Goal: Use online tool/utility: Utilize a website feature to perform a specific function

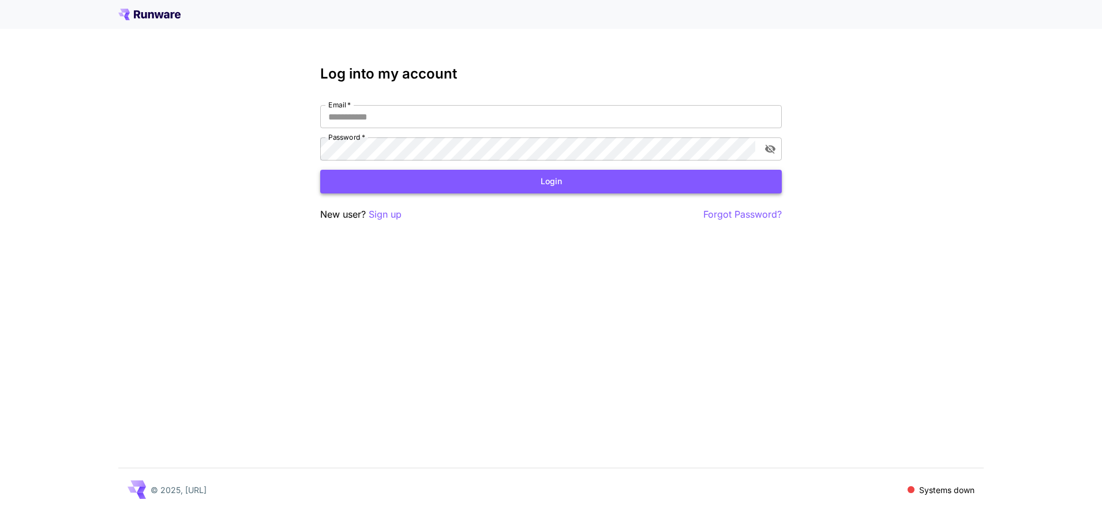
type input "**********"
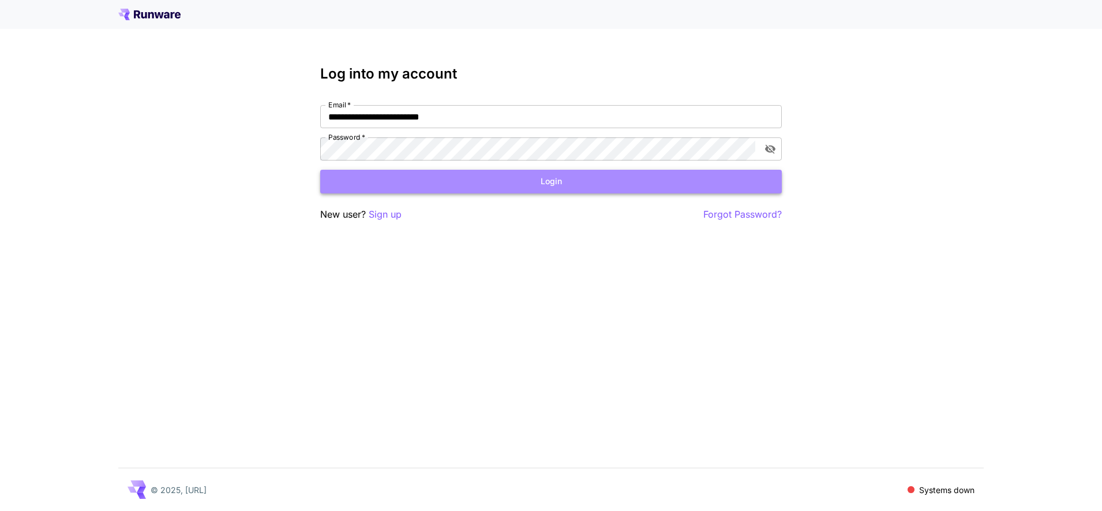
click at [530, 186] on button "Login" at bounding box center [551, 182] width 462 height 24
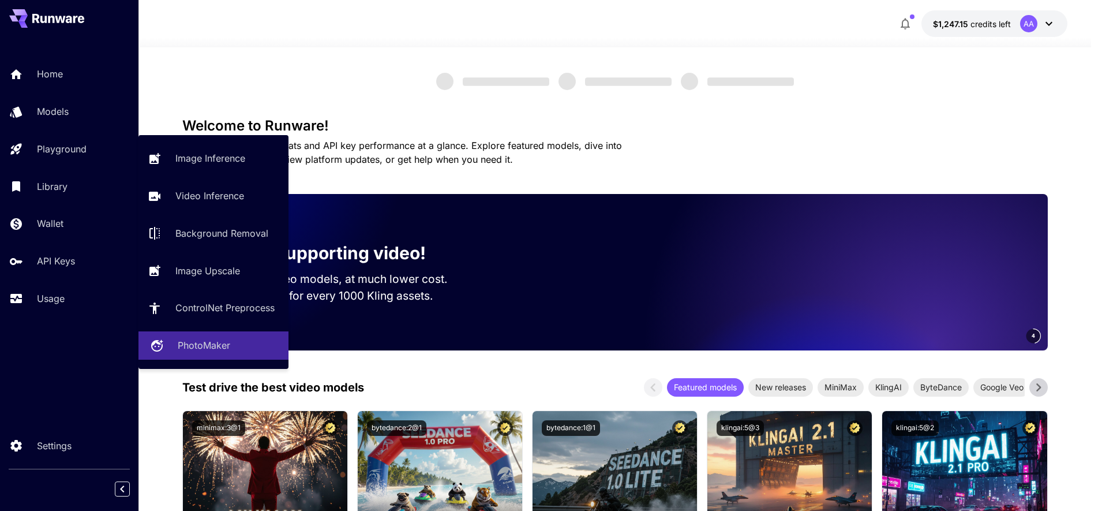
click at [198, 357] on link "PhotoMaker" at bounding box center [214, 345] width 150 height 28
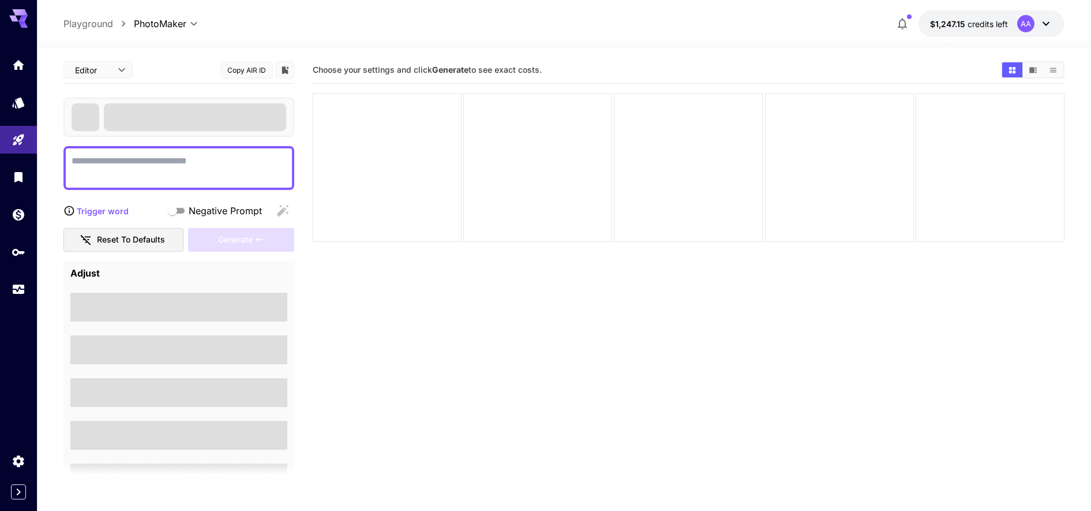
click at [970, 15] on button "$1,247.15 credits left AA" at bounding box center [992, 23] width 146 height 27
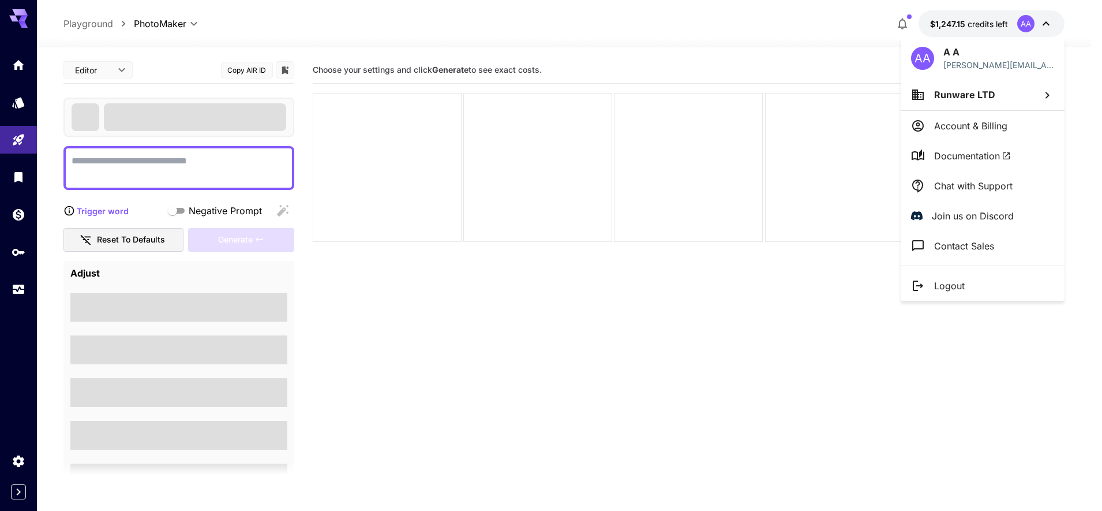
click at [964, 87] on li "Runware LTD" at bounding box center [983, 94] width 164 height 31
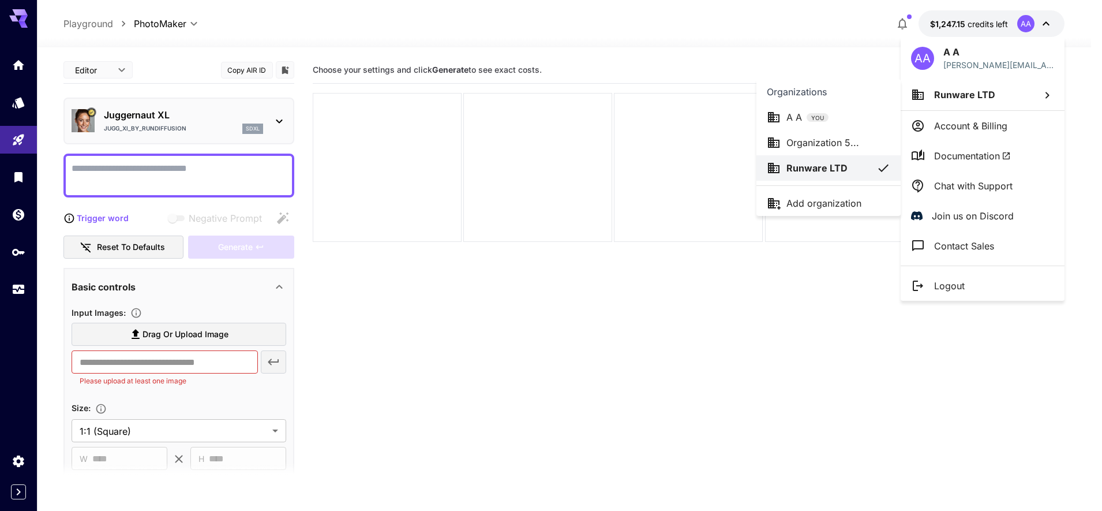
click at [852, 114] on div "A A YOU" at bounding box center [829, 117] width 124 height 14
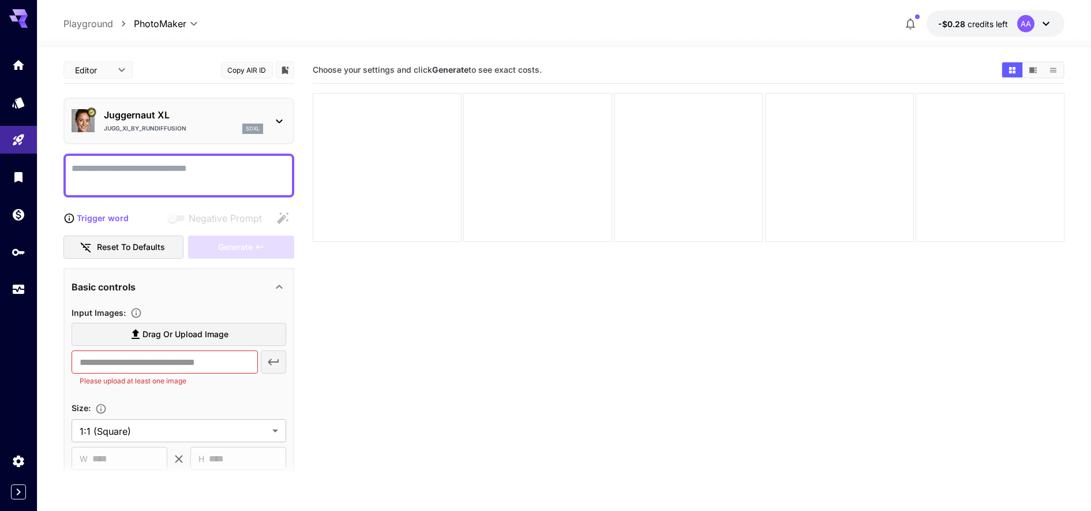
click at [1006, 24] on span "credits left" at bounding box center [988, 24] width 40 height 10
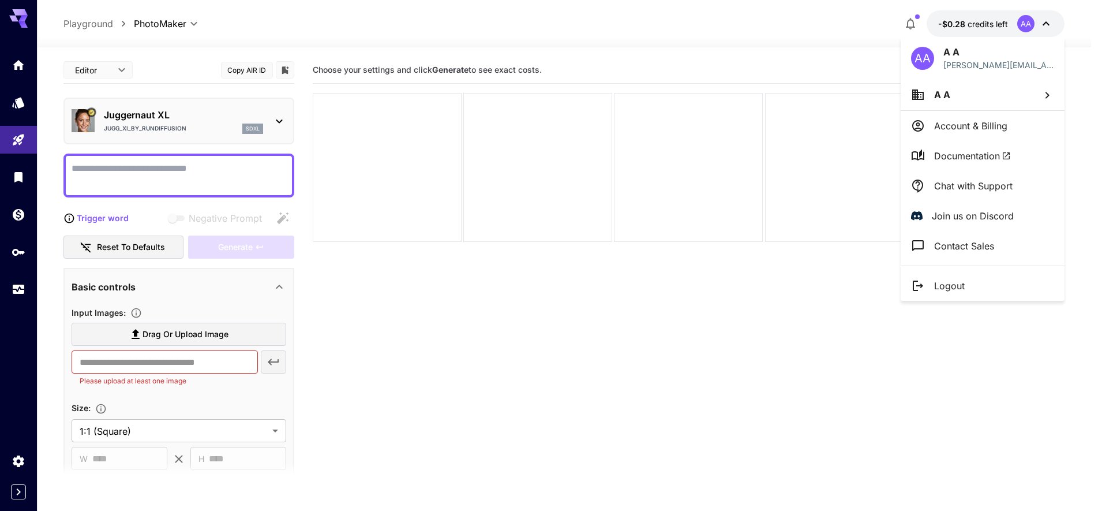
click at [955, 86] on li "A A" at bounding box center [983, 94] width 164 height 31
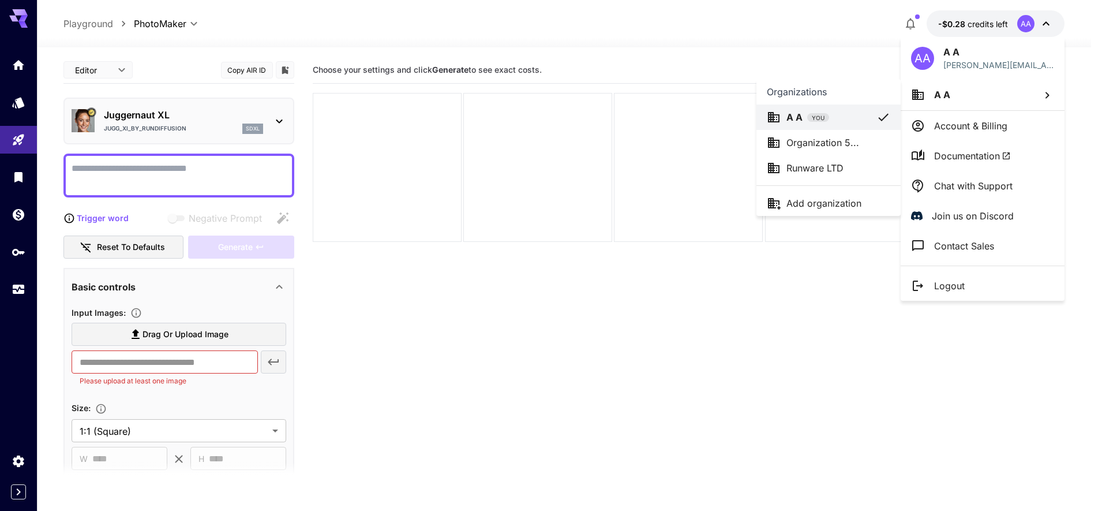
click at [809, 148] on p "Organization 5..." at bounding box center [823, 143] width 73 height 14
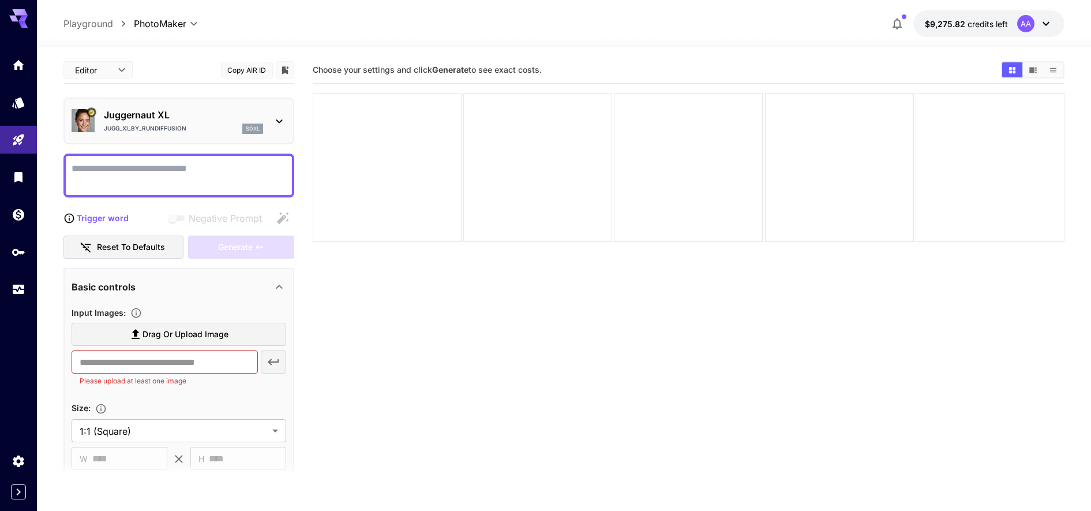
click at [165, 127] on p "Jugg_XI_by_RunDiffusion" at bounding box center [145, 128] width 83 height 9
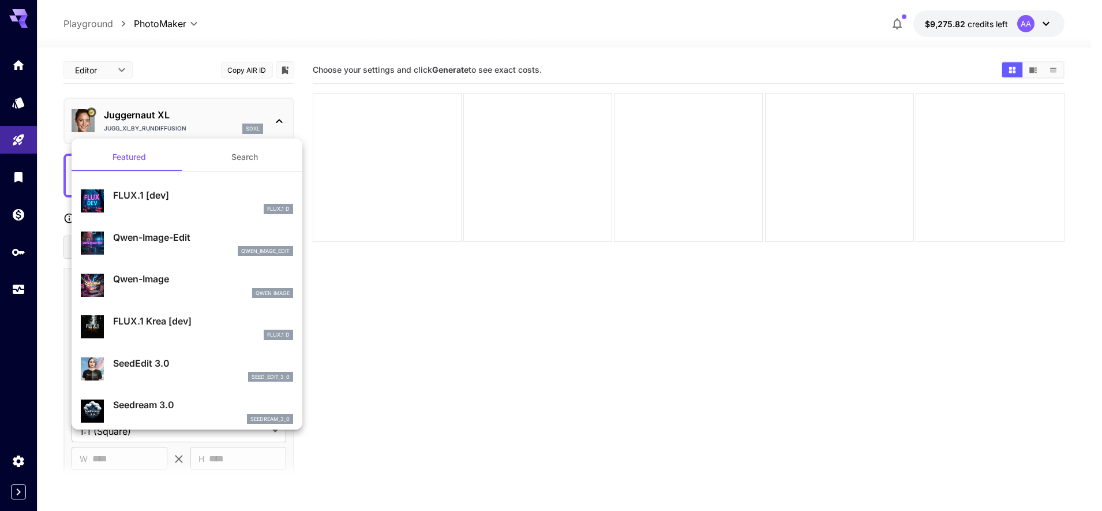
click at [397, 399] on div at bounding box center [551, 255] width 1102 height 511
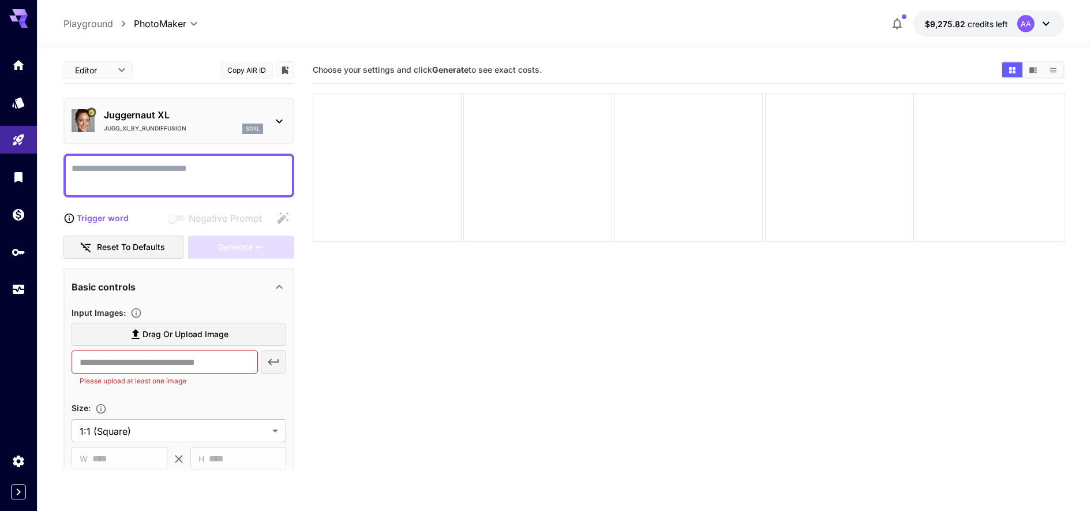
click at [189, 174] on textarea "Negative Prompt" at bounding box center [179, 176] width 215 height 28
click at [203, 338] on span "Drag or upload image" at bounding box center [186, 334] width 86 height 14
click at [0, 0] on input "Drag or upload image" at bounding box center [0, 0] width 0 height 0
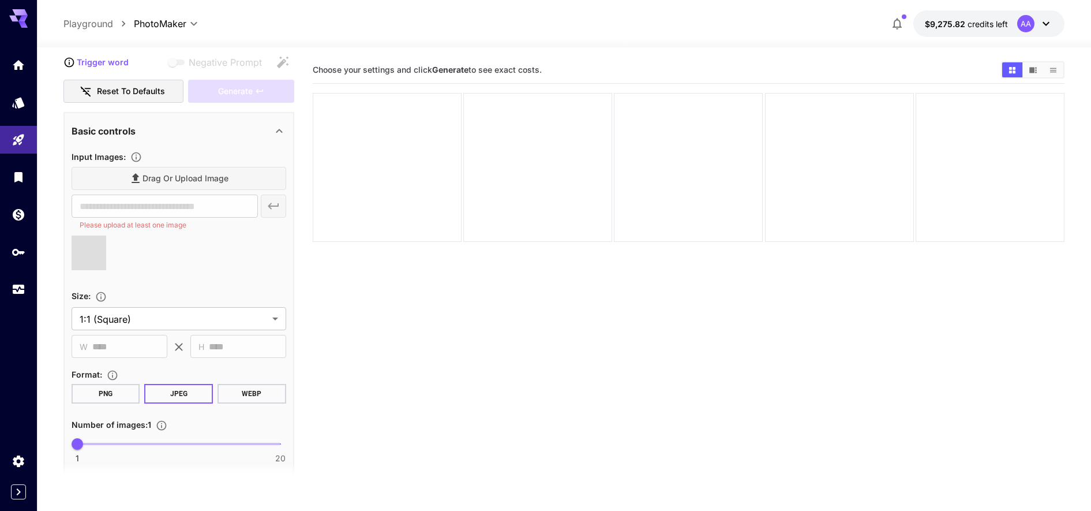
type input "**********"
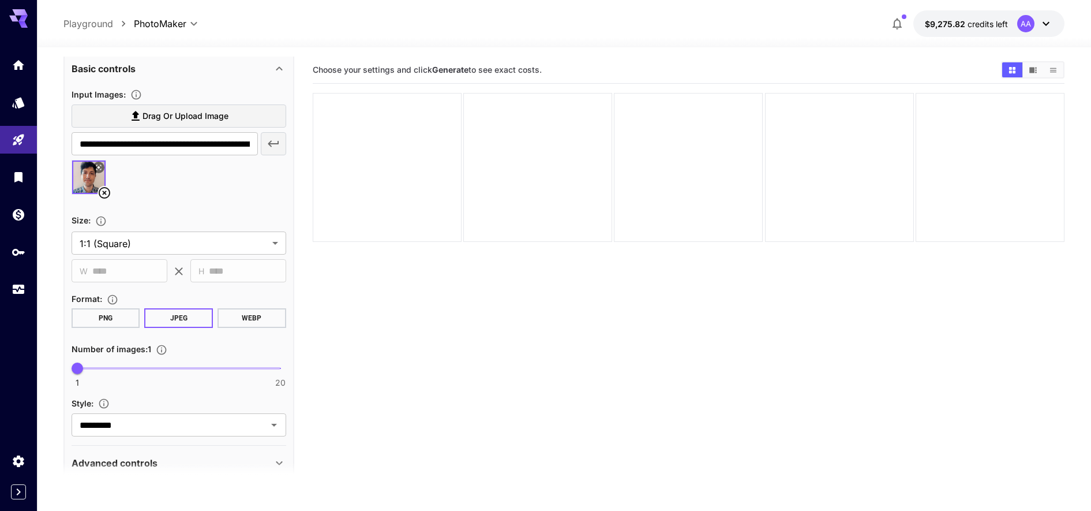
scroll to position [274, 0]
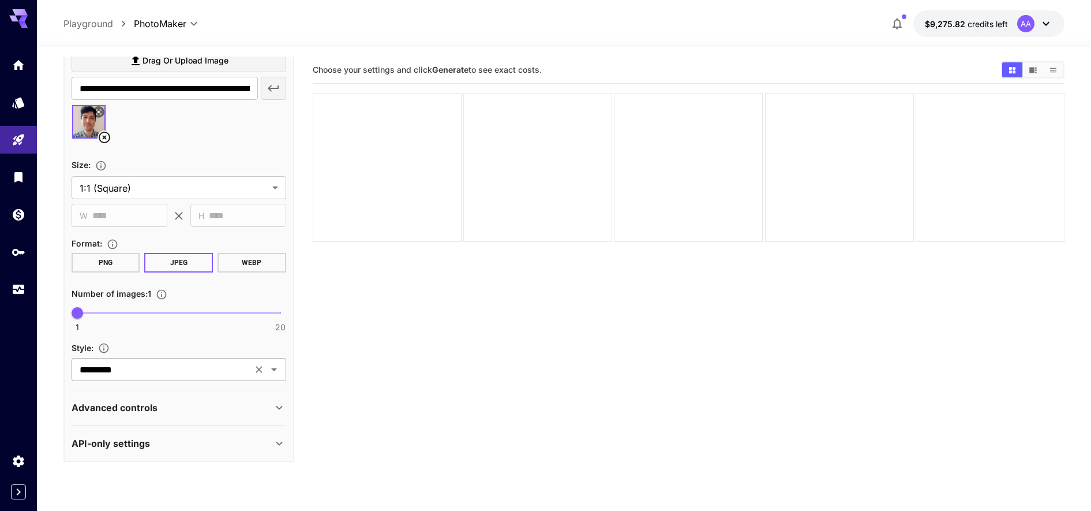
click at [137, 366] on input "*********" at bounding box center [162, 369] width 174 height 16
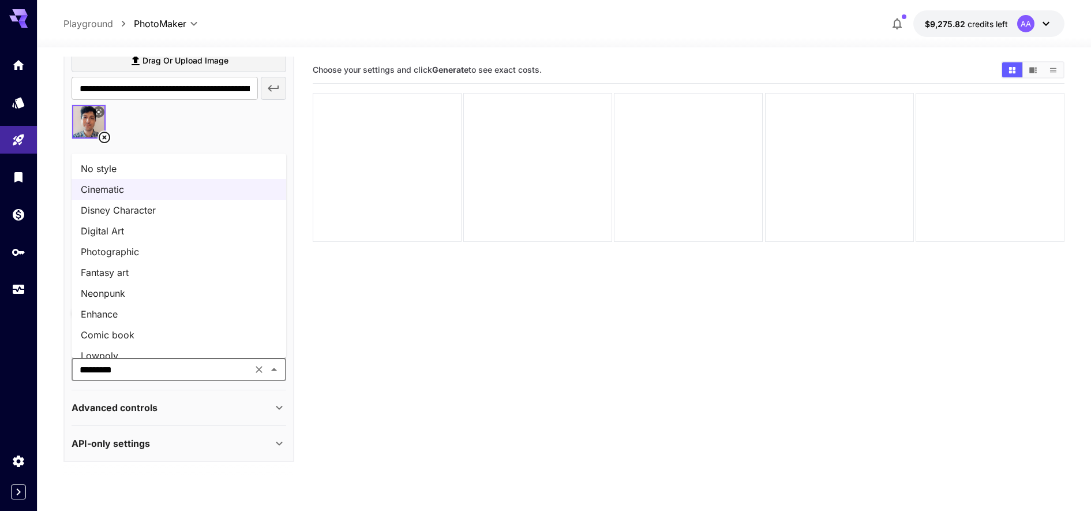
scroll to position [33, 0]
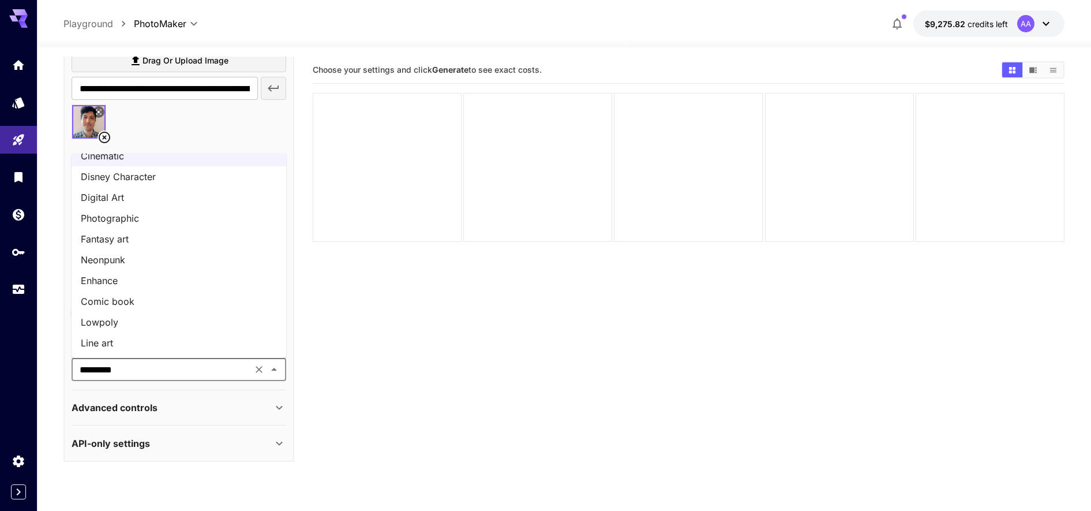
click at [109, 286] on li "Enhance" at bounding box center [179, 280] width 215 height 21
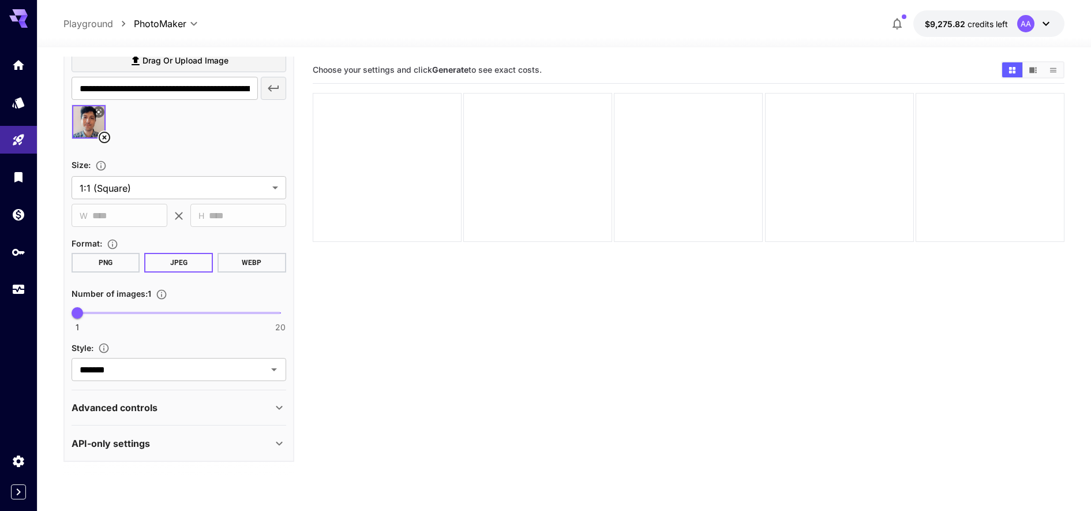
scroll to position [0, 0]
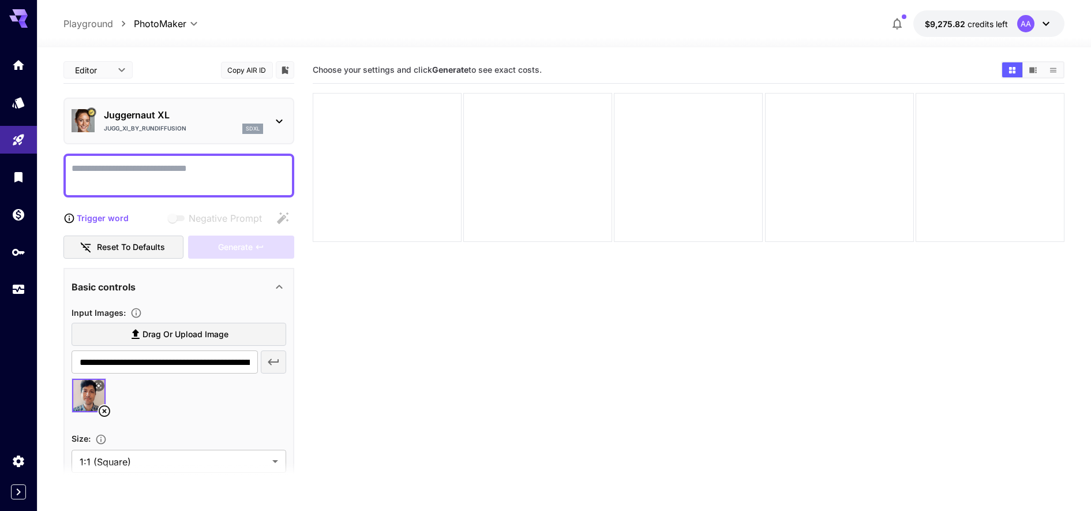
click at [107, 183] on textarea "Negative Prompt" at bounding box center [179, 176] width 215 height 28
click at [122, 169] on textarea "**********" at bounding box center [179, 176] width 215 height 28
click at [927, 29] on p "$9,275.82 credits left" at bounding box center [966, 24] width 83 height 12
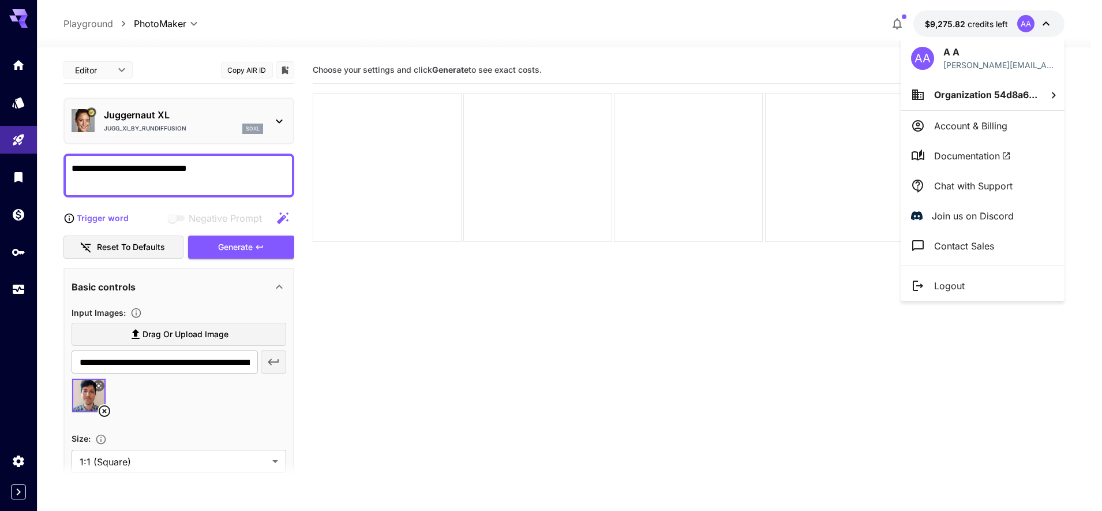
click at [696, 382] on div at bounding box center [551, 255] width 1102 height 511
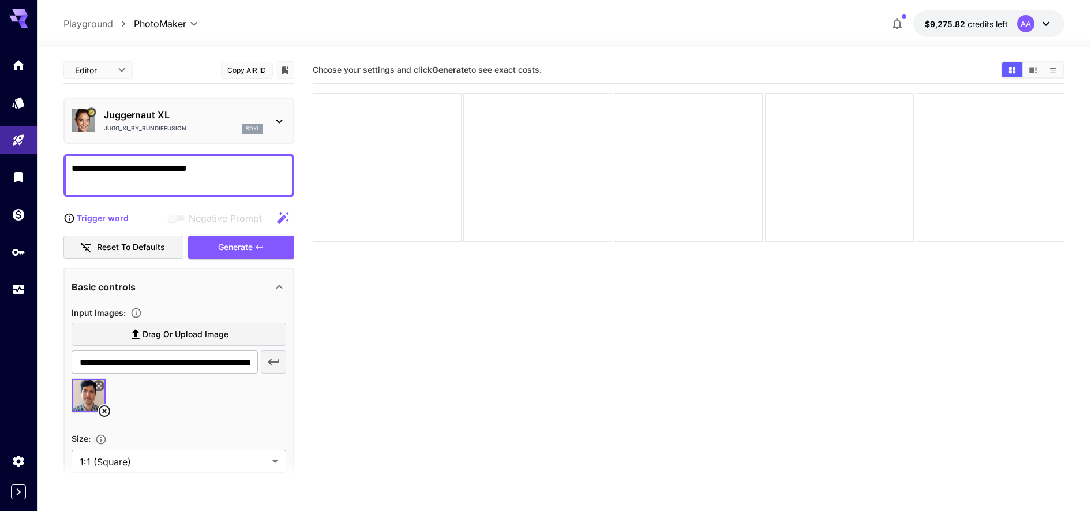
click at [227, 261] on div "**********" at bounding box center [178, 396] width 231 height 679
click at [221, 300] on div "Basic controls" at bounding box center [179, 287] width 215 height 28
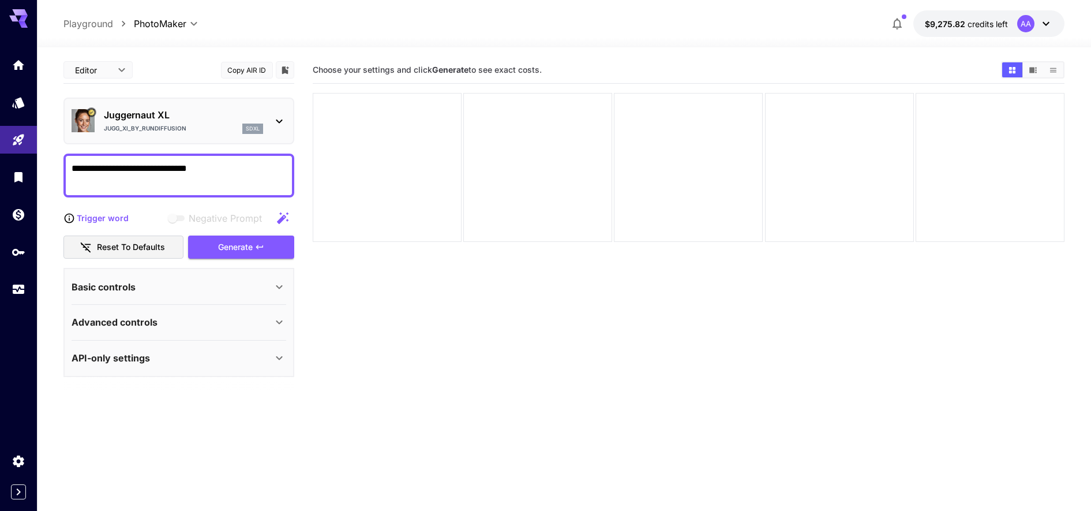
click at [220, 295] on div "Basic controls" at bounding box center [179, 287] width 215 height 28
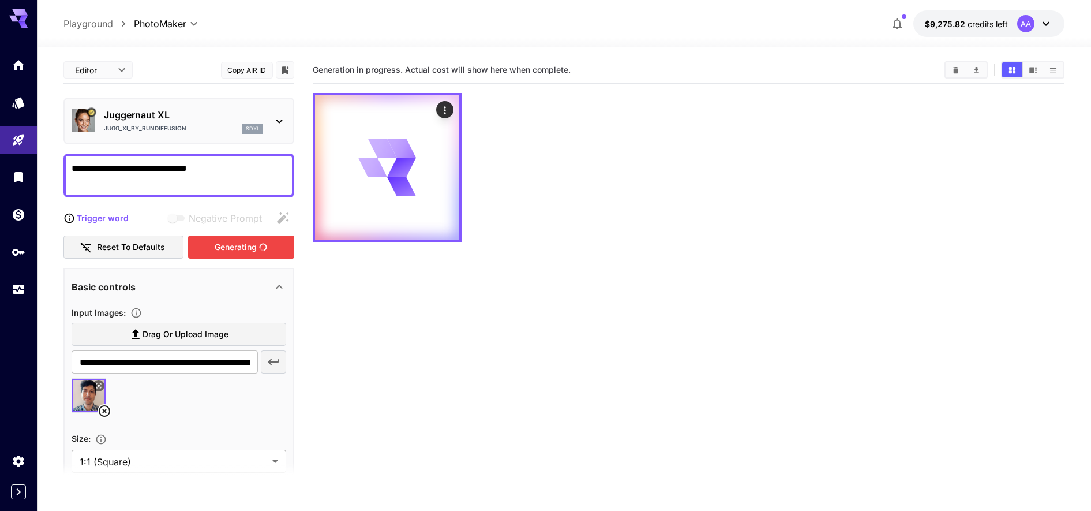
click at [229, 248] on div "Generating" at bounding box center [241, 247] width 106 height 24
click at [121, 167] on textarea "**********" at bounding box center [179, 176] width 215 height 28
type textarea "**********"
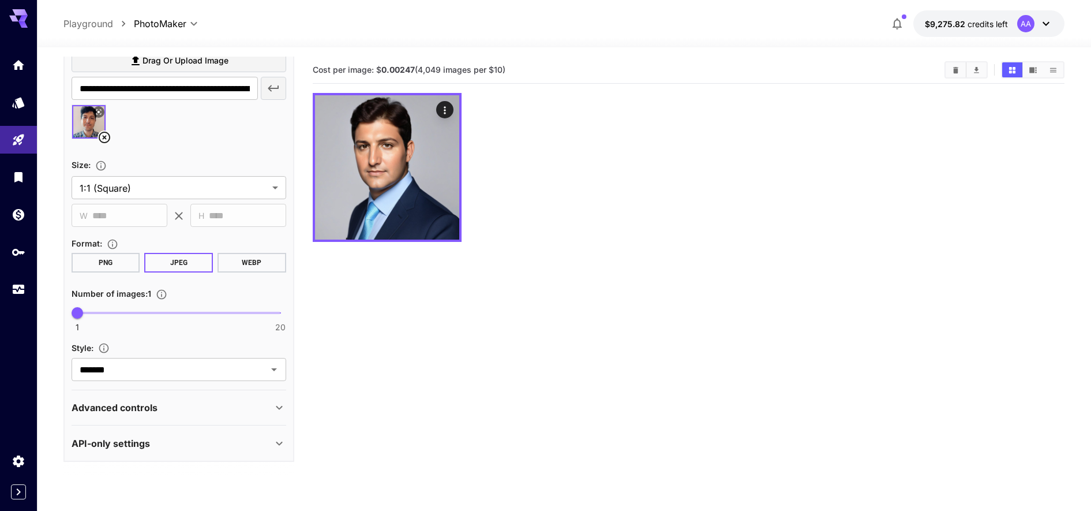
scroll to position [91, 0]
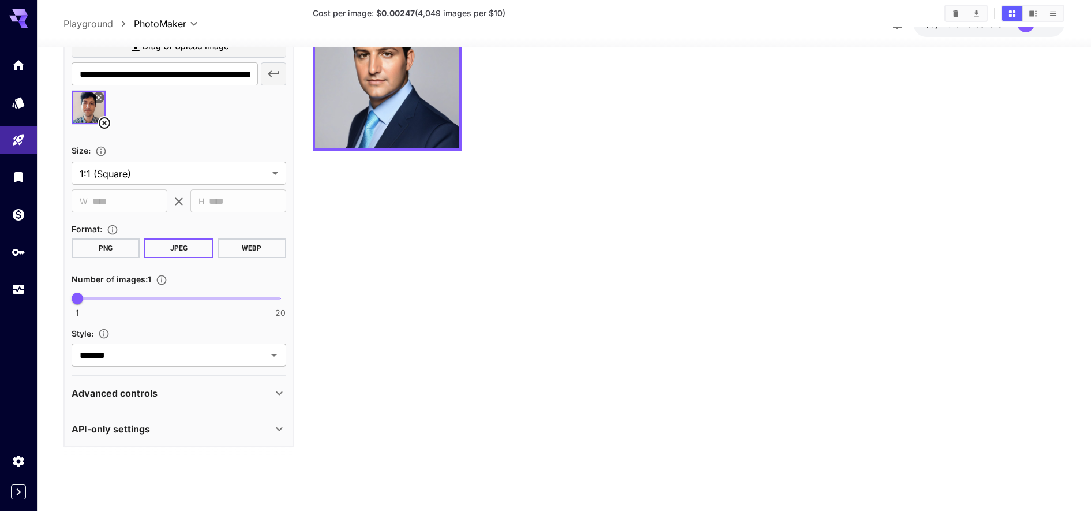
click at [139, 392] on p "Advanced controls" at bounding box center [115, 393] width 86 height 14
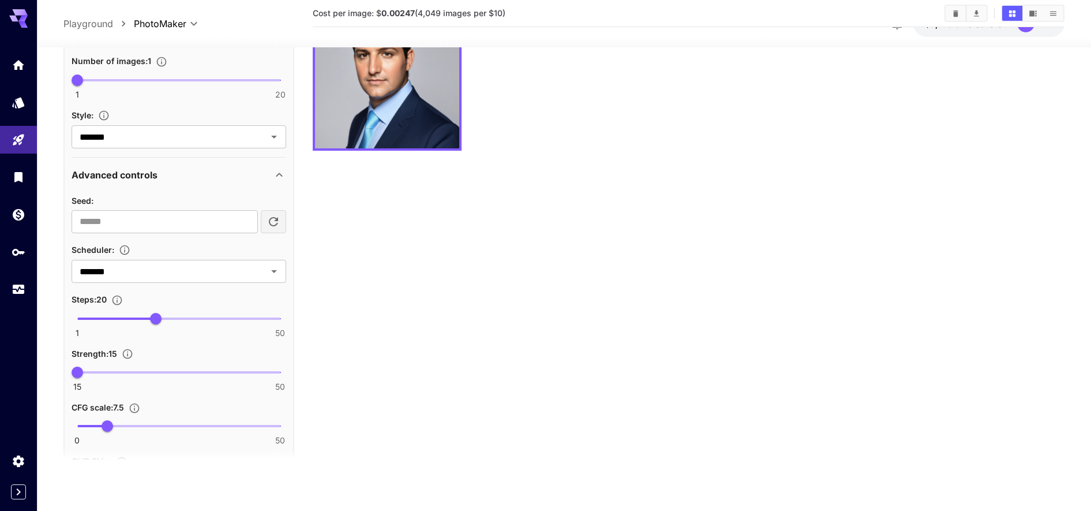
scroll to position [492, 0]
click at [89, 372] on span "15 50 17" at bounding box center [178, 371] width 203 height 17
click at [93, 372] on span "18" at bounding box center [95, 372] width 12 height 12
click at [97, 372] on span "18" at bounding box center [95, 372] width 12 height 12
click at [100, 372] on span "18" at bounding box center [95, 372] width 12 height 12
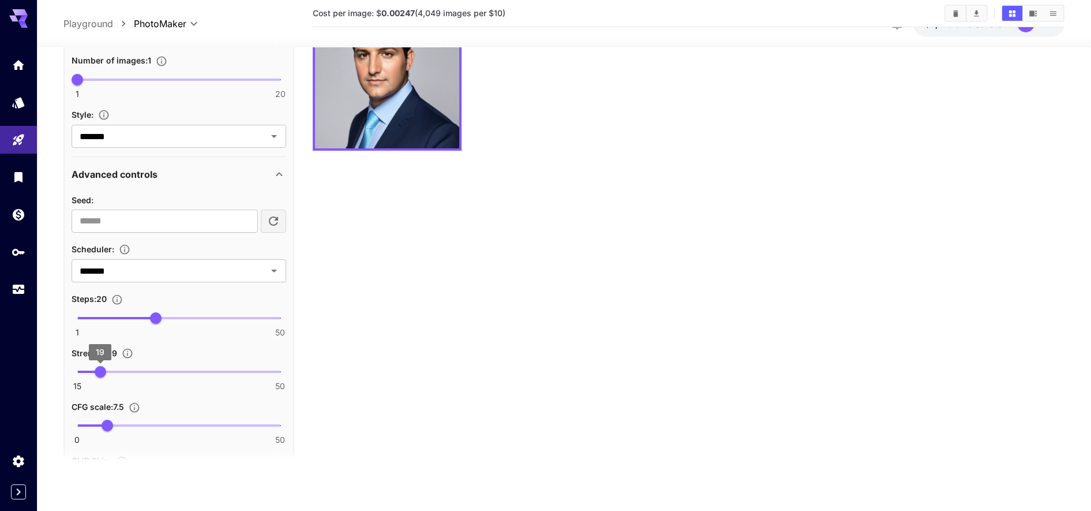
click at [106, 373] on span "19" at bounding box center [101, 372] width 12 height 12
type input "**"
click at [108, 373] on span "21" at bounding box center [112, 372] width 12 height 12
click at [93, 421] on span "0 50 3.9" at bounding box center [178, 425] width 203 height 17
click at [103, 427] on span "6.4" at bounding box center [104, 426] width 12 height 12
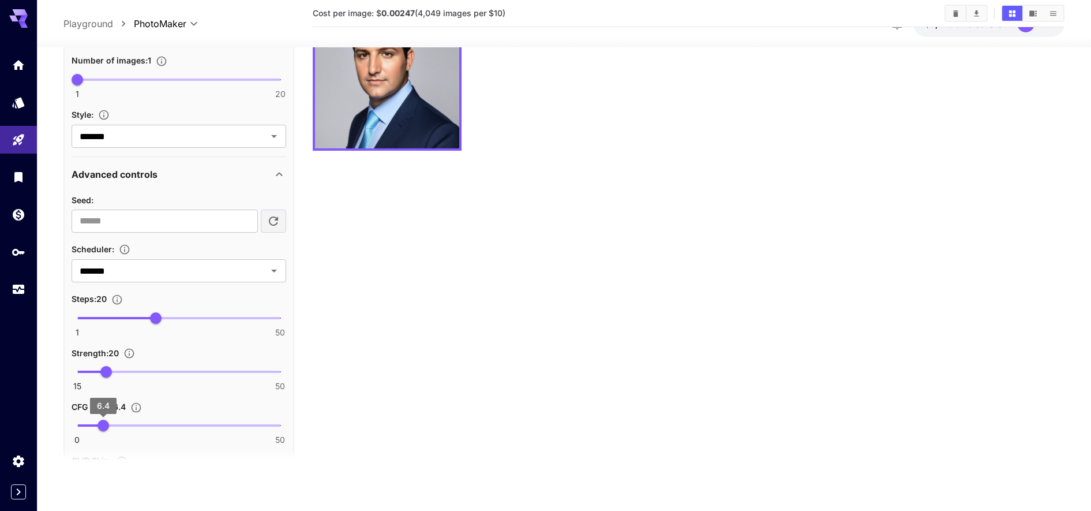
type input "***"
click at [109, 427] on span "7.7" at bounding box center [109, 426] width 12 height 12
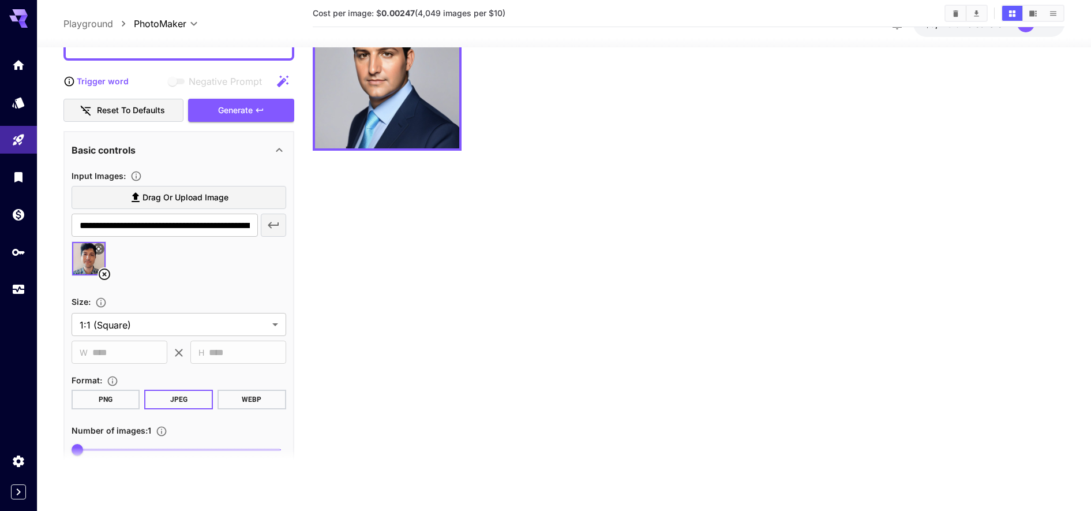
scroll to position [0, 0]
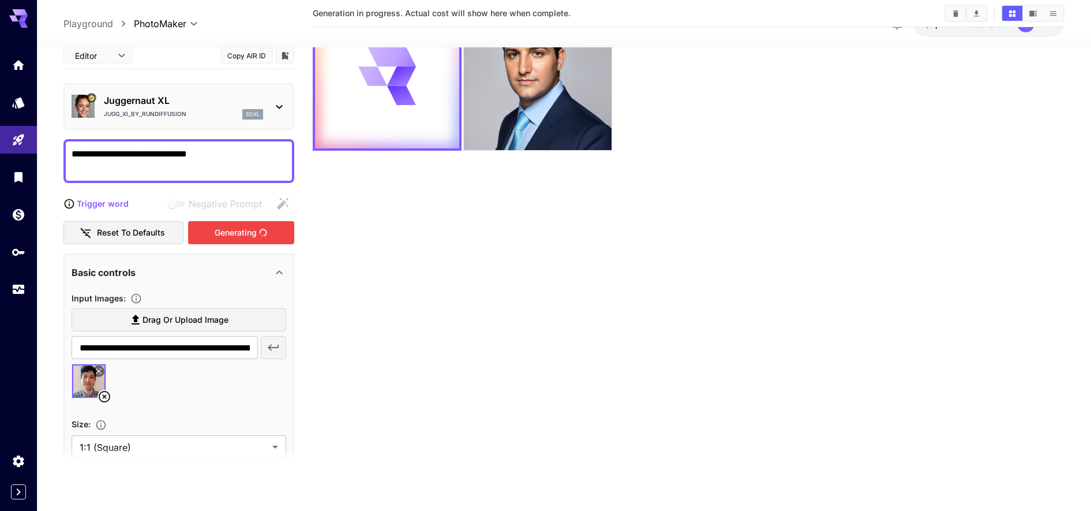
click at [257, 225] on div "Generating" at bounding box center [241, 232] width 106 height 24
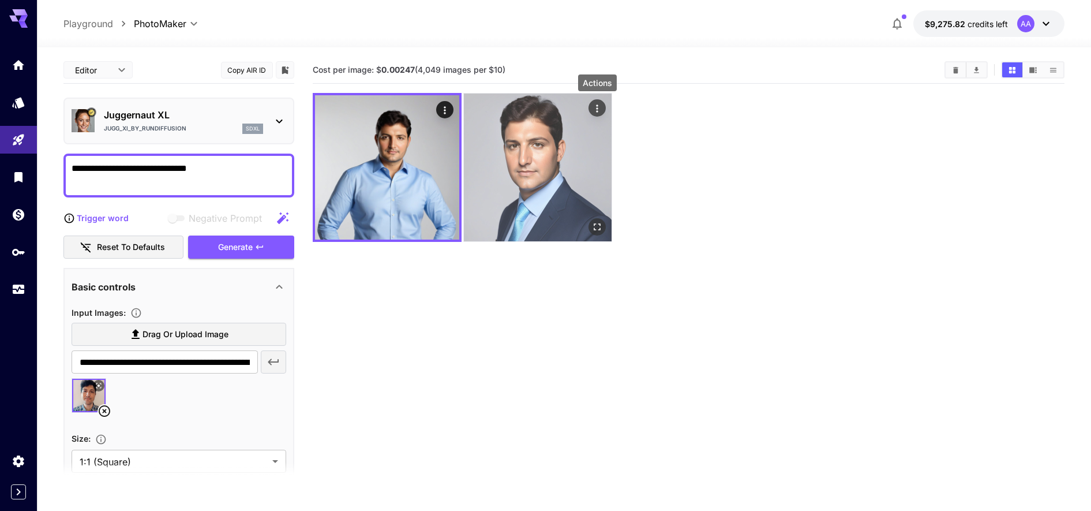
click at [593, 106] on icon "Actions" at bounding box center [598, 109] width 12 height 12
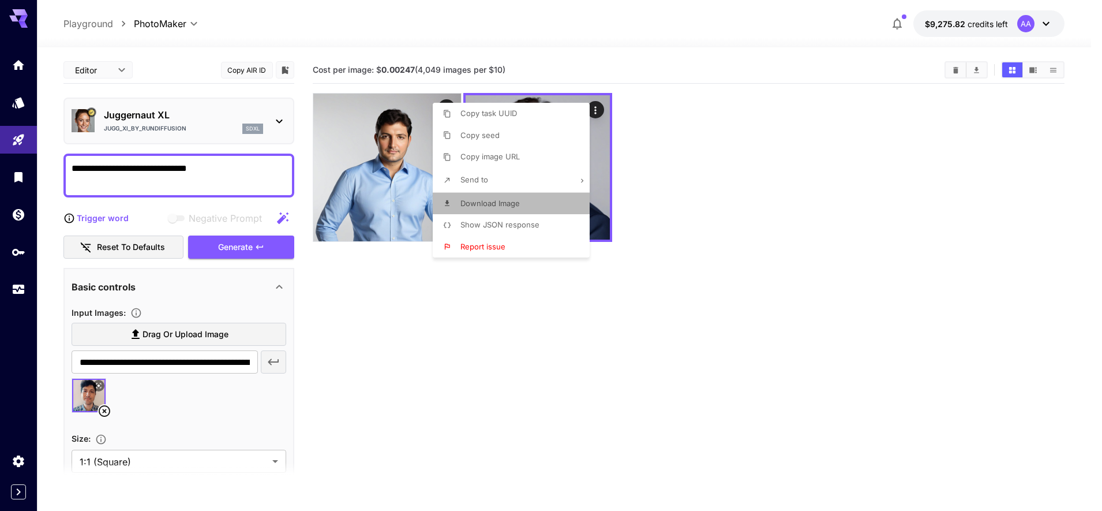
click at [496, 205] on span "Download Image" at bounding box center [490, 203] width 59 height 9
click at [472, 363] on div at bounding box center [551, 255] width 1102 height 511
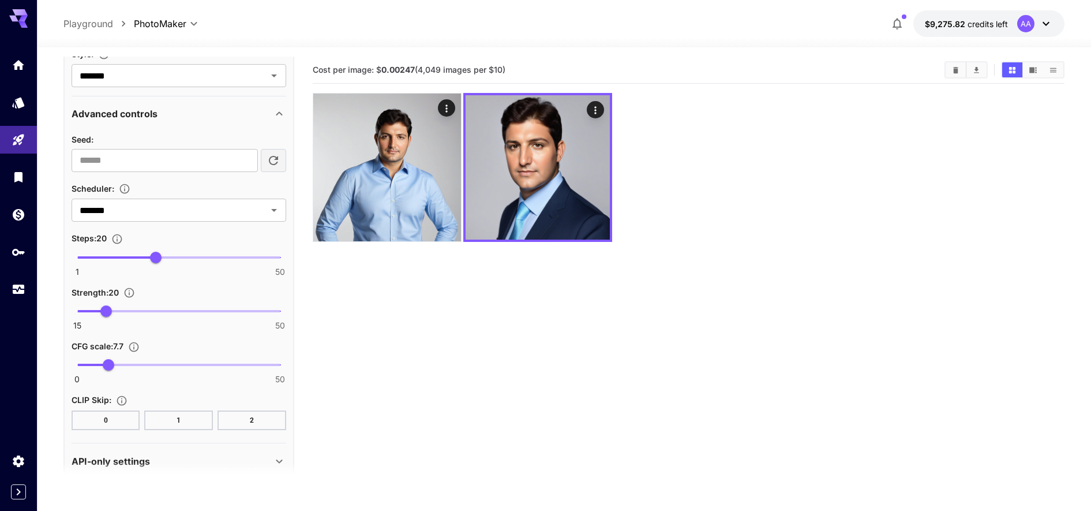
scroll to position [585, 0]
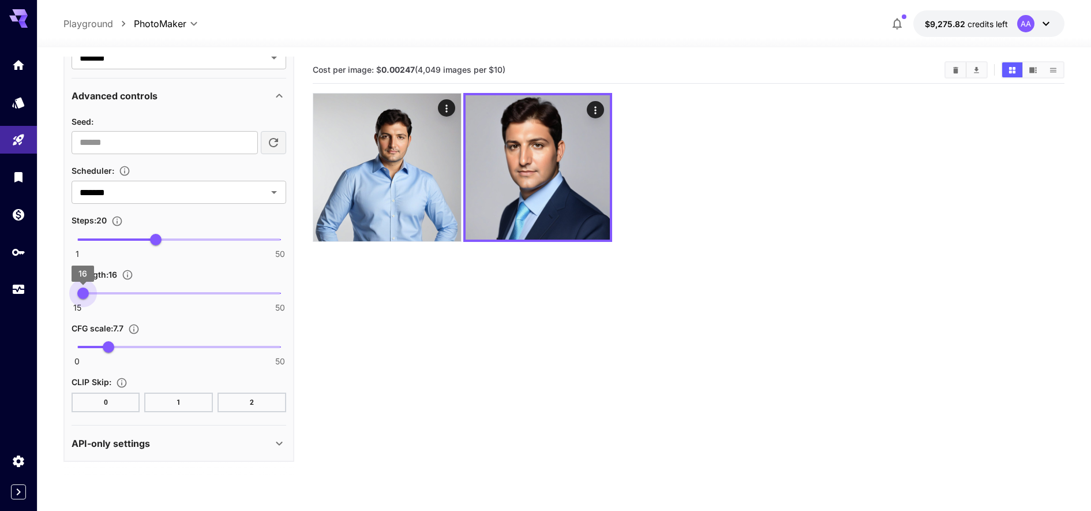
click at [84, 294] on span "15 50 16" at bounding box center [178, 293] width 203 height 17
drag, startPoint x: 81, startPoint y: 293, endPoint x: 70, endPoint y: 292, distance: 11.0
click at [72, 292] on span "15" at bounding box center [78, 293] width 12 height 12
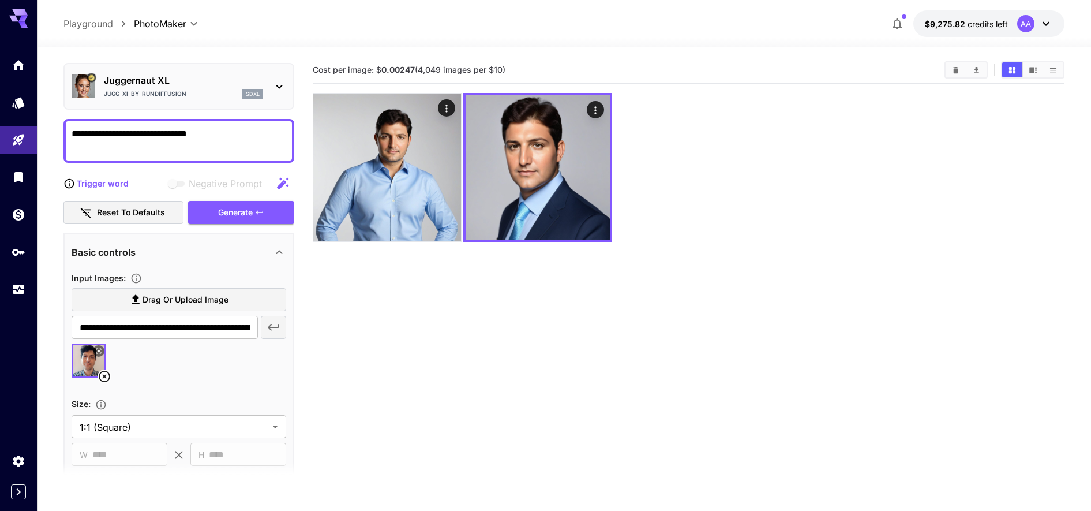
scroll to position [34, 0]
click at [214, 214] on div "Generate" at bounding box center [241, 213] width 106 height 24
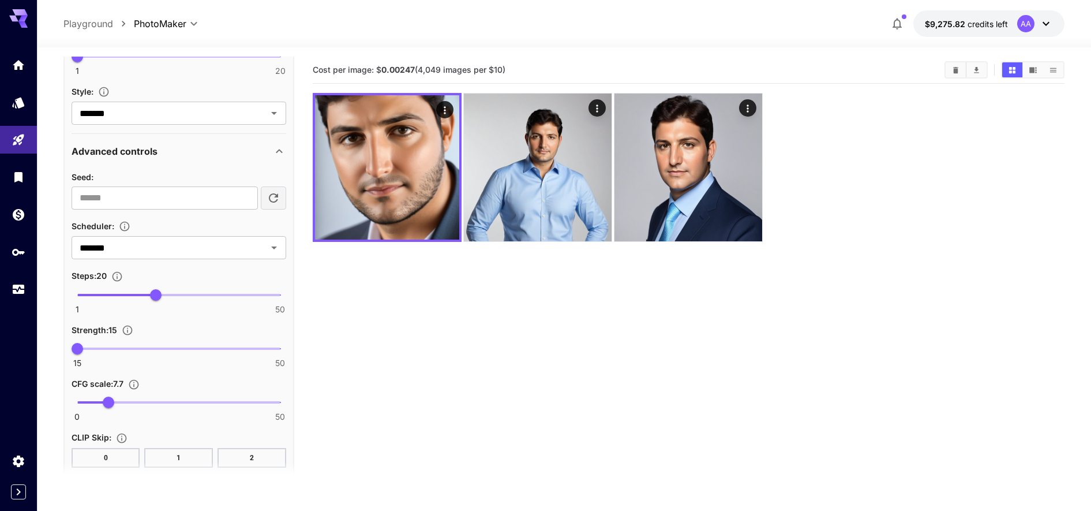
scroll to position [530, 0]
click at [231, 353] on span "15 50 41" at bounding box center [178, 347] width 203 height 17
drag, startPoint x: 231, startPoint y: 353, endPoint x: 244, endPoint y: 356, distance: 13.0
click at [244, 354] on span "44" at bounding box center [246, 348] width 12 height 12
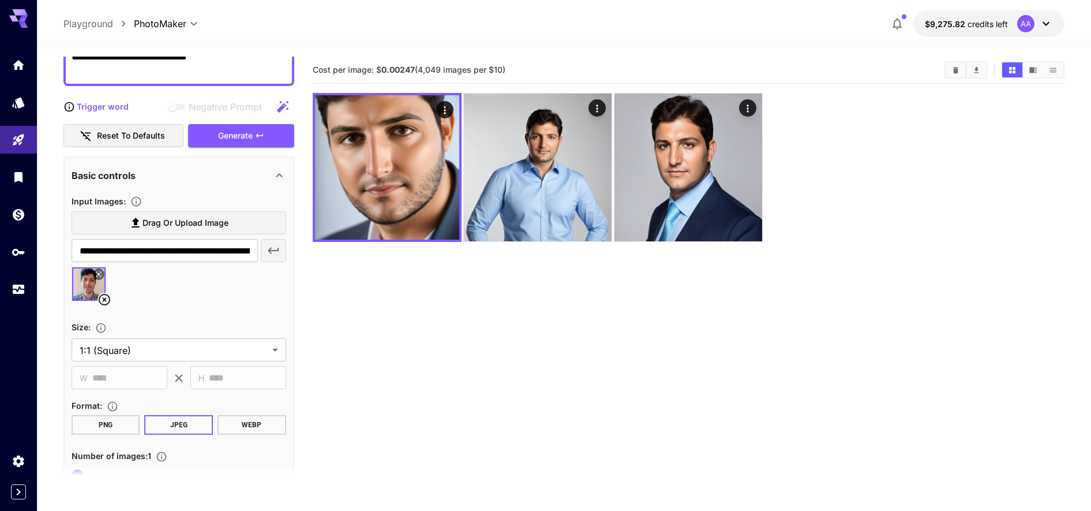
scroll to position [0, 0]
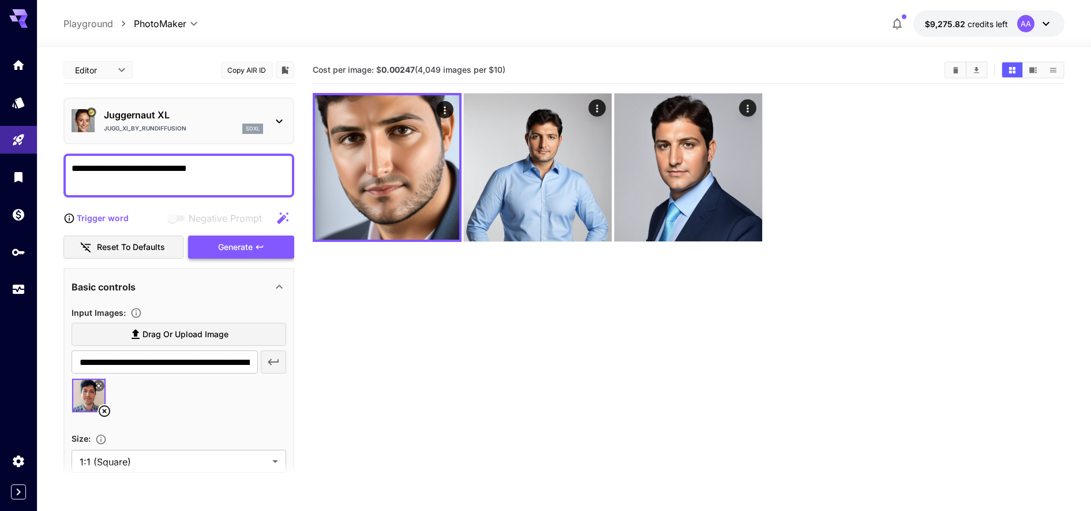
click at [221, 244] on div "Generate" at bounding box center [241, 247] width 106 height 24
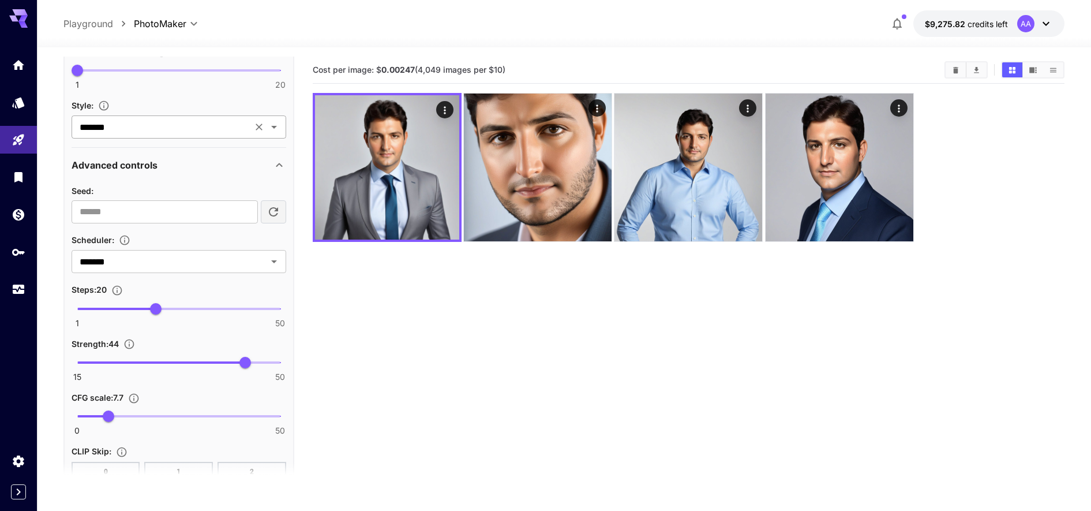
scroll to position [517, 0]
drag, startPoint x: 246, startPoint y: 360, endPoint x: 312, endPoint y: 368, distance: 66.2
click at [312, 368] on main "**********" at bounding box center [564, 317] width 1002 height 520
type input "**"
drag, startPoint x: 282, startPoint y: 354, endPoint x: 56, endPoint y: 346, distance: 226.4
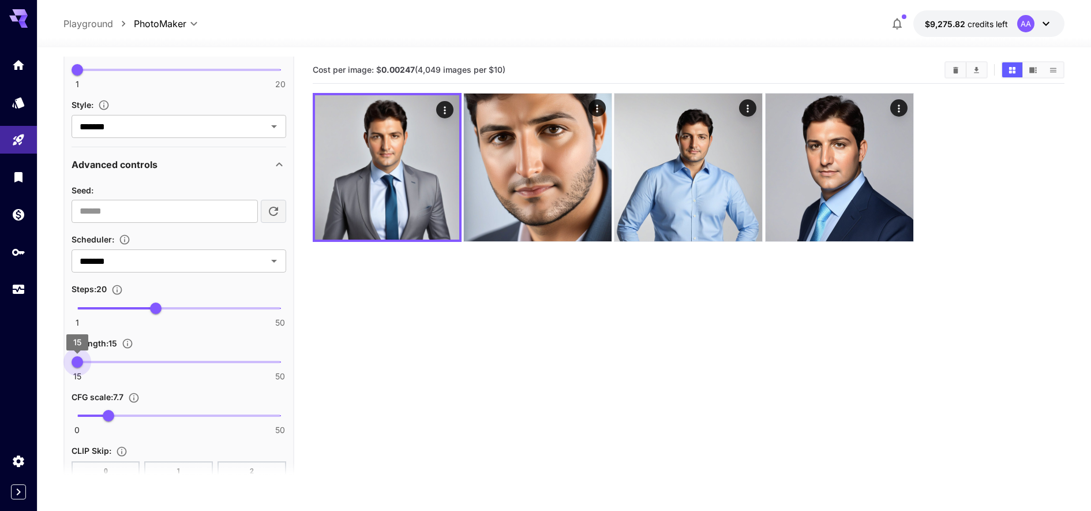
click at [56, 346] on section "**********" at bounding box center [564, 324] width 1054 height 555
click at [174, 416] on span at bounding box center [178, 415] width 203 height 2
click at [163, 417] on span "21.1" at bounding box center [163, 416] width 12 height 12
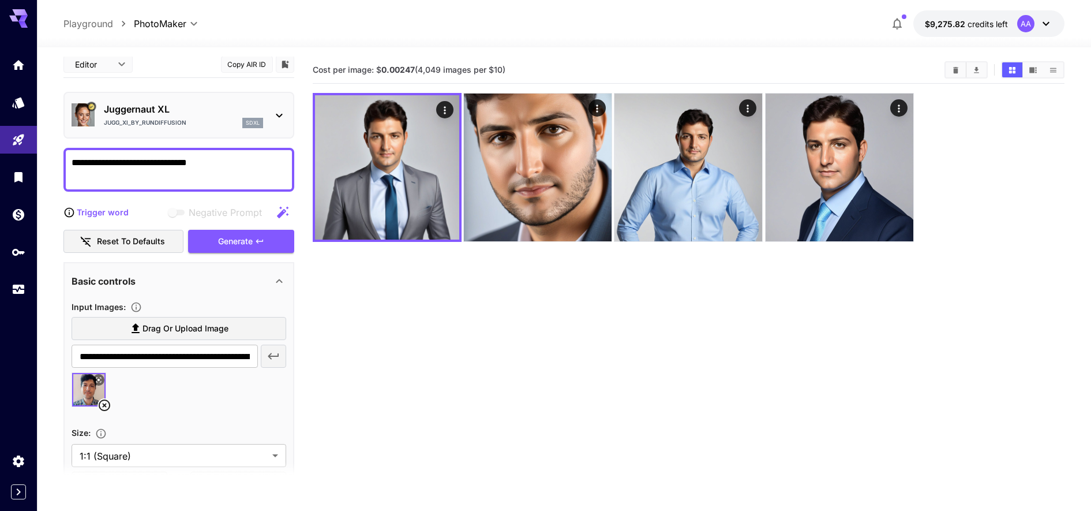
scroll to position [0, 0]
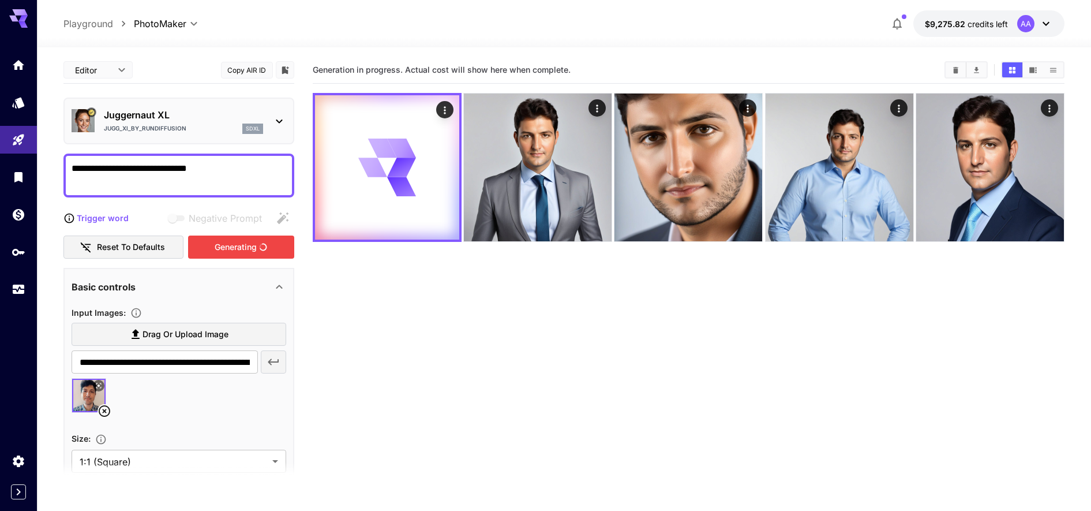
click at [229, 252] on div "Generating" at bounding box center [241, 247] width 106 height 24
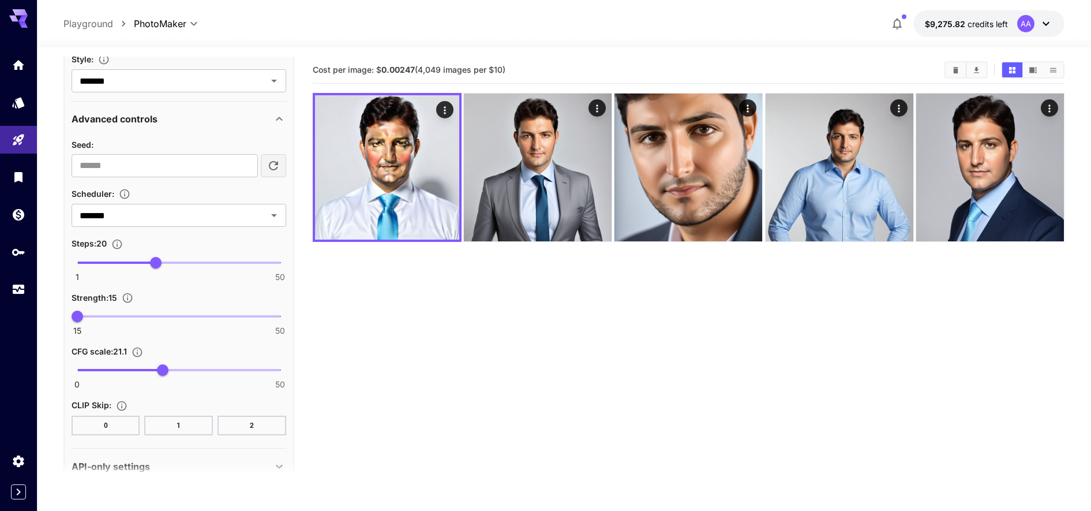
scroll to position [566, 0]
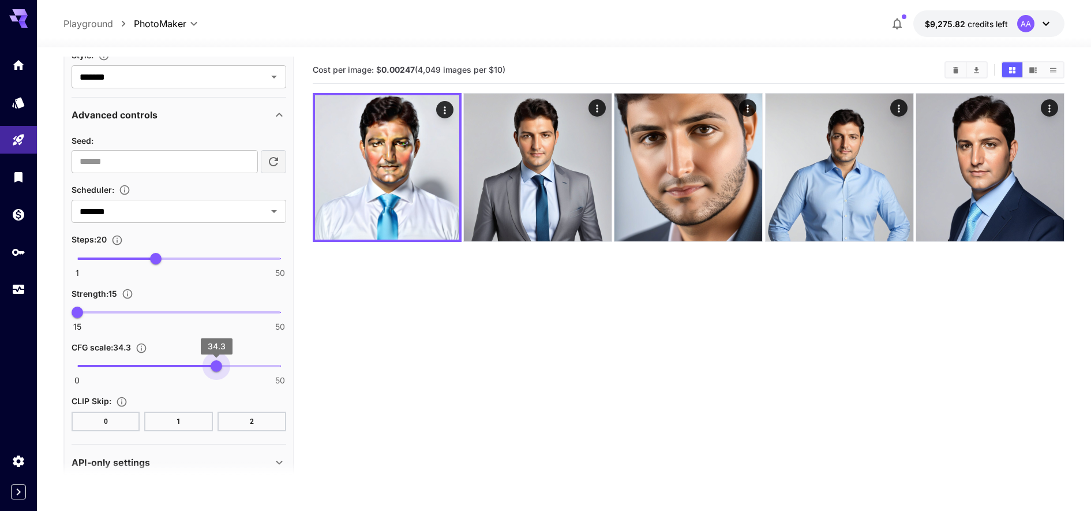
type input "****"
drag, startPoint x: 155, startPoint y: 367, endPoint x: 197, endPoint y: 365, distance: 42.2
click at [197, 365] on span "29.5" at bounding box center [197, 366] width 12 height 12
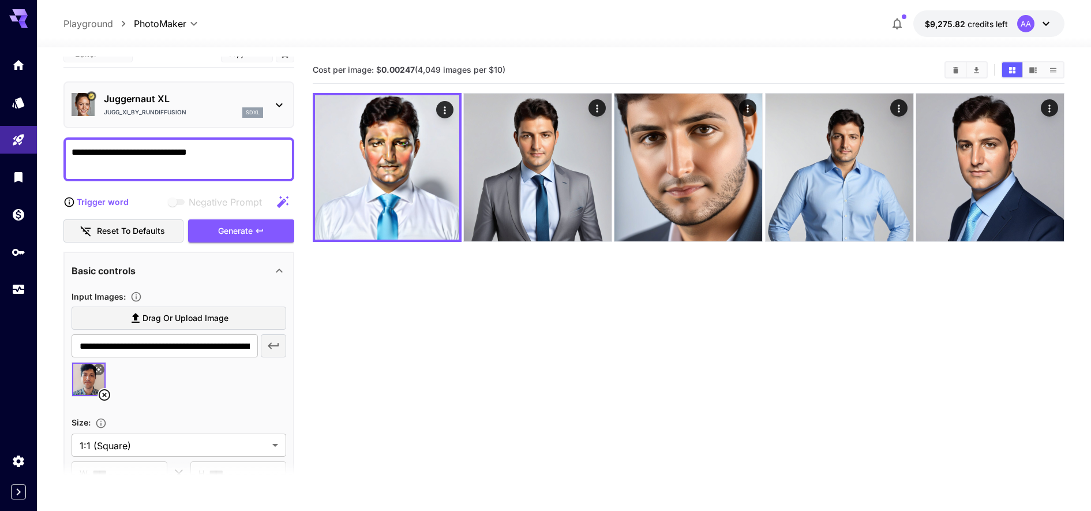
scroll to position [0, 0]
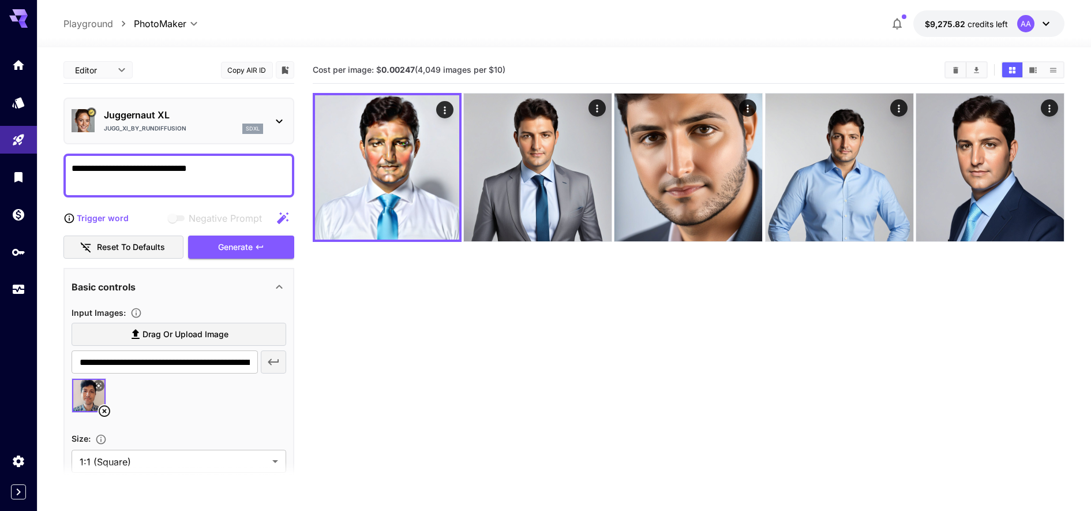
click at [211, 242] on div "Generate" at bounding box center [241, 247] width 106 height 24
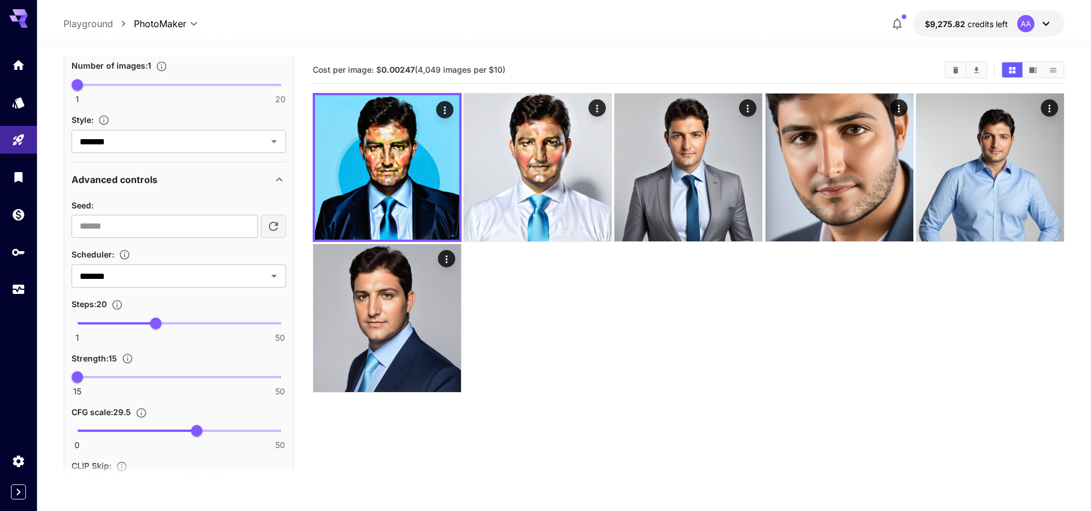
scroll to position [585, 0]
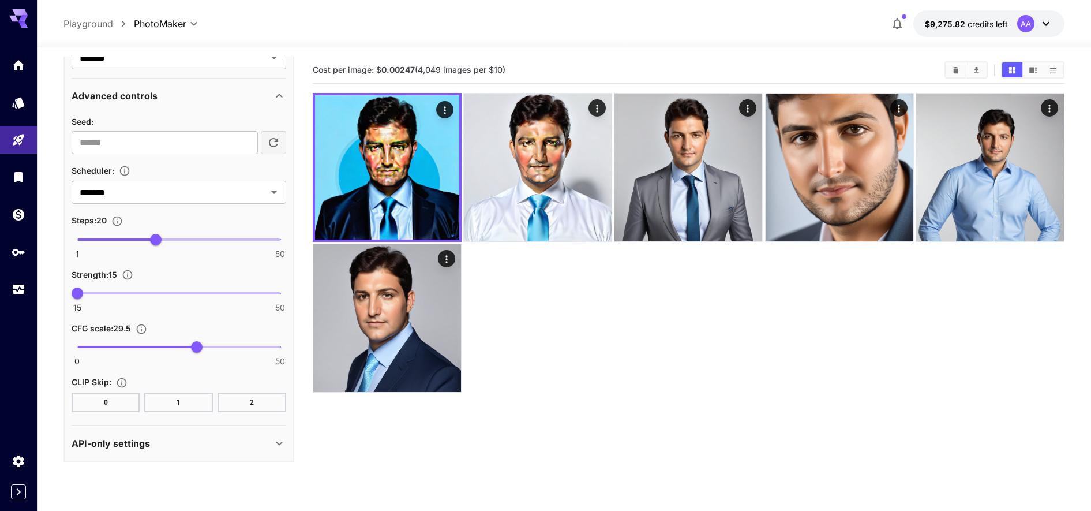
click at [106, 291] on span "15 50 15" at bounding box center [178, 293] width 203 height 17
click at [140, 294] on span "15 50 26" at bounding box center [178, 293] width 203 height 17
click at [149, 295] on span "27" at bounding box center [147, 293] width 12 height 12
click at [156, 295] on span "29" at bounding box center [158, 293] width 12 height 12
click at [107, 291] on span "15 50 20" at bounding box center [178, 293] width 203 height 17
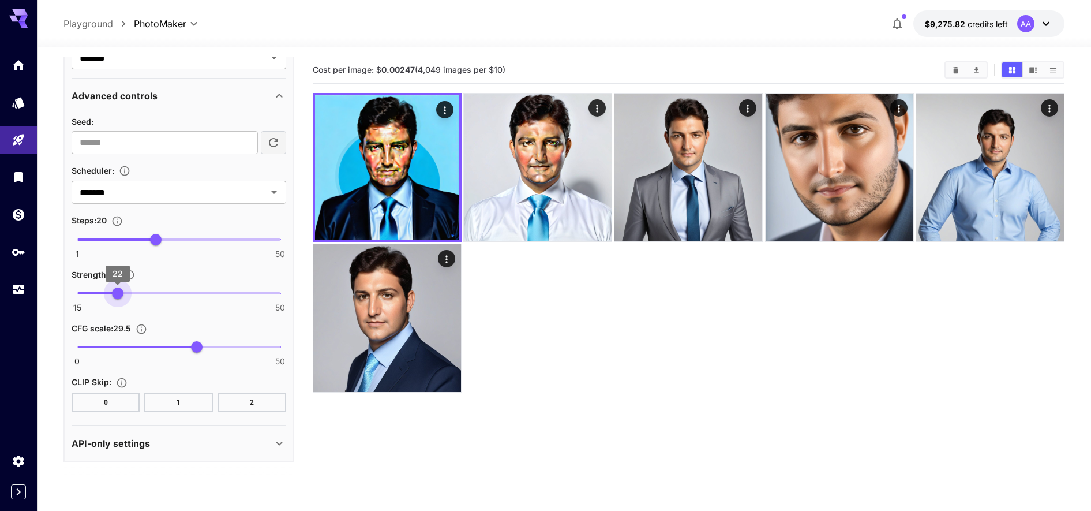
click at [118, 295] on span "15 50 22" at bounding box center [178, 293] width 203 height 17
type input "**"
click at [124, 295] on span "22" at bounding box center [118, 293] width 12 height 12
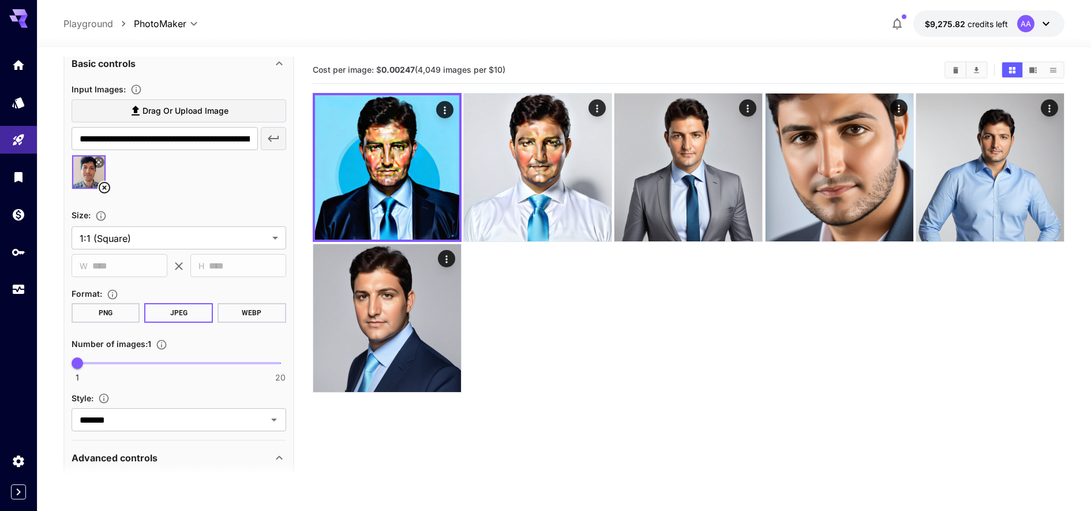
scroll to position [129, 0]
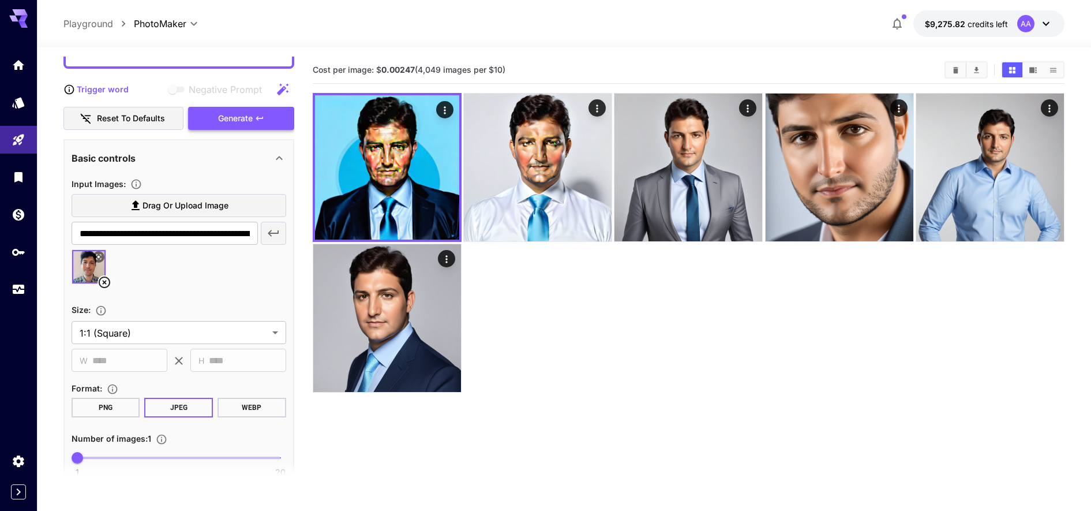
click at [214, 111] on div "Generate" at bounding box center [241, 119] width 106 height 24
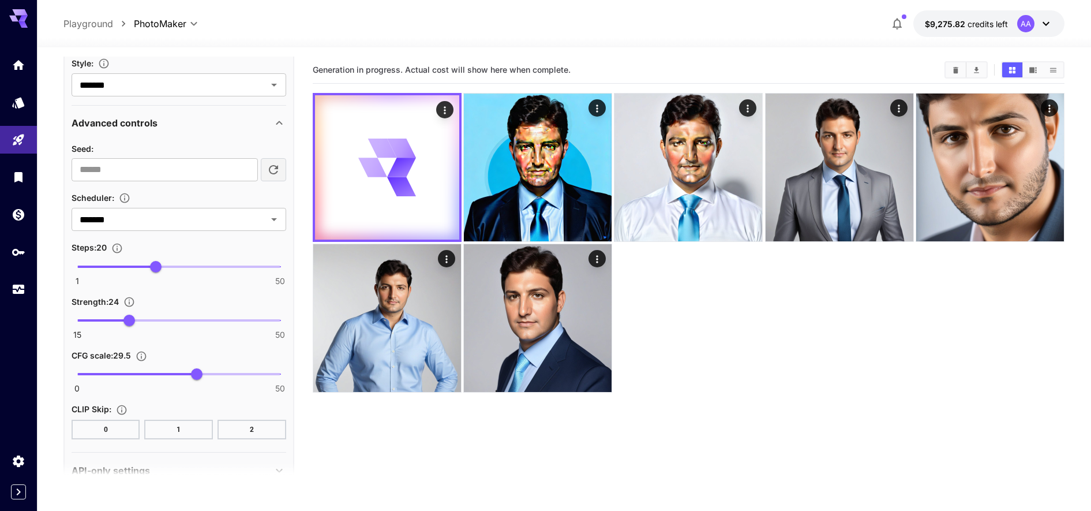
scroll to position [585, 0]
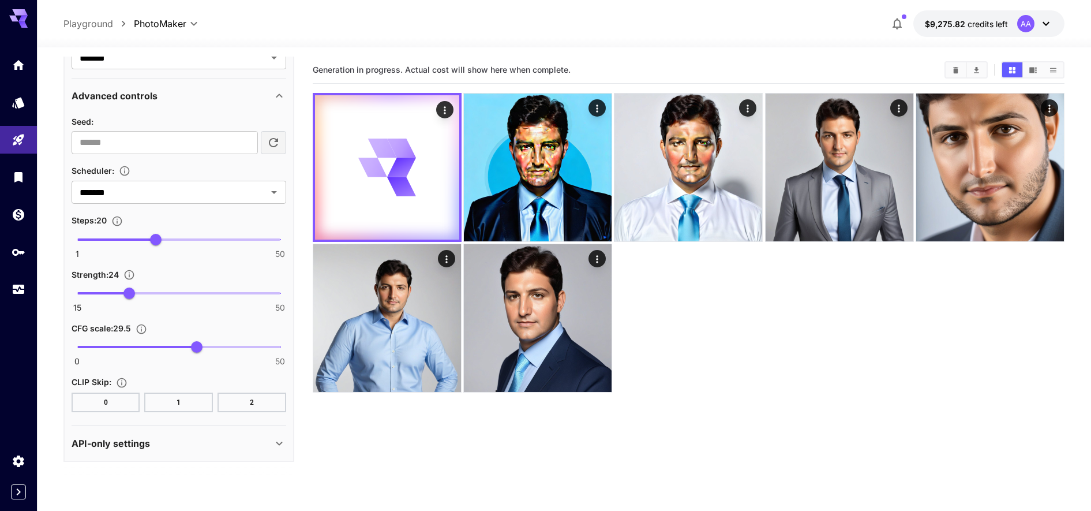
click at [183, 443] on div "API-only settings" at bounding box center [172, 443] width 201 height 14
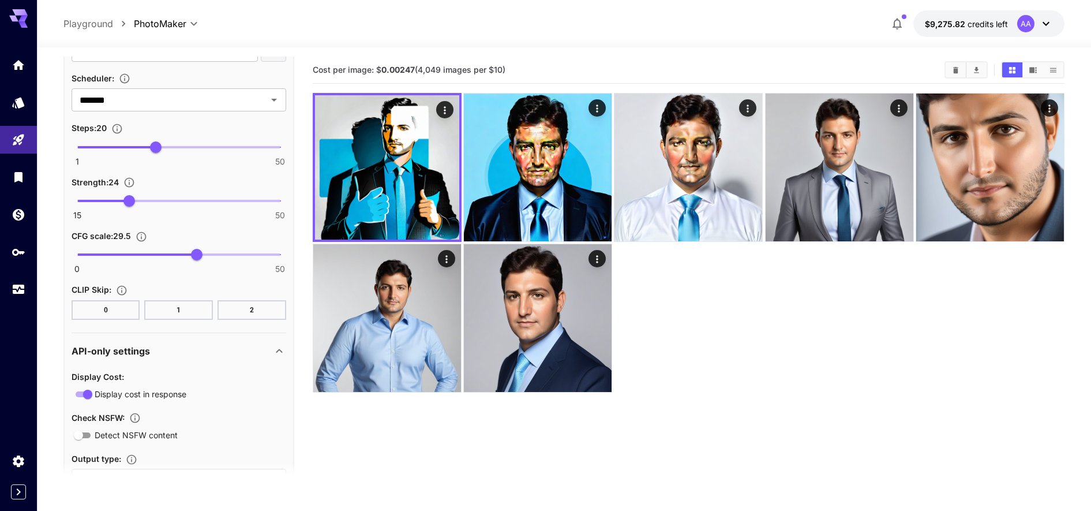
scroll to position [675, 0]
type input "**"
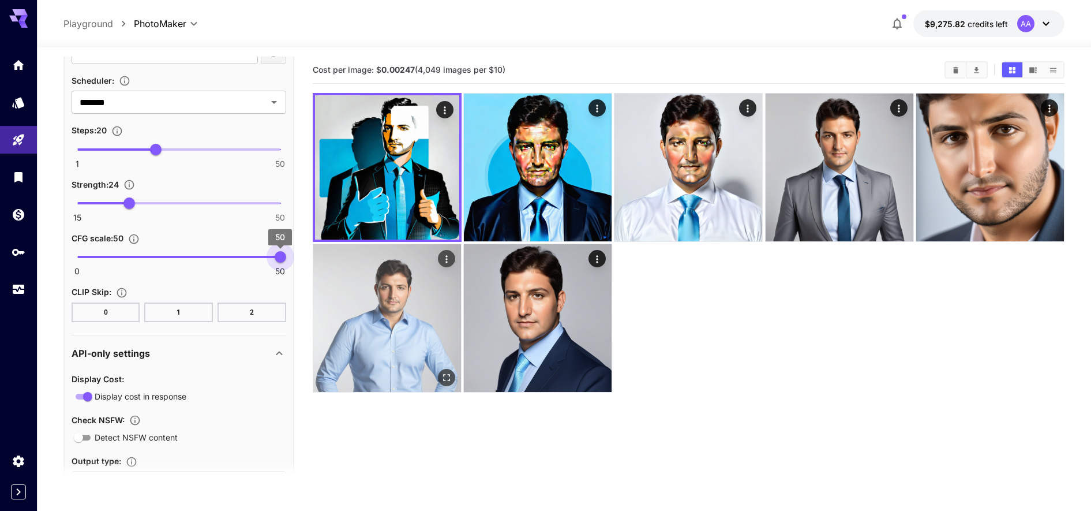
drag, startPoint x: 199, startPoint y: 256, endPoint x: 334, endPoint y: 275, distance: 137.0
click at [334, 275] on main "**********" at bounding box center [564, 317] width 1002 height 520
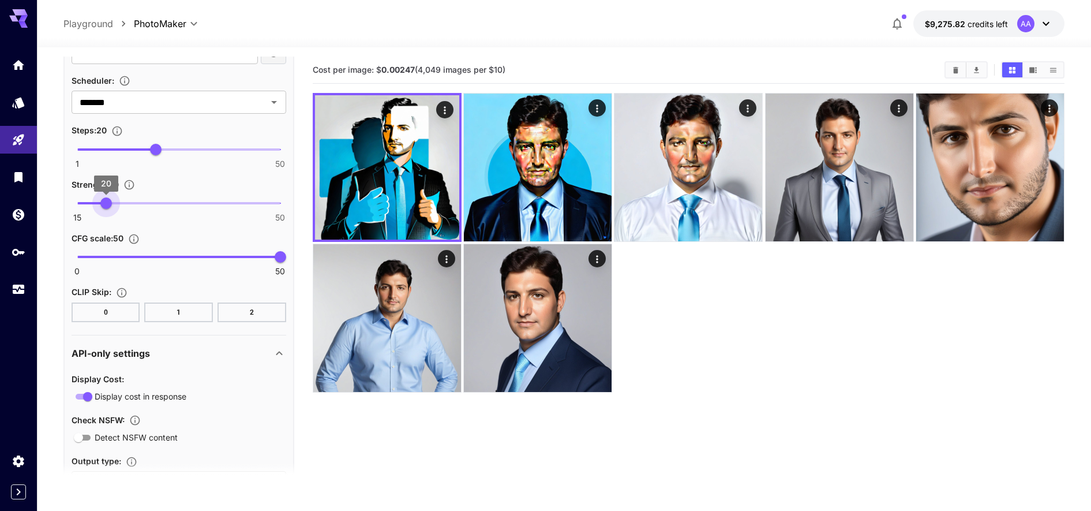
drag, startPoint x: 132, startPoint y: 204, endPoint x: 104, endPoint y: 199, distance: 28.2
click at [104, 199] on span "20" at bounding box center [106, 203] width 12 height 12
type input "**"
drag, startPoint x: 104, startPoint y: 199, endPoint x: 108, endPoint y: 205, distance: 7.7
click at [108, 205] on span "20" at bounding box center [106, 203] width 12 height 12
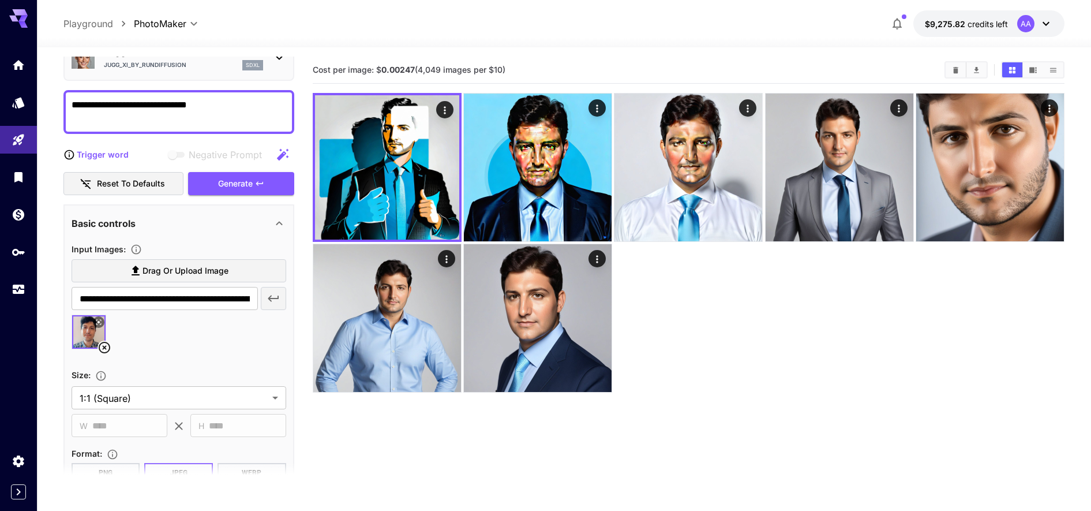
scroll to position [0, 0]
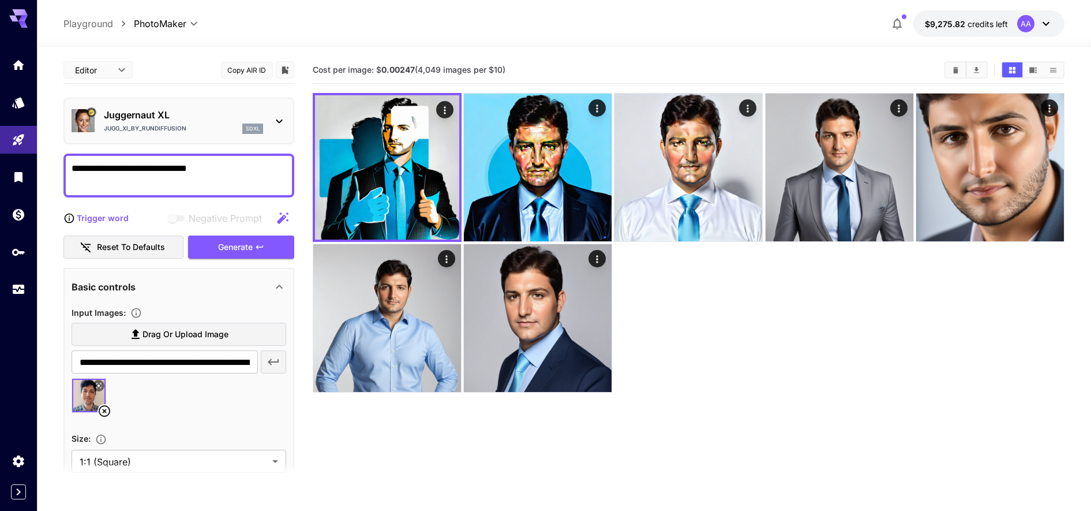
click at [76, 166] on textarea "**********" at bounding box center [179, 176] width 215 height 28
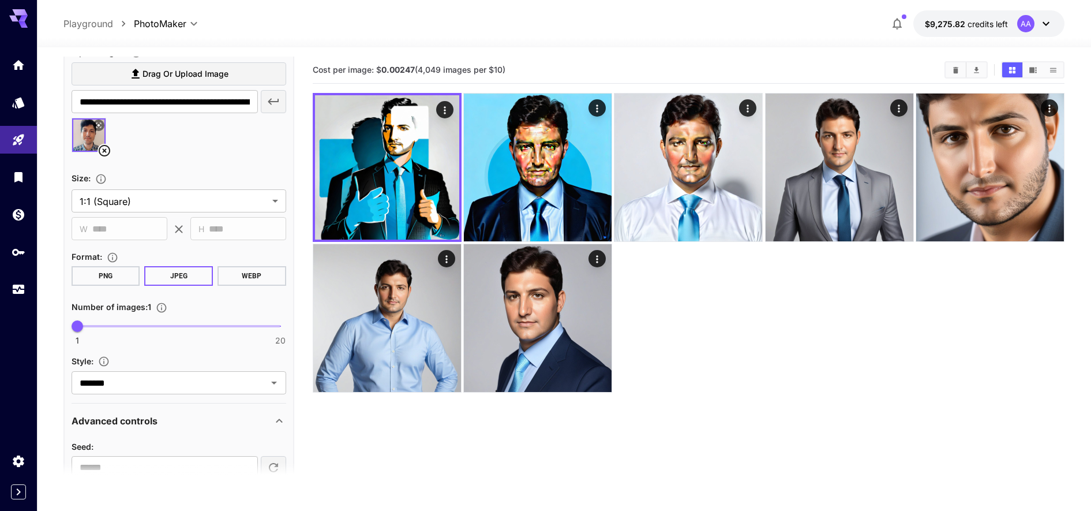
scroll to position [261, 0]
type textarea "**********"
click at [154, 368] on section "Style : ******* ​" at bounding box center [179, 373] width 215 height 40
click at [158, 389] on input "*******" at bounding box center [162, 381] width 174 height 16
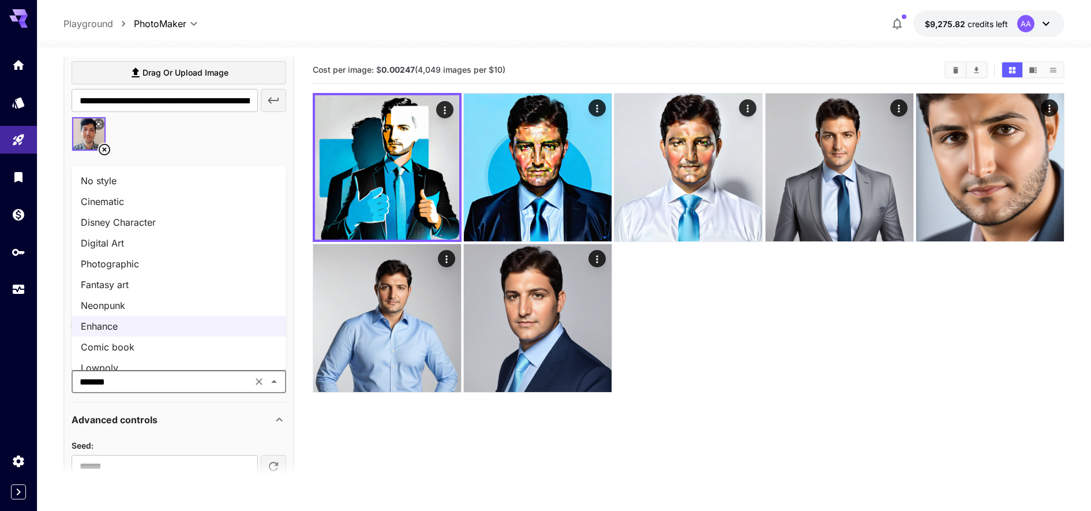
click at [114, 242] on li "Digital Art" at bounding box center [179, 243] width 215 height 21
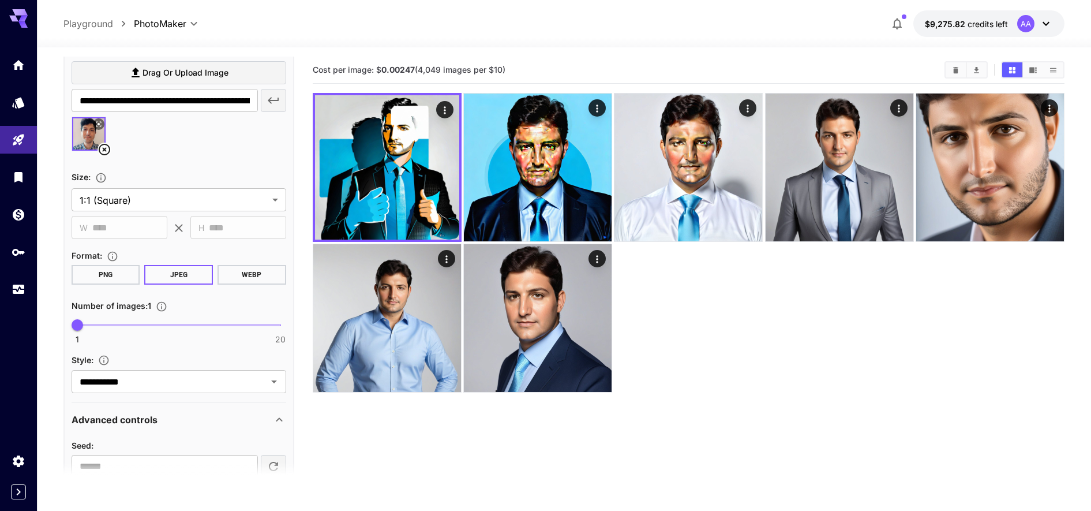
scroll to position [0, 0]
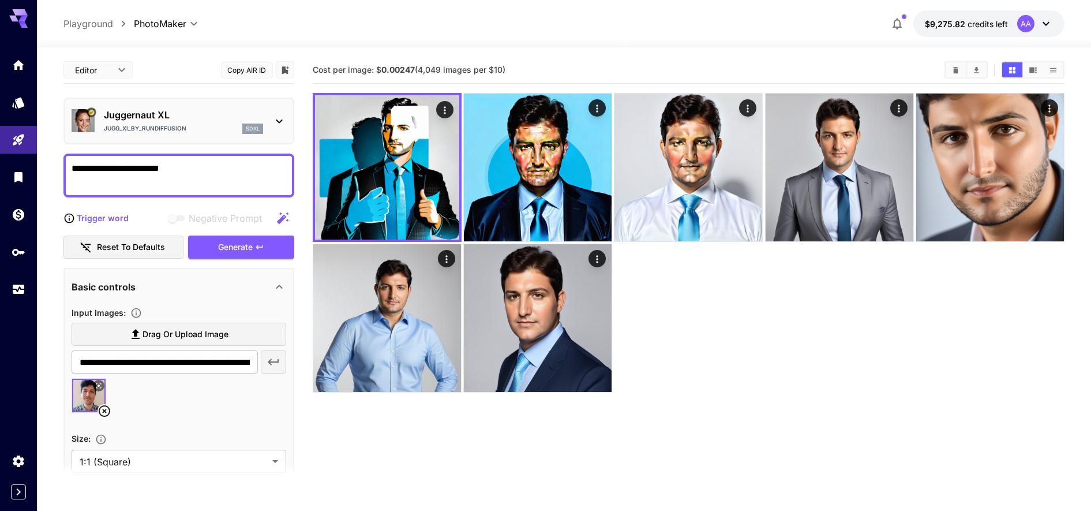
click at [222, 233] on div "Trigger word Negative Prompt Reset to defaults Generate" at bounding box center [178, 233] width 231 height 53
click at [223, 233] on div "Trigger word Negative Prompt Reset to defaults Generate" at bounding box center [178, 233] width 231 height 53
drag, startPoint x: 222, startPoint y: 233, endPoint x: 226, endPoint y: 240, distance: 7.2
click at [226, 240] on div "Generate" at bounding box center [241, 247] width 106 height 24
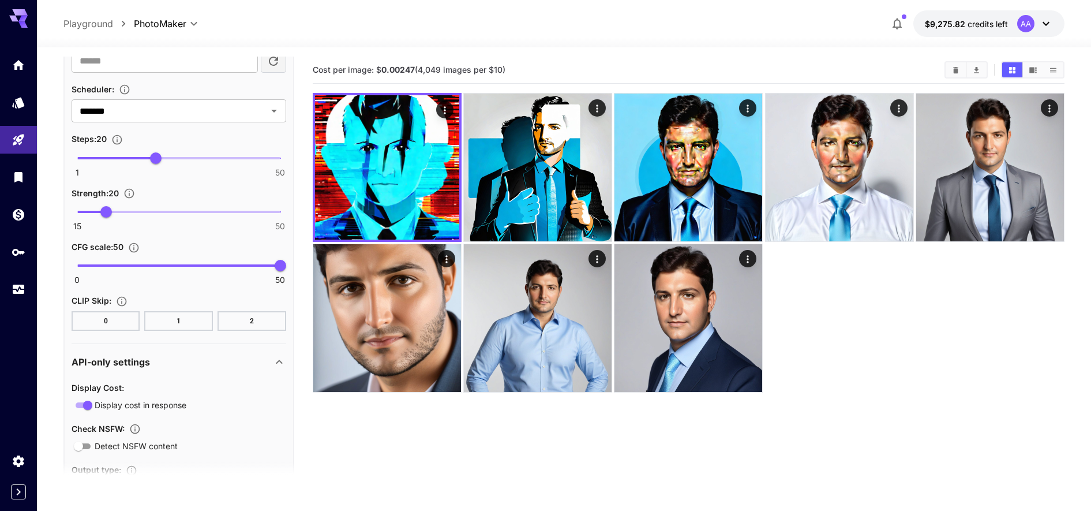
scroll to position [667, 0]
drag, startPoint x: 282, startPoint y: 274, endPoint x: 175, endPoint y: 275, distance: 106.2
click at [175, 271] on span "24.2" at bounding box center [176, 265] width 12 height 12
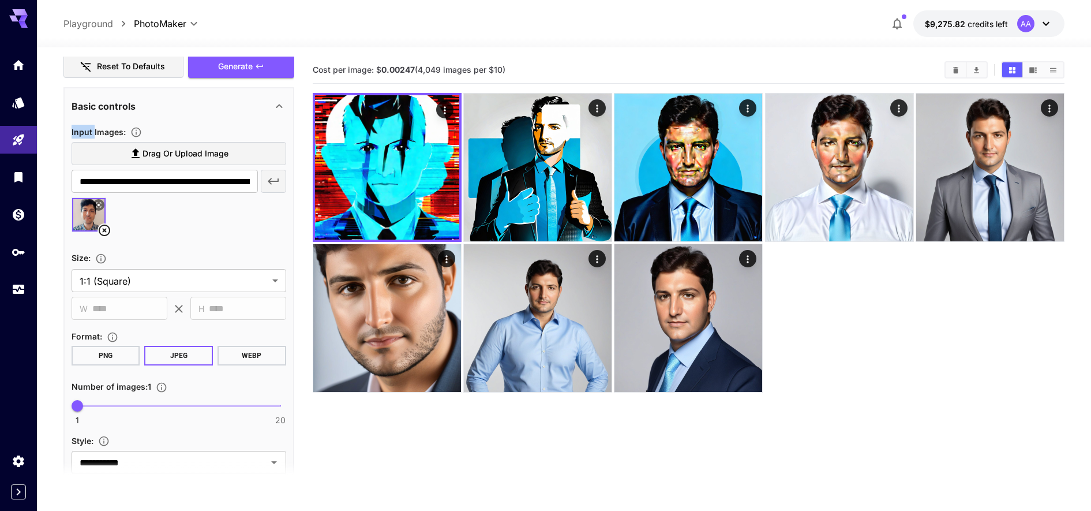
scroll to position [163, 0]
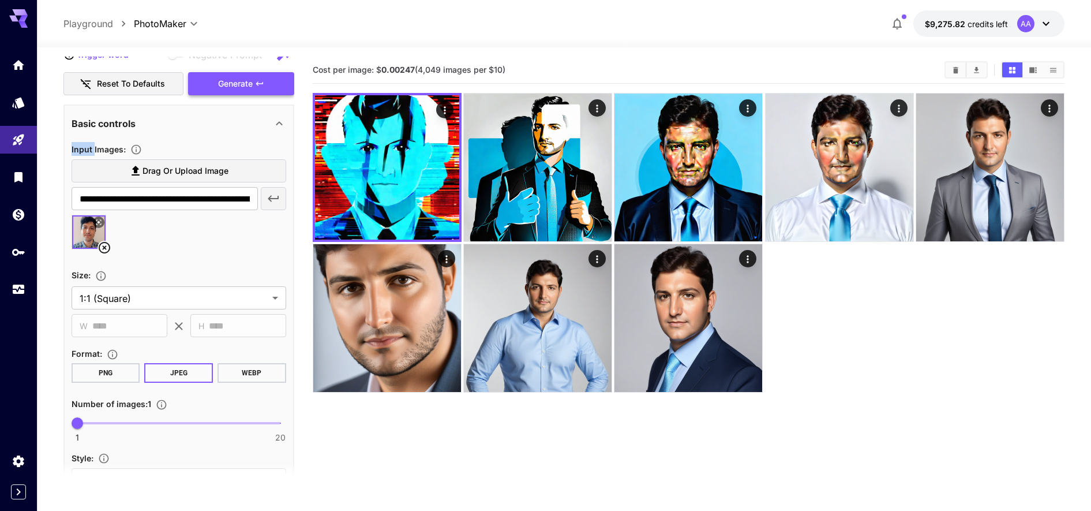
click at [225, 88] on div "Generate" at bounding box center [241, 84] width 106 height 24
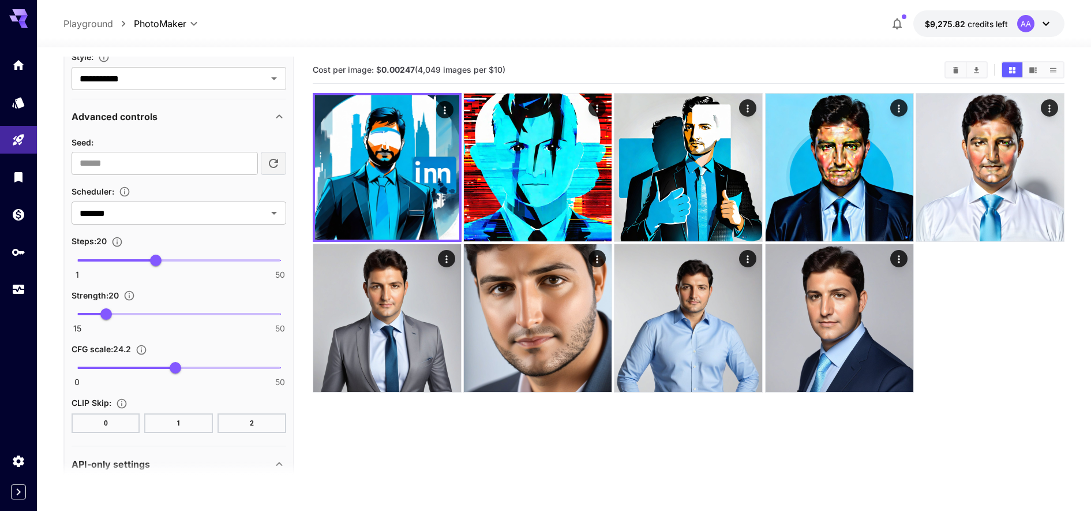
scroll to position [572, 0]
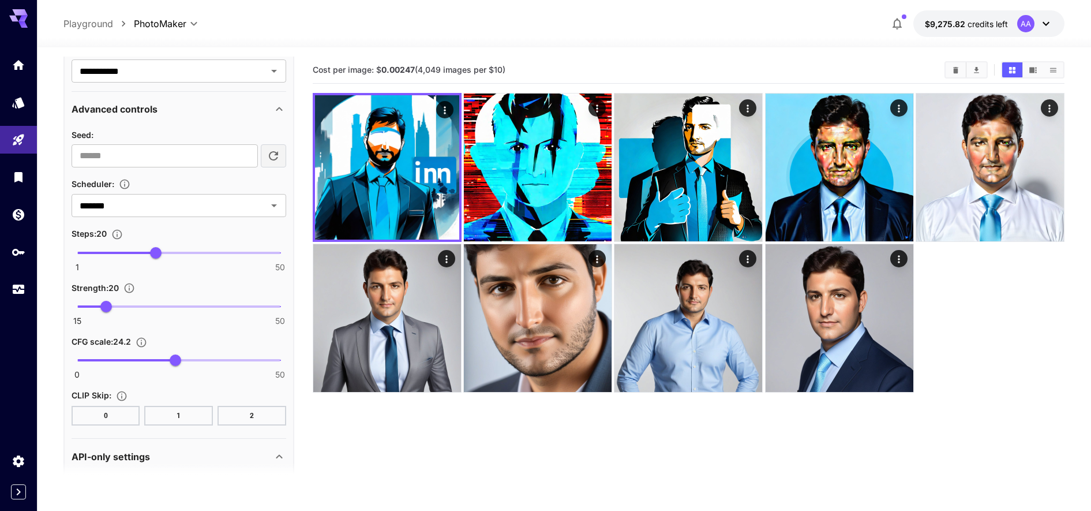
click at [192, 359] on span "0 50 24.2" at bounding box center [178, 359] width 203 height 17
type input "****"
click at [214, 359] on span "0 50 33.6" at bounding box center [178, 359] width 203 height 17
click at [83, 306] on span "15 50 16" at bounding box center [178, 306] width 203 height 17
type input "**"
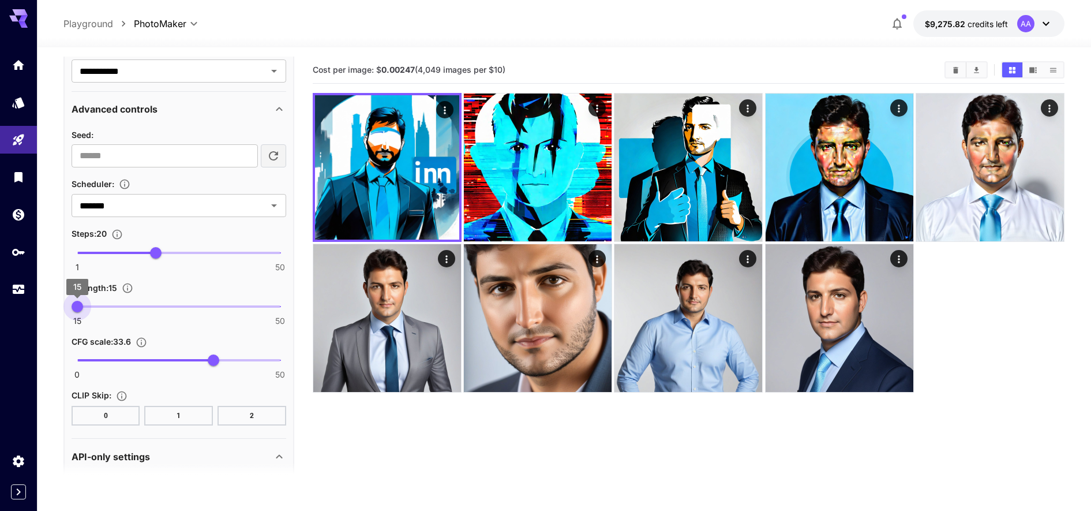
drag, startPoint x: 90, startPoint y: 306, endPoint x: 69, endPoint y: 305, distance: 21.4
click at [72, 305] on span "15" at bounding box center [78, 307] width 12 height 12
click at [183, 354] on span "0 50 26" at bounding box center [178, 359] width 203 height 17
click at [129, 353] on span "0 50 12.8" at bounding box center [178, 359] width 203 height 17
click at [113, 354] on span "0 50 8.7" at bounding box center [178, 359] width 203 height 17
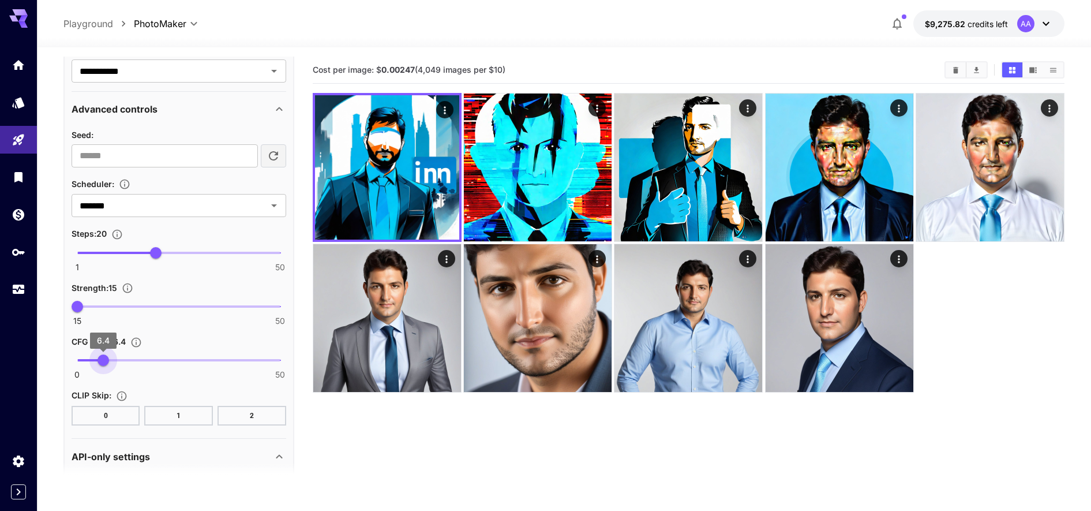
click at [103, 355] on span "6.4" at bounding box center [104, 360] width 12 height 12
click at [126, 359] on span "0 50 6.4" at bounding box center [178, 359] width 203 height 17
type input "***"
click at [121, 357] on span "12.1" at bounding box center [127, 360] width 12 height 12
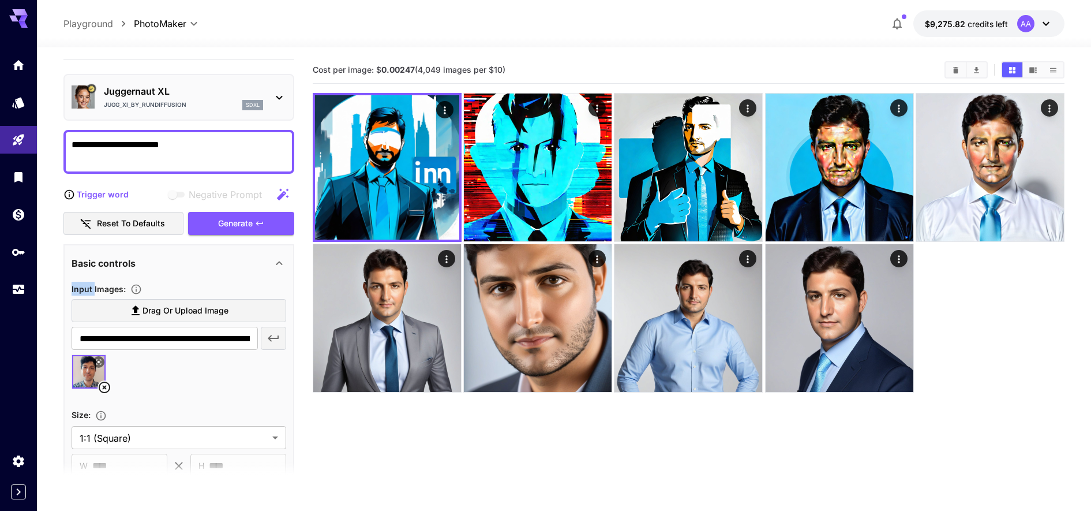
scroll to position [25, 0]
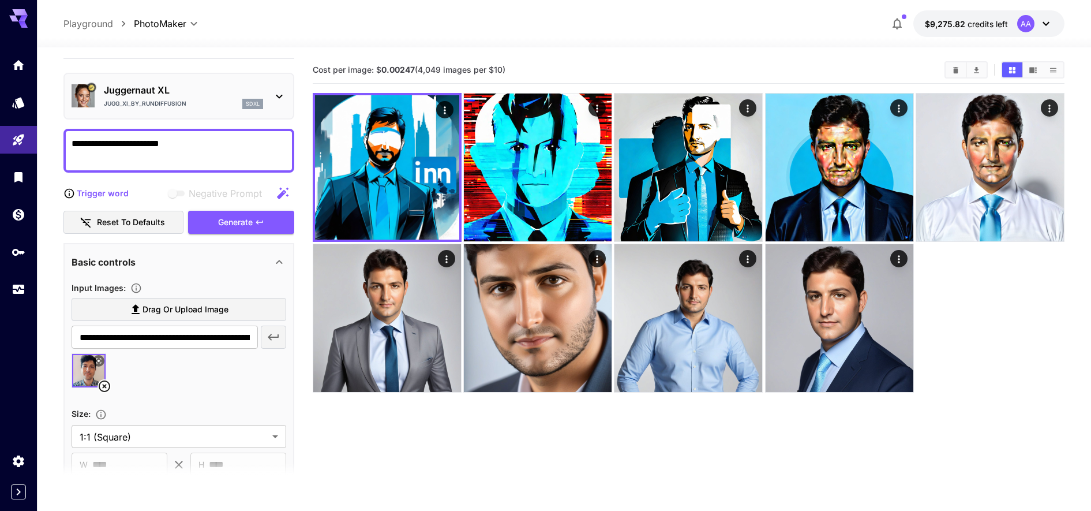
drag, startPoint x: 119, startPoint y: 146, endPoint x: 261, endPoint y: 149, distance: 142.0
click at [261, 149] on textarea "**********" at bounding box center [179, 151] width 215 height 28
click at [85, 129] on div "**********" at bounding box center [178, 151] width 231 height 44
click at [88, 139] on textarea "**********" at bounding box center [179, 151] width 215 height 28
paste textarea "**********"
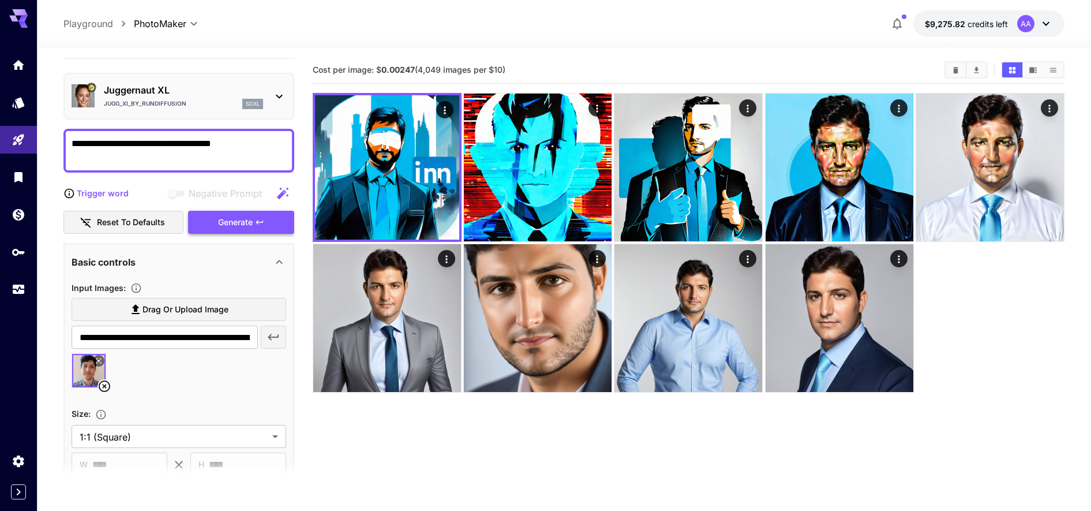
click at [229, 227] on div "Generate" at bounding box center [241, 223] width 106 height 24
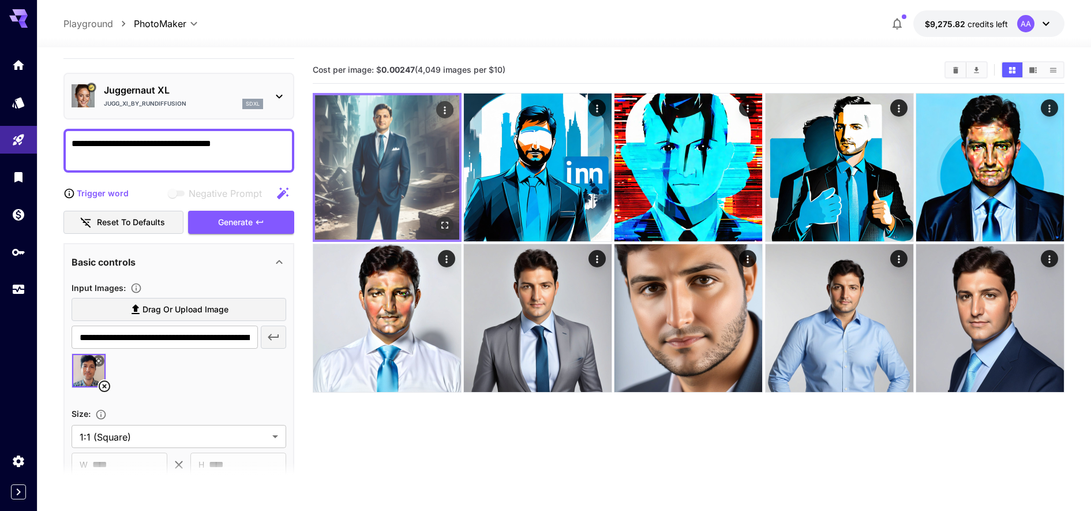
click at [416, 208] on img at bounding box center [387, 167] width 144 height 144
click at [394, 181] on img at bounding box center [387, 167] width 144 height 144
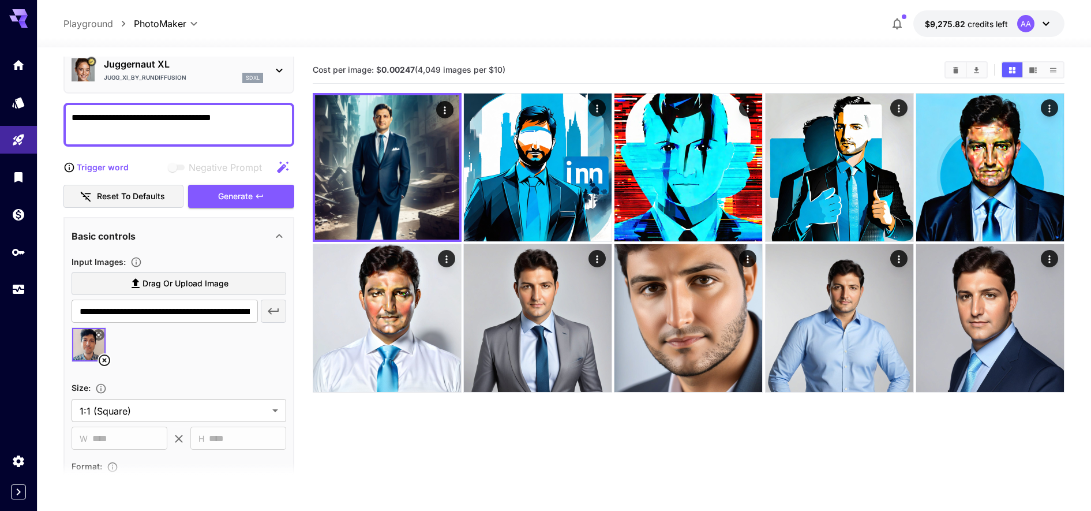
scroll to position [24, 0]
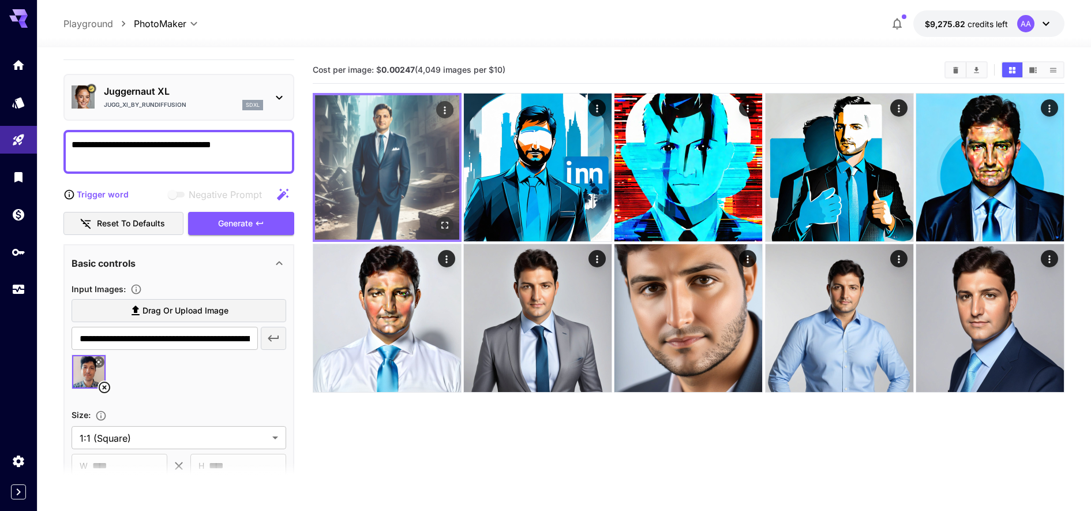
click at [441, 118] on div "Actions" at bounding box center [444, 109] width 17 height 17
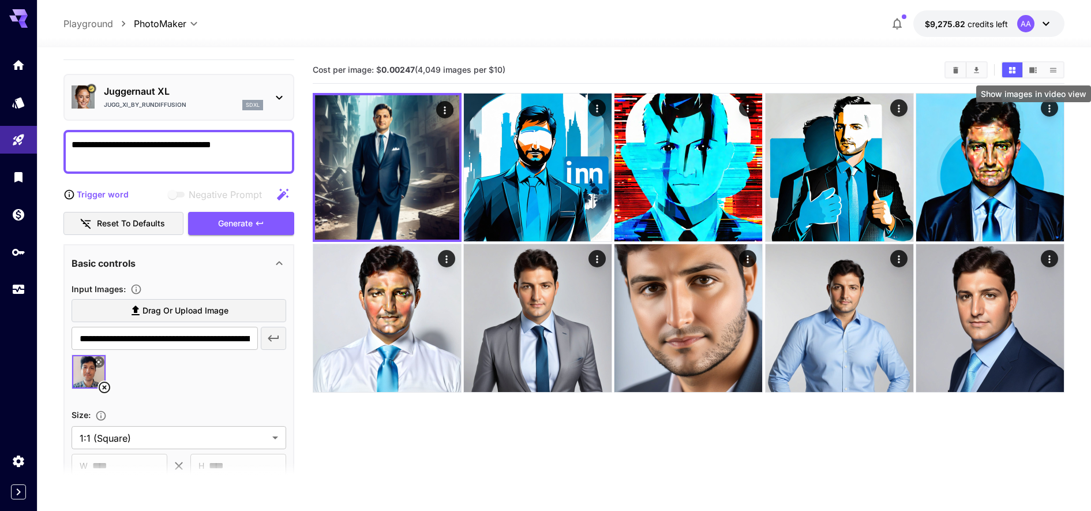
click at [1033, 70] on icon "Show images in video view" at bounding box center [1034, 70] width 8 height 6
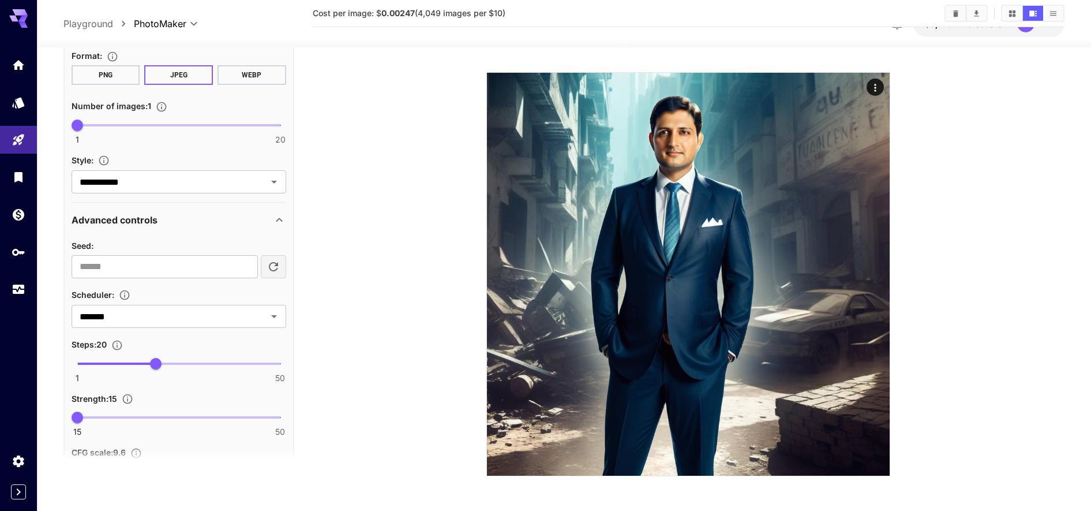
scroll to position [444, 0]
click at [115, 330] on div "******* ​" at bounding box center [179, 318] width 215 height 23
click at [401, 324] on section at bounding box center [688, 225] width 655 height 501
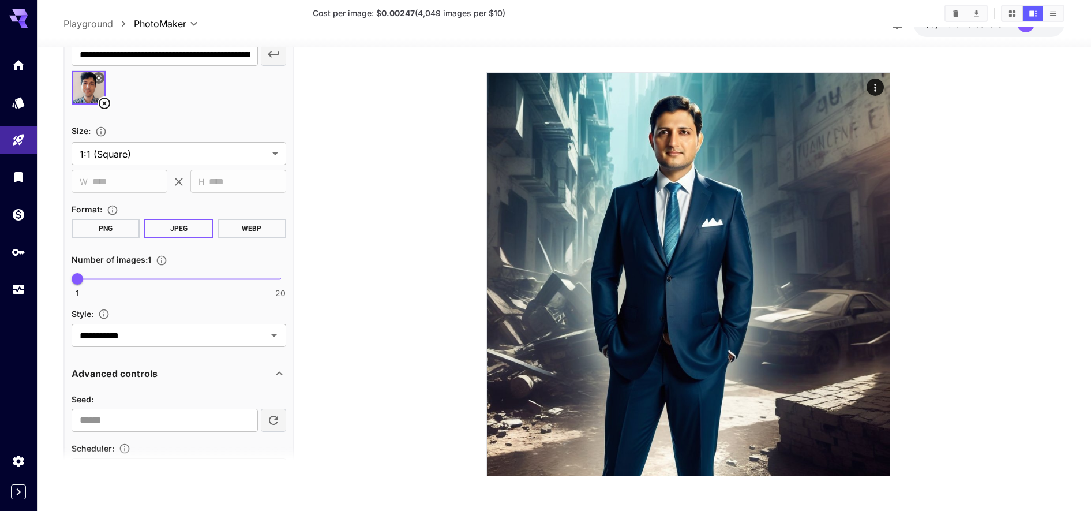
scroll to position [284, 0]
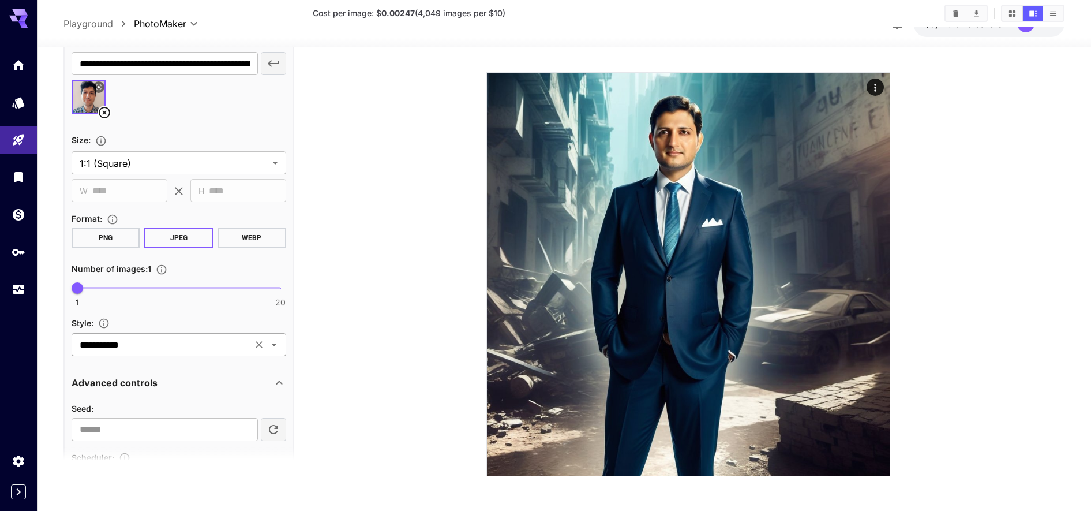
click at [201, 349] on input "**********" at bounding box center [162, 344] width 174 height 16
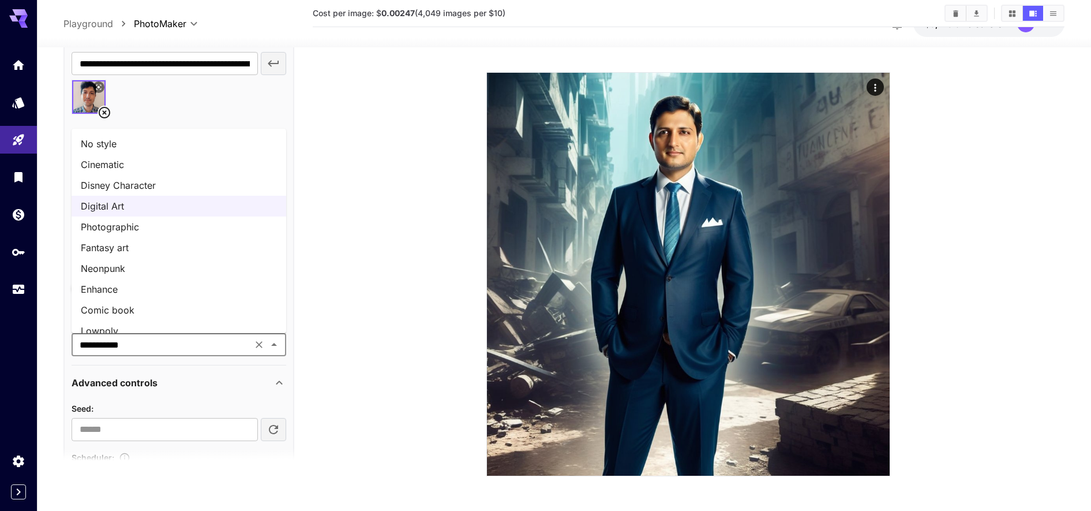
click at [148, 225] on li "Photographic" at bounding box center [179, 226] width 215 height 21
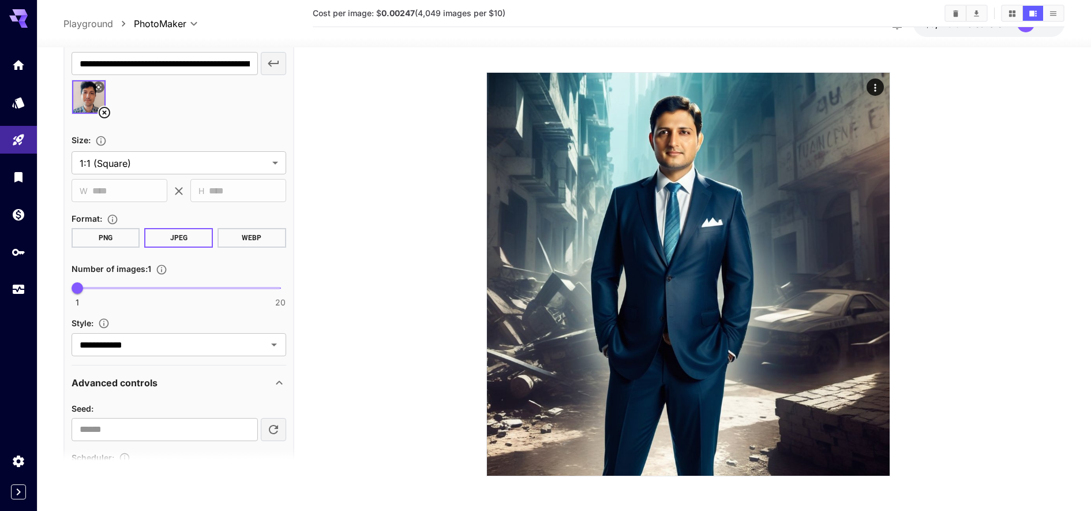
scroll to position [0, 0]
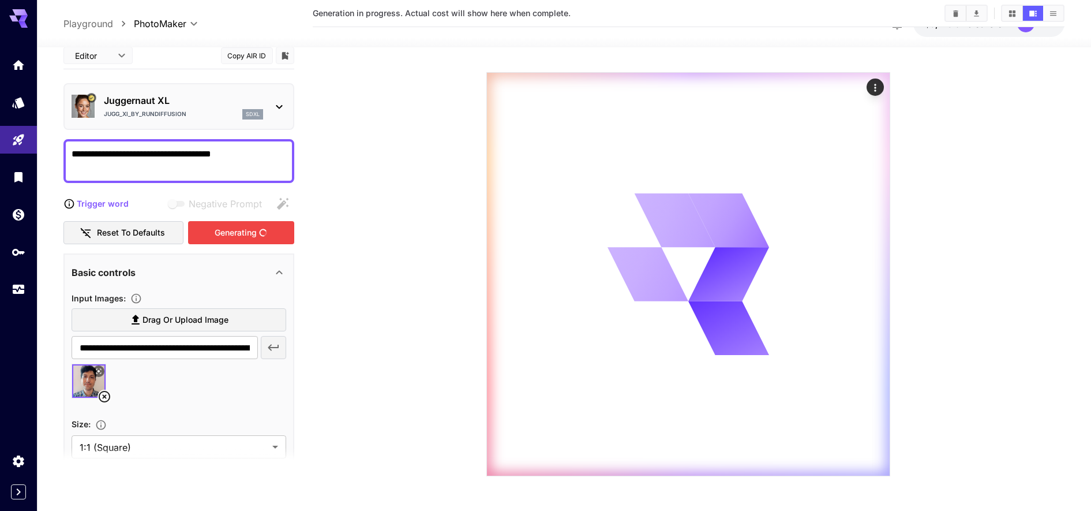
click at [230, 240] on div "Generating" at bounding box center [241, 232] width 106 height 24
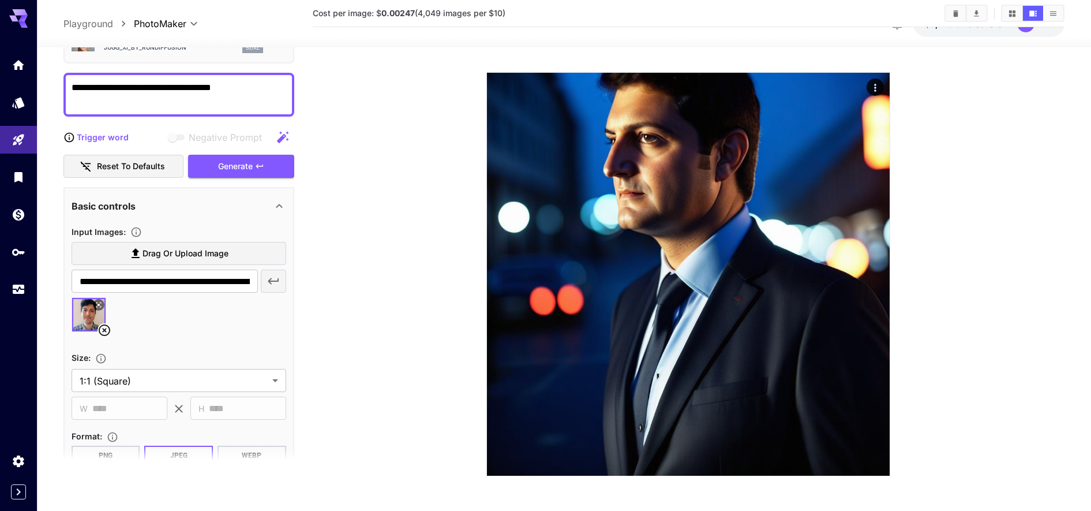
scroll to position [67, 0]
click at [877, 73] on img at bounding box center [688, 274] width 403 height 403
click at [876, 83] on icon "Actions" at bounding box center [876, 88] width 12 height 12
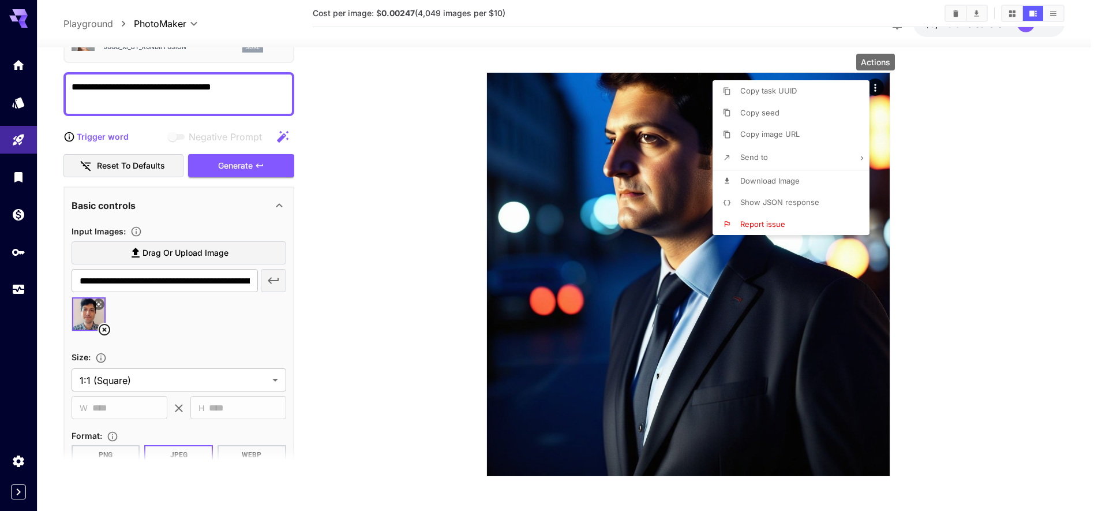
click at [783, 183] on span "Download Image" at bounding box center [769, 180] width 59 height 9
click at [362, 340] on div at bounding box center [551, 255] width 1102 height 511
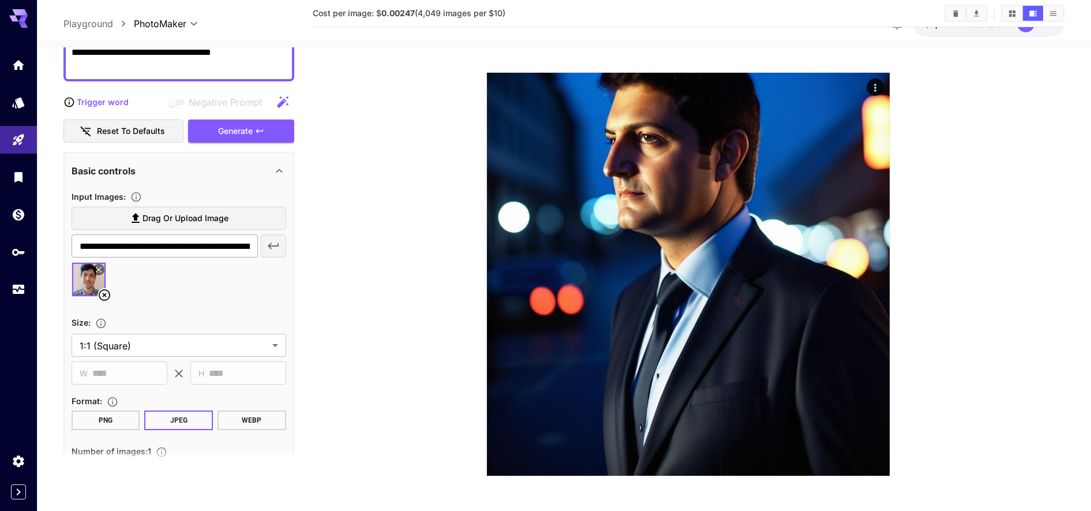
scroll to position [0, 0]
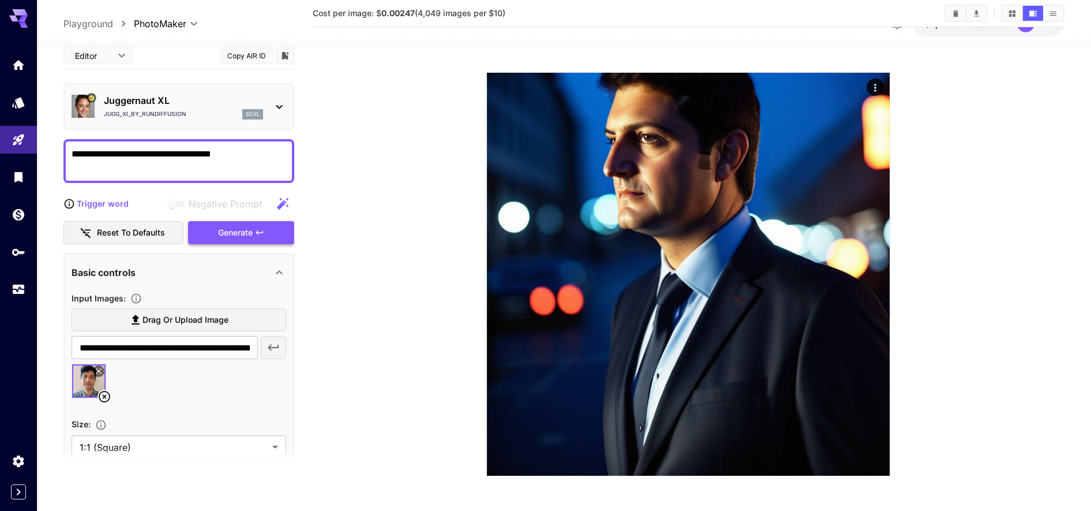
click at [242, 233] on div "Generate" at bounding box center [241, 232] width 106 height 24
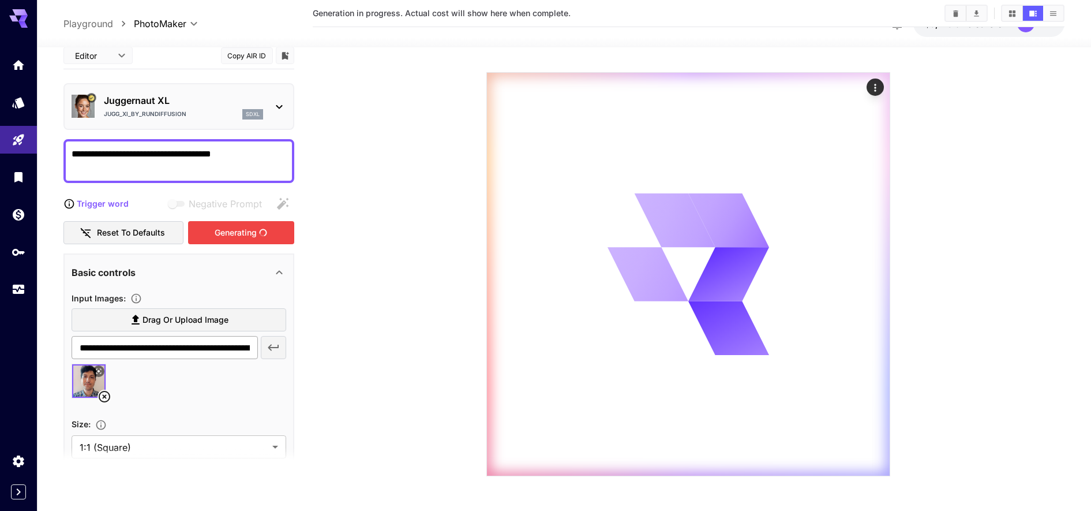
scroll to position [1, 0]
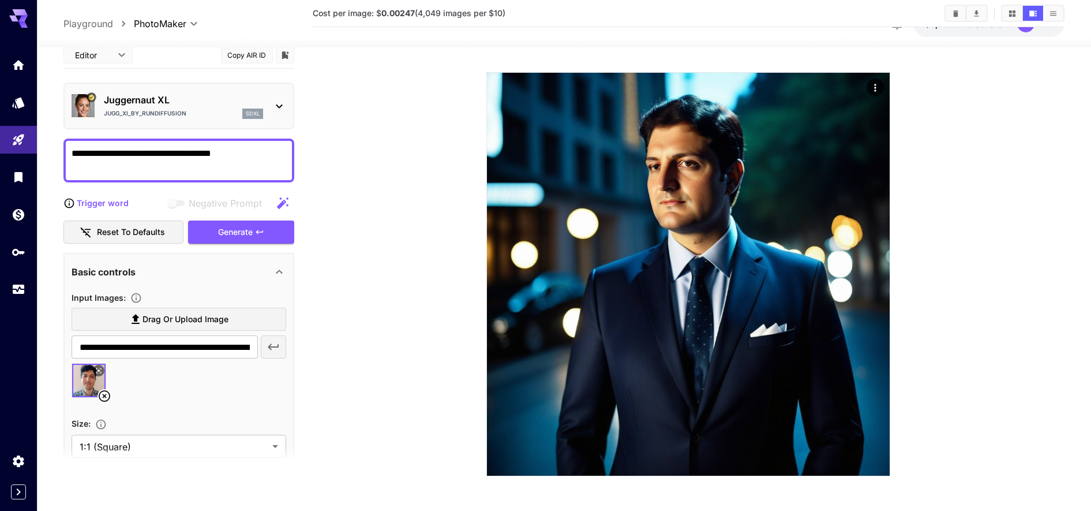
drag, startPoint x: 93, startPoint y: 152, endPoint x: 154, endPoint y: 156, distance: 61.3
click at [154, 156] on textarea "**********" at bounding box center [179, 160] width 215 height 28
click at [870, 88] on icon "Actions" at bounding box center [876, 88] width 12 height 12
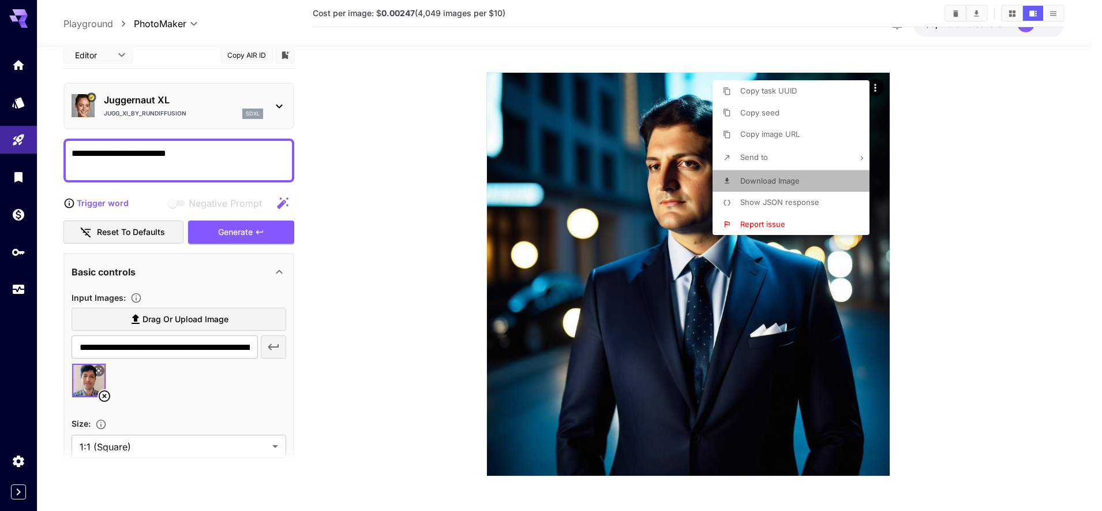
click at [765, 180] on span "Download Image" at bounding box center [769, 180] width 59 height 9
click at [399, 255] on div at bounding box center [551, 255] width 1102 height 511
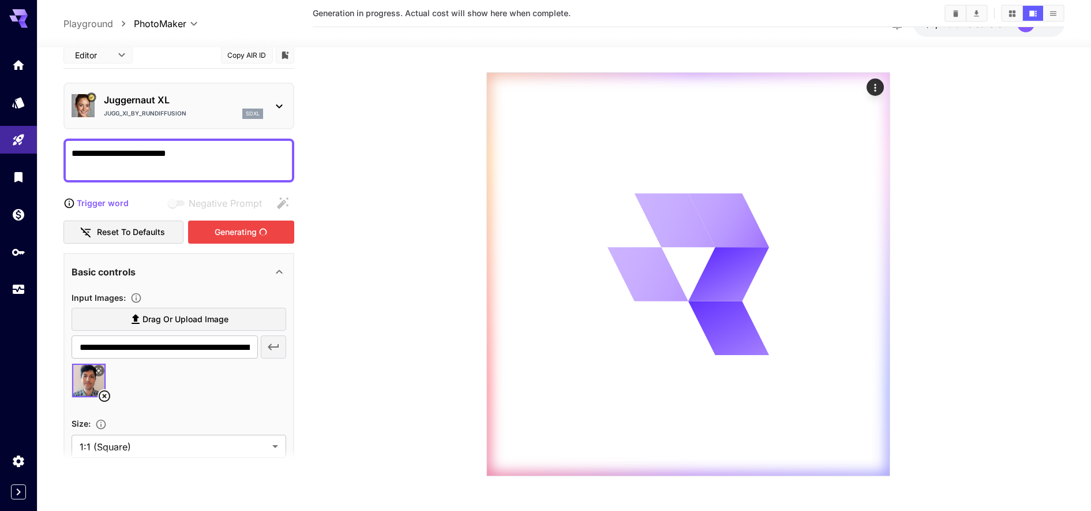
click at [224, 223] on div "Generating" at bounding box center [241, 232] width 106 height 24
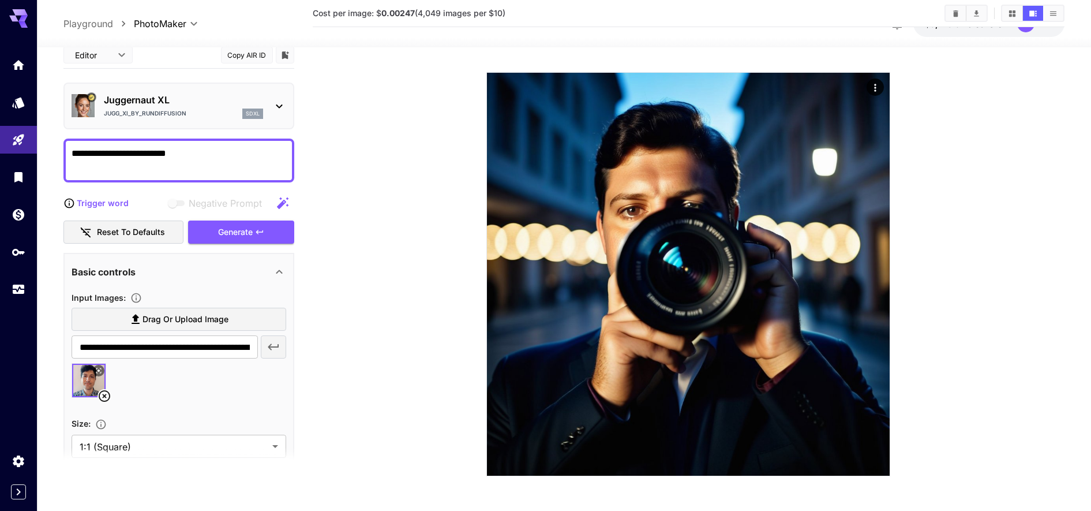
click at [174, 146] on textarea "**********" at bounding box center [179, 160] width 215 height 28
type textarea "**********"
click at [230, 226] on div "Generate" at bounding box center [241, 232] width 106 height 24
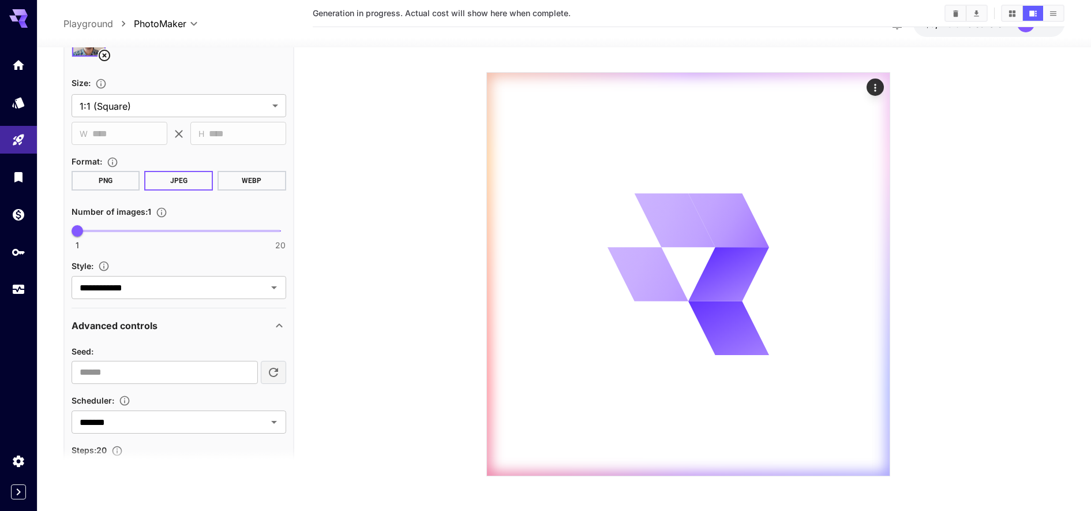
scroll to position [342, 0]
click at [190, 279] on input "**********" at bounding box center [162, 286] width 174 height 16
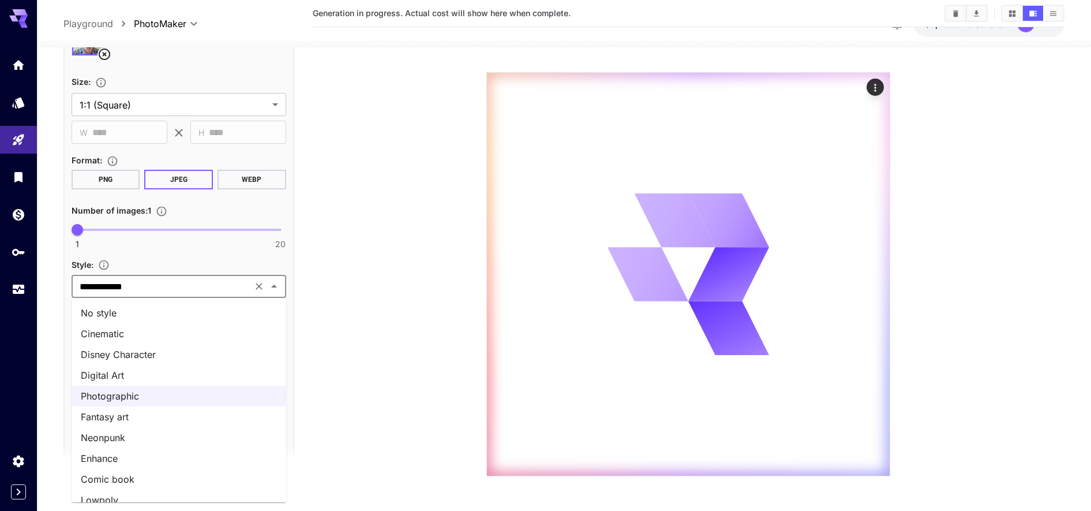
scroll to position [33, 0]
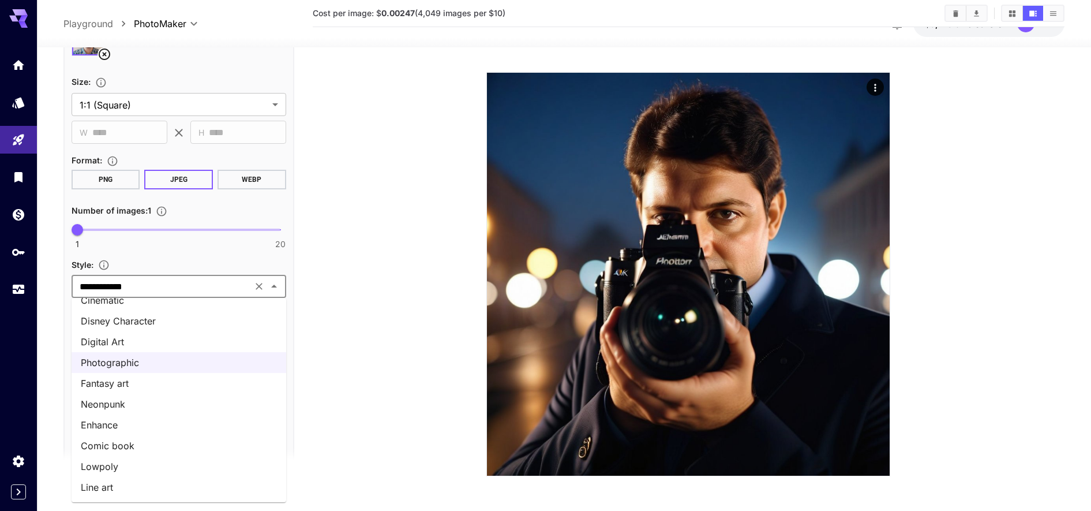
click at [137, 422] on li "Enhance" at bounding box center [179, 424] width 215 height 21
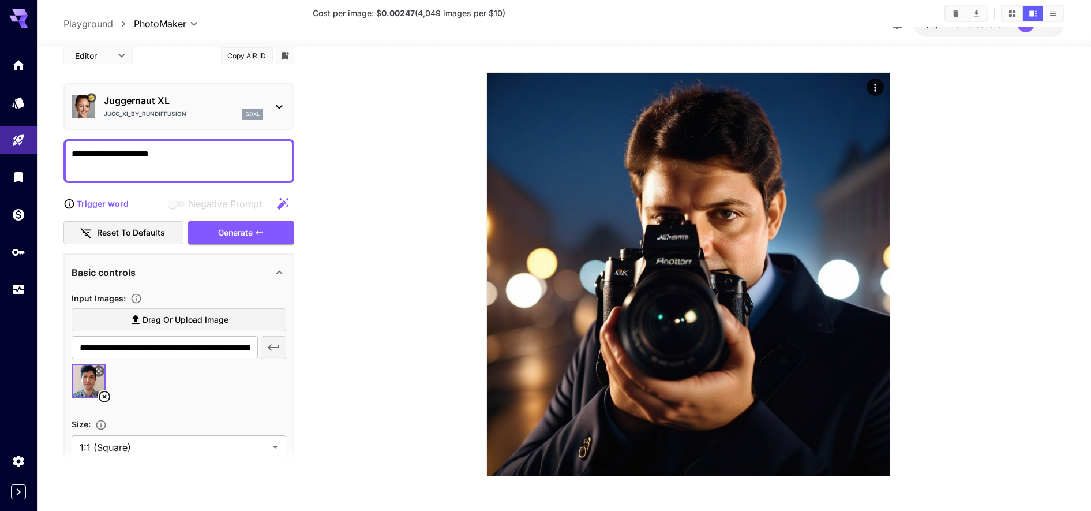
scroll to position [2, 0]
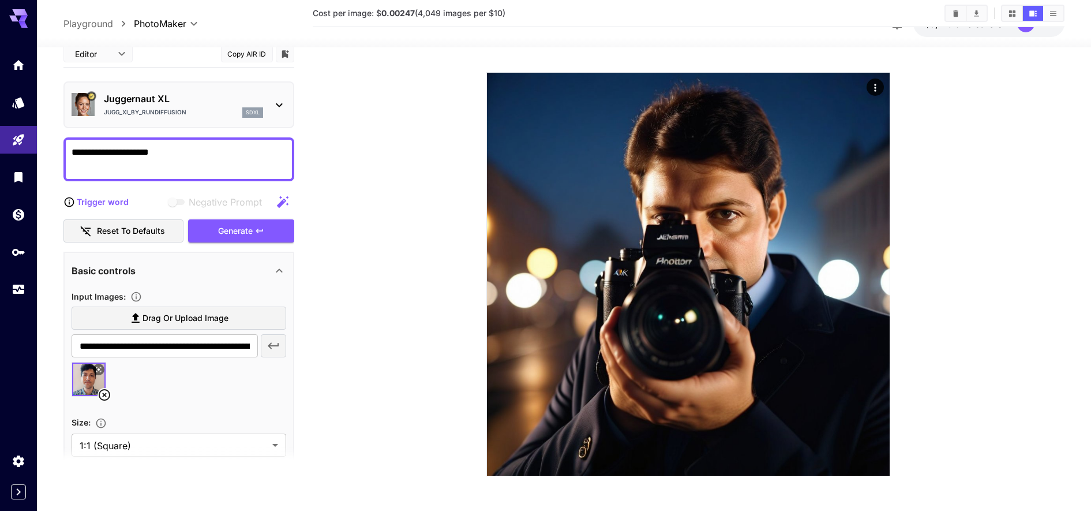
click at [198, 147] on textarea "**********" at bounding box center [179, 159] width 215 height 28
click at [226, 232] on div "Generate" at bounding box center [241, 231] width 106 height 24
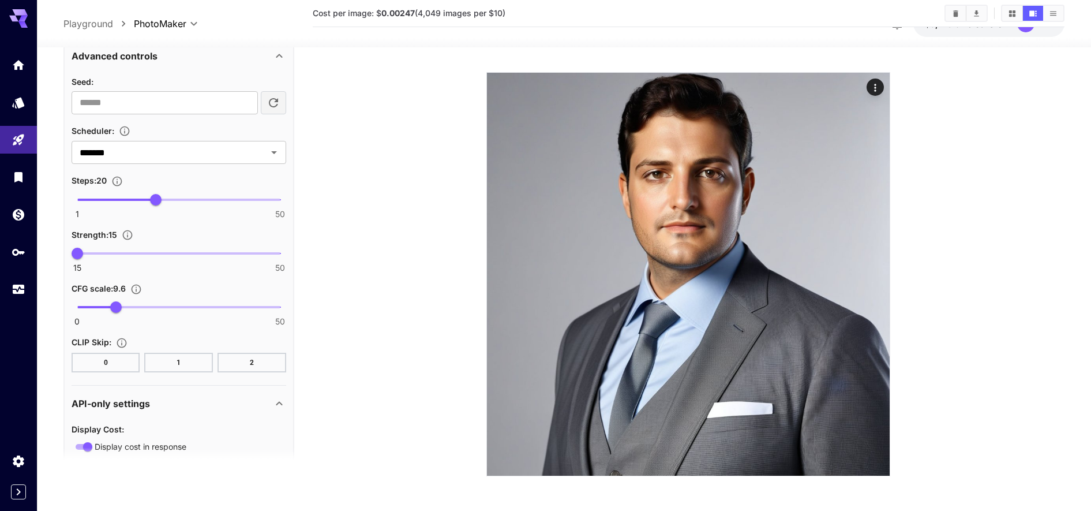
scroll to position [616, 0]
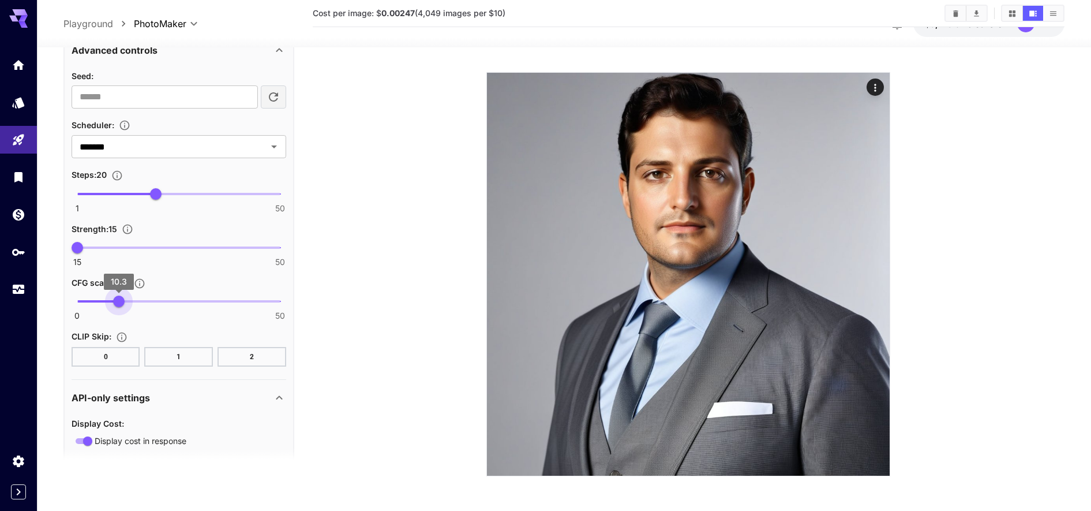
click at [119, 300] on span "10.3" at bounding box center [119, 301] width 12 height 12
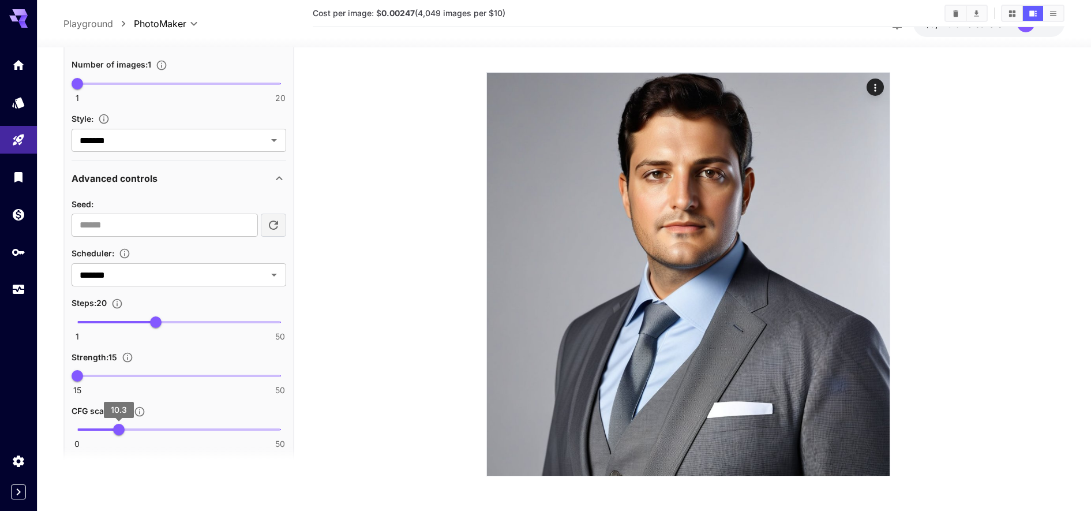
scroll to position [490, 0]
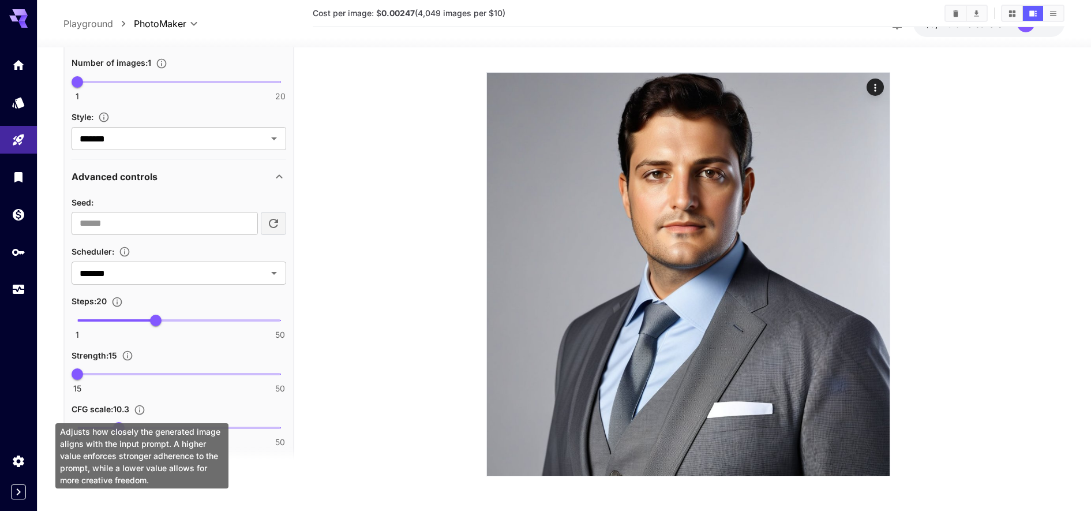
click at [156, 425] on div "Adjusts how closely the generated image aligns with the input prompt. A higher …" at bounding box center [141, 455] width 173 height 65
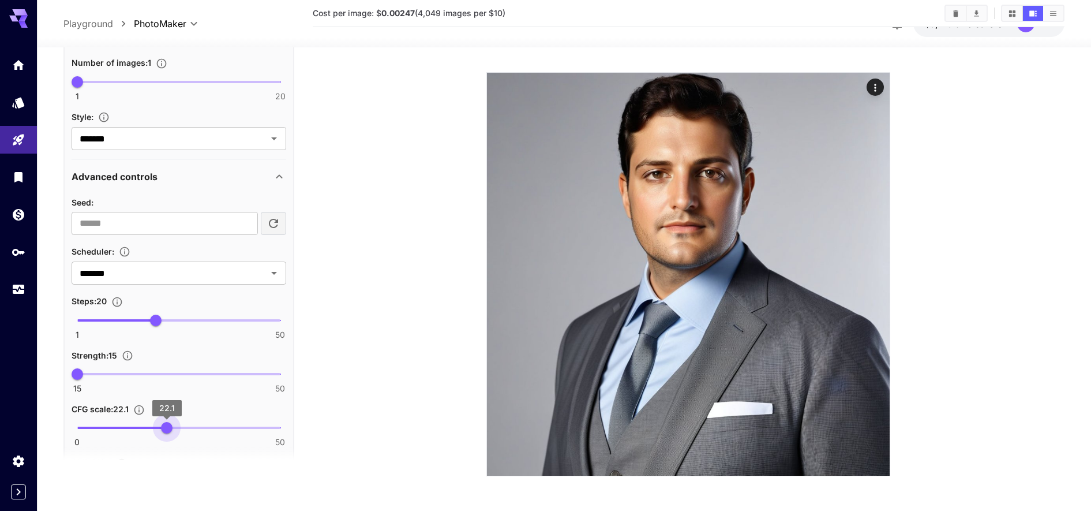
type input "****"
click at [167, 420] on span "0 50 22.1" at bounding box center [178, 427] width 203 height 17
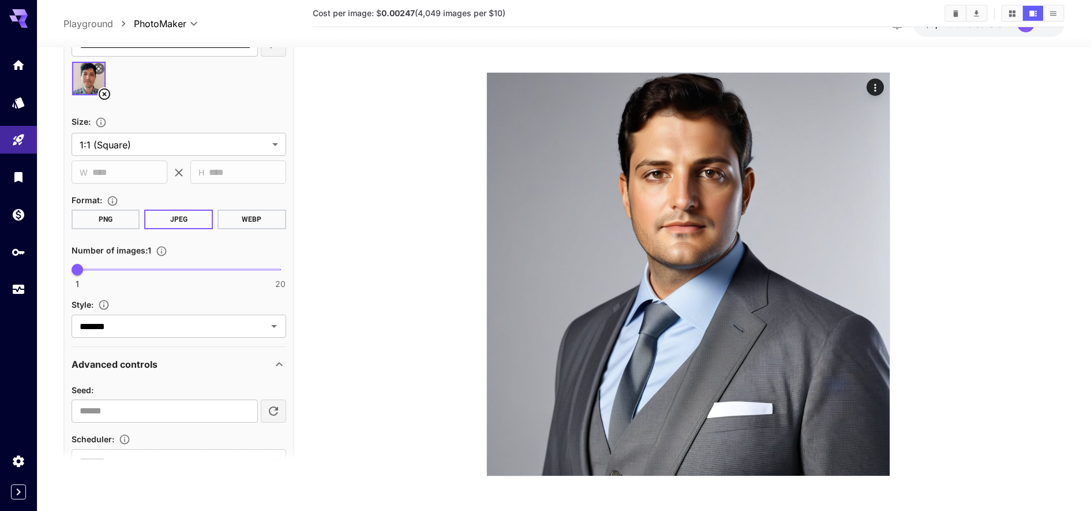
scroll to position [300, 0]
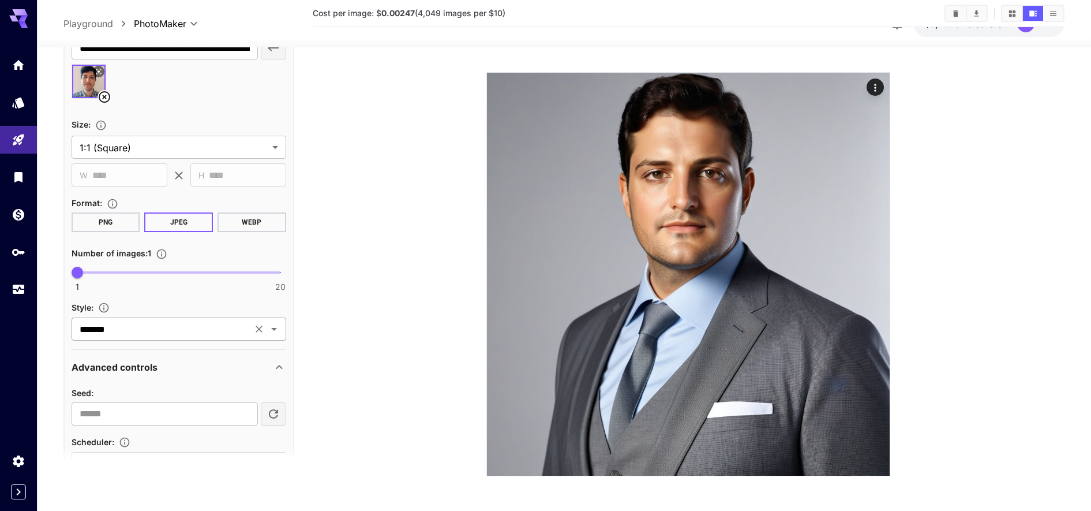
click at [128, 336] on input "*******" at bounding box center [162, 329] width 174 height 16
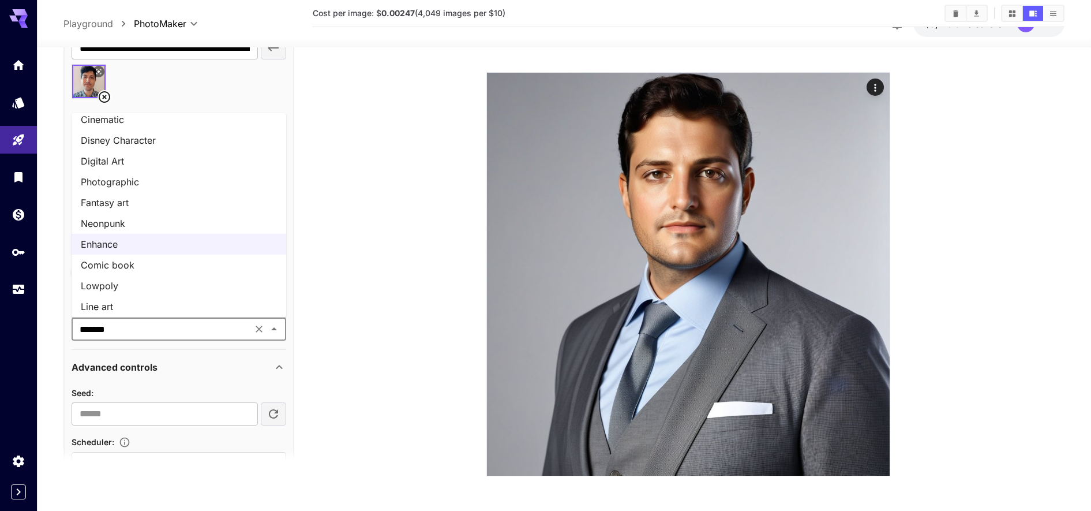
scroll to position [33, 0]
click at [116, 305] on li "Line art" at bounding box center [179, 302] width 215 height 21
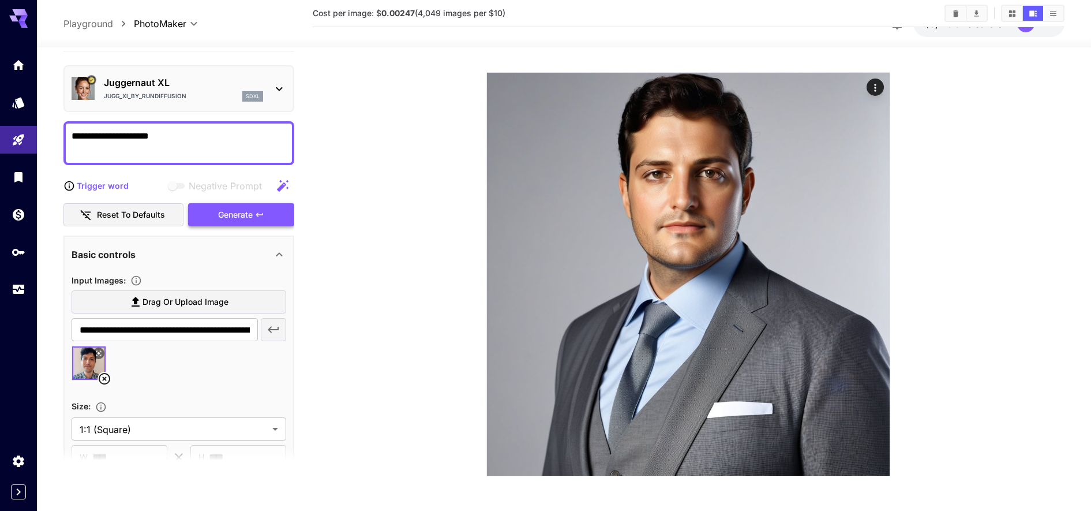
scroll to position [17, 0]
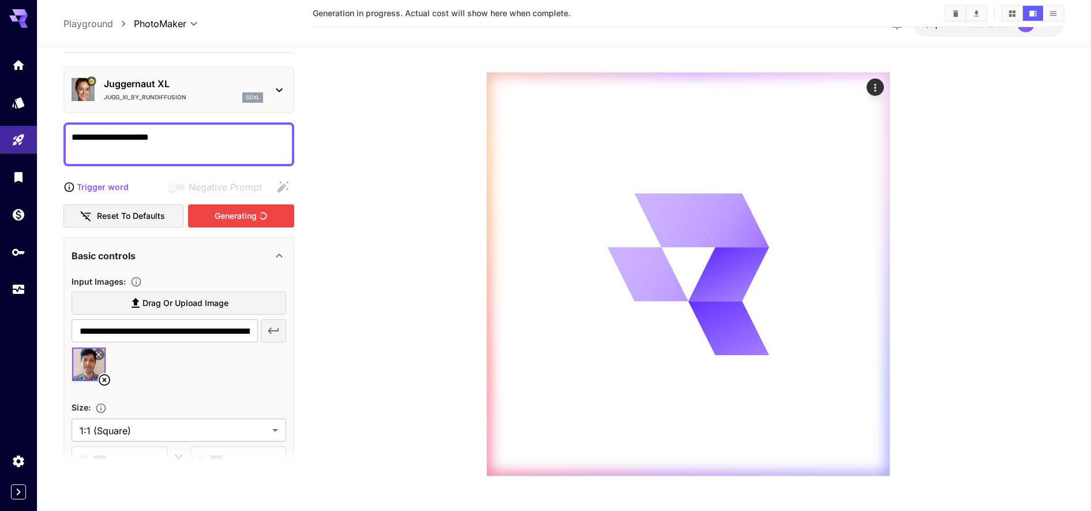
click at [224, 218] on div "Generating" at bounding box center [241, 216] width 106 height 24
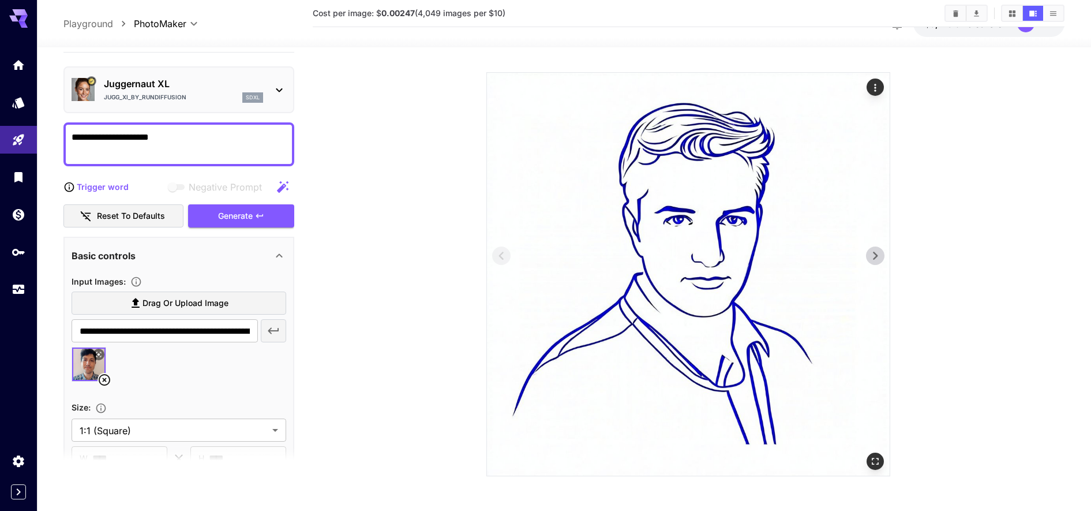
click at [878, 86] on icon "Actions" at bounding box center [876, 88] width 12 height 12
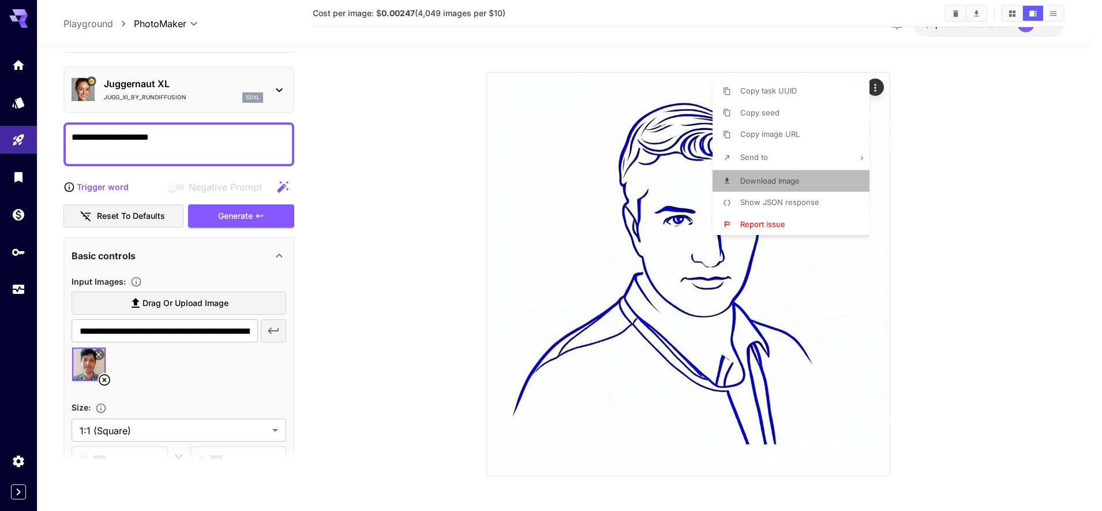
click at [761, 179] on span "Download Image" at bounding box center [769, 180] width 59 height 9
click at [427, 331] on div at bounding box center [551, 255] width 1102 height 511
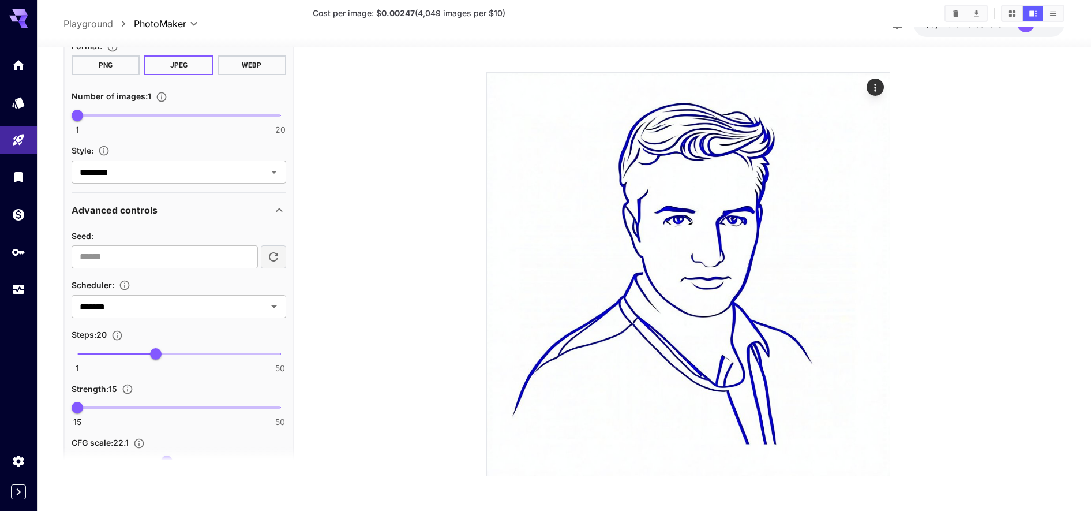
scroll to position [457, 0]
click at [151, 159] on section "Style : ******** ​" at bounding box center [179, 163] width 215 height 40
click at [148, 168] on input "********" at bounding box center [162, 171] width 174 height 16
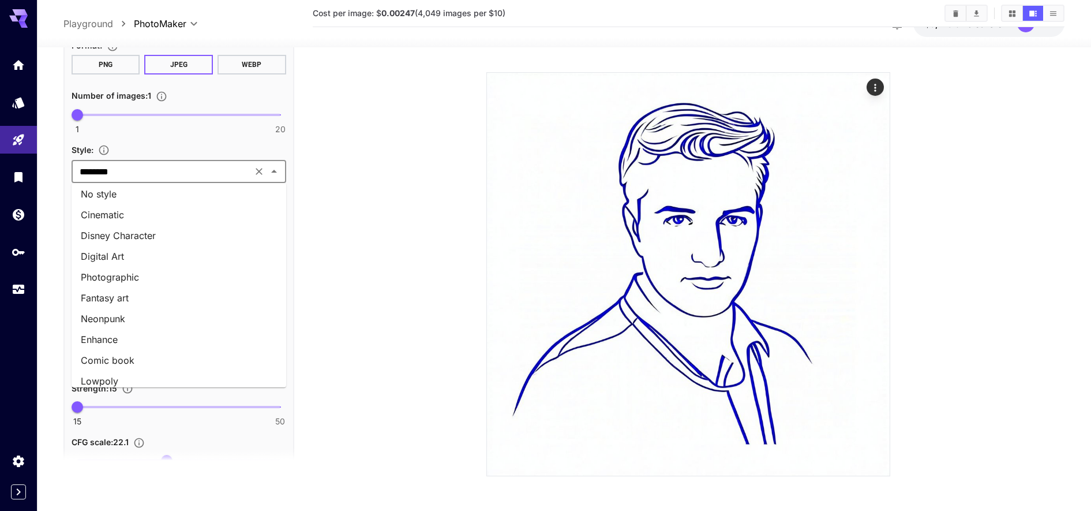
scroll to position [2, 0]
click at [109, 251] on li "Digital Art" at bounding box center [179, 258] width 215 height 21
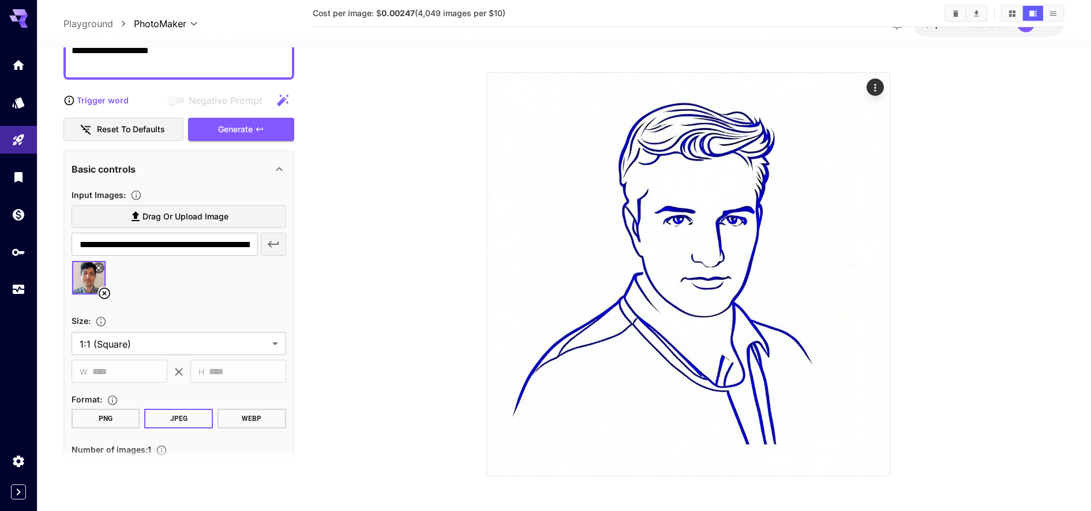
scroll to position [0, 0]
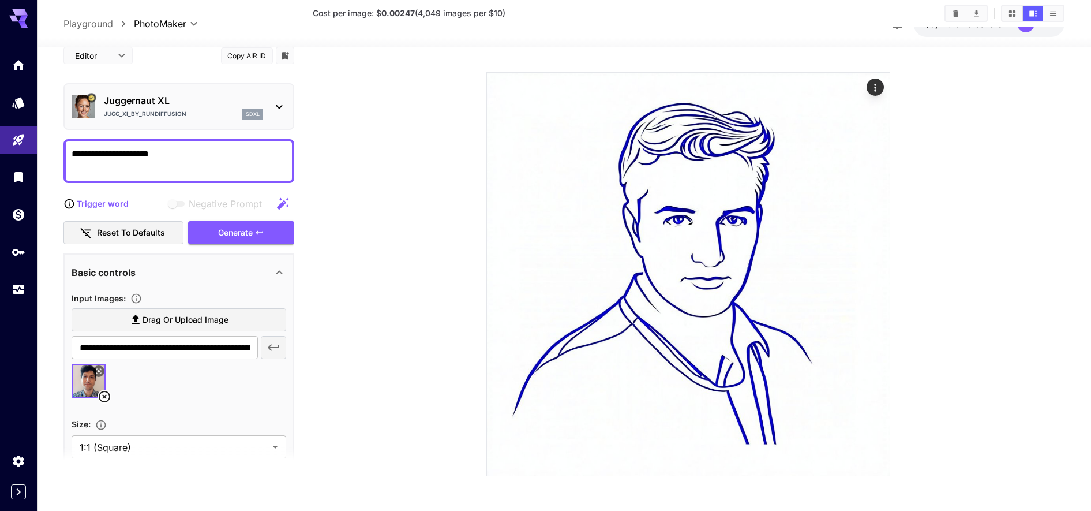
click at [173, 150] on textarea "**********" at bounding box center [179, 161] width 215 height 28
click at [175, 151] on textarea "**********" at bounding box center [179, 161] width 215 height 28
click at [132, 154] on textarea "**********" at bounding box center [179, 161] width 215 height 28
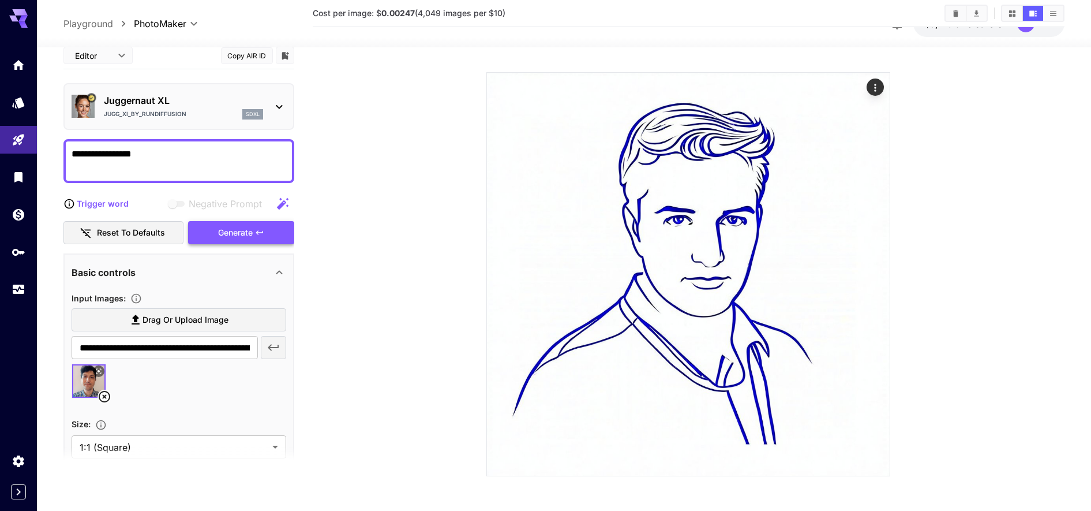
type textarea "**********"
click at [238, 225] on div "Generate" at bounding box center [241, 232] width 106 height 24
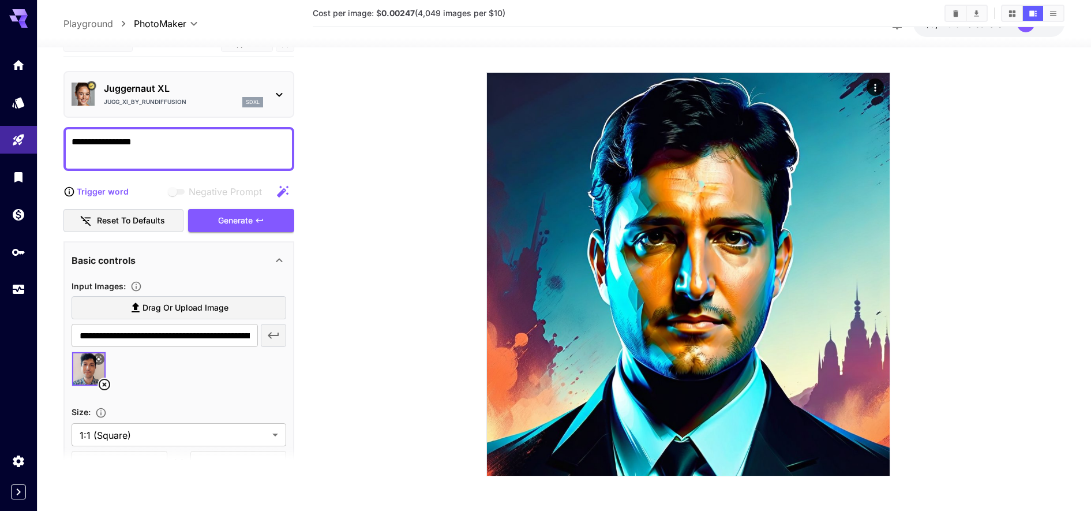
scroll to position [13, 0]
click at [872, 88] on icon "Actions" at bounding box center [876, 88] width 12 height 12
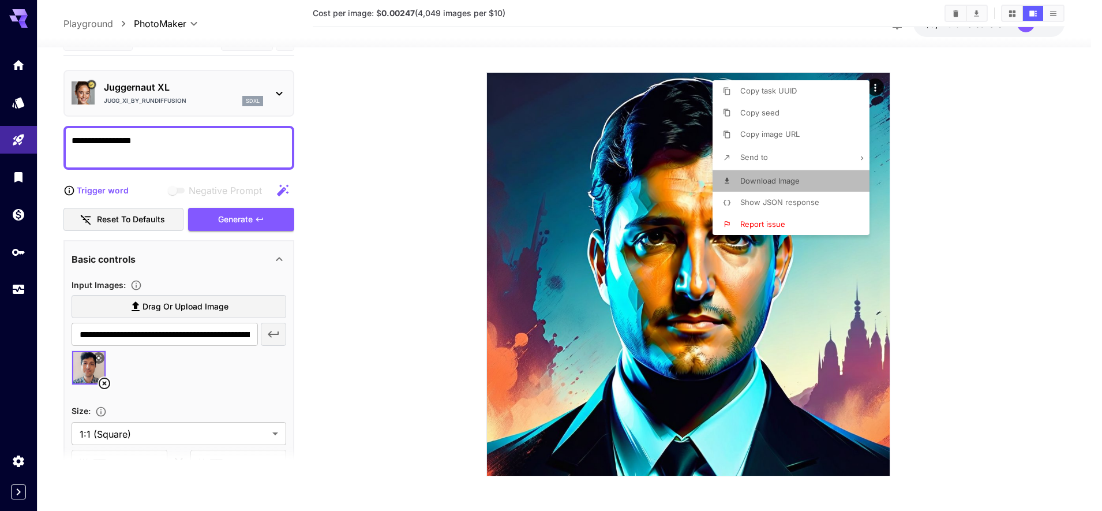
click at [784, 183] on span "Download Image" at bounding box center [769, 180] width 59 height 9
click at [383, 315] on div at bounding box center [551, 255] width 1102 height 511
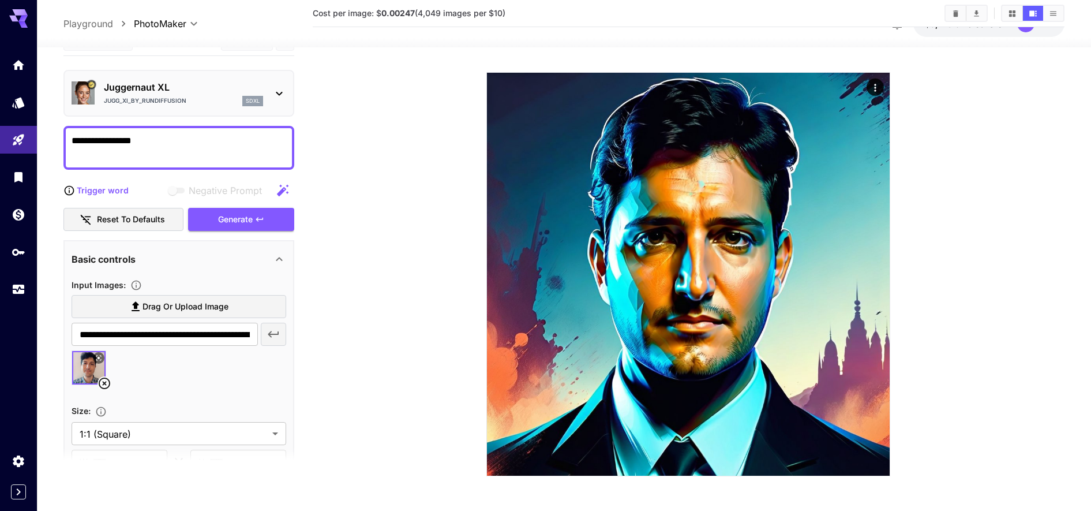
click at [383, 315] on section at bounding box center [688, 225] width 655 height 501
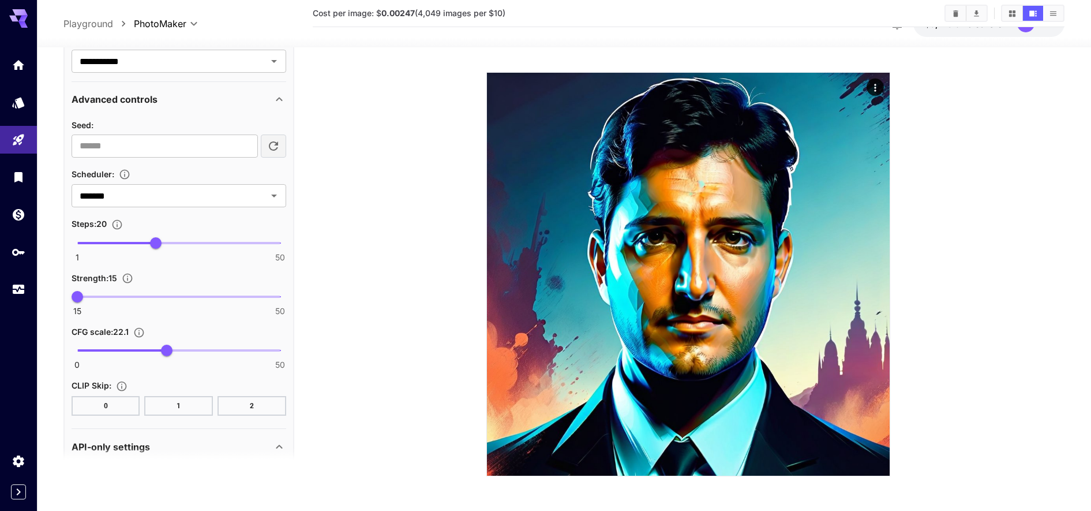
scroll to position [567, 0]
click at [143, 354] on span "0 50 22.1" at bounding box center [178, 350] width 203 height 17
click at [149, 352] on span "17.8" at bounding box center [150, 351] width 12 height 12
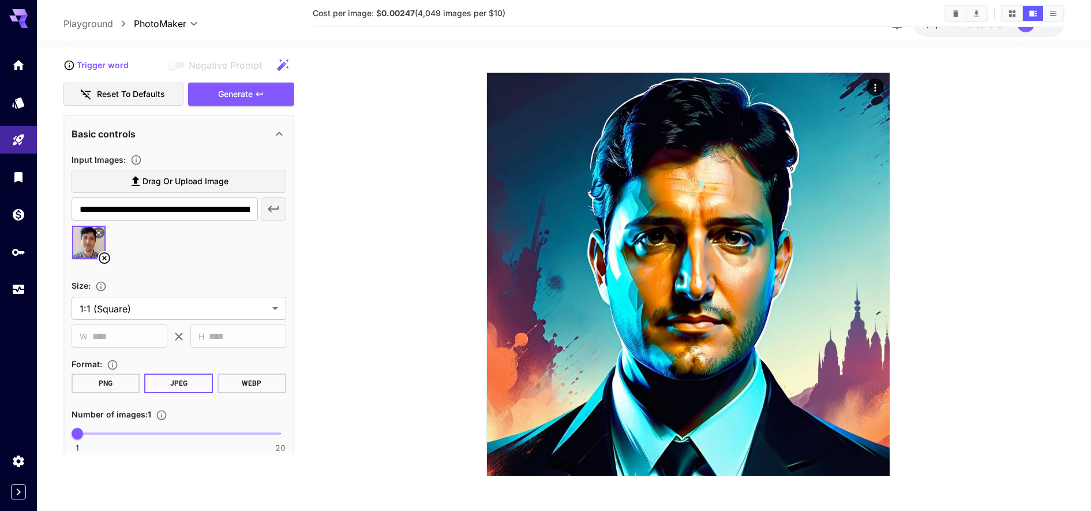
scroll to position [0, 0]
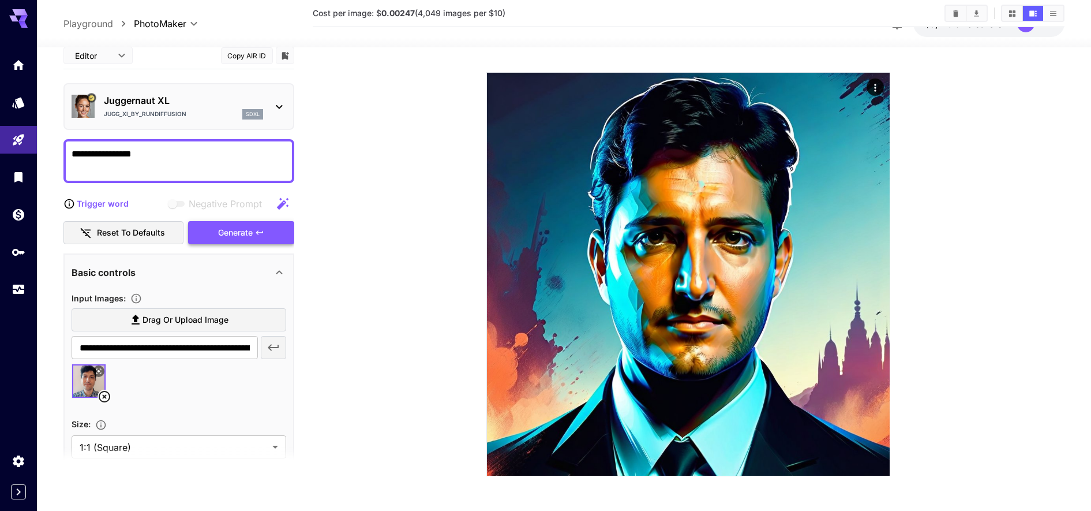
click at [249, 225] on div "Generate" at bounding box center [241, 232] width 106 height 24
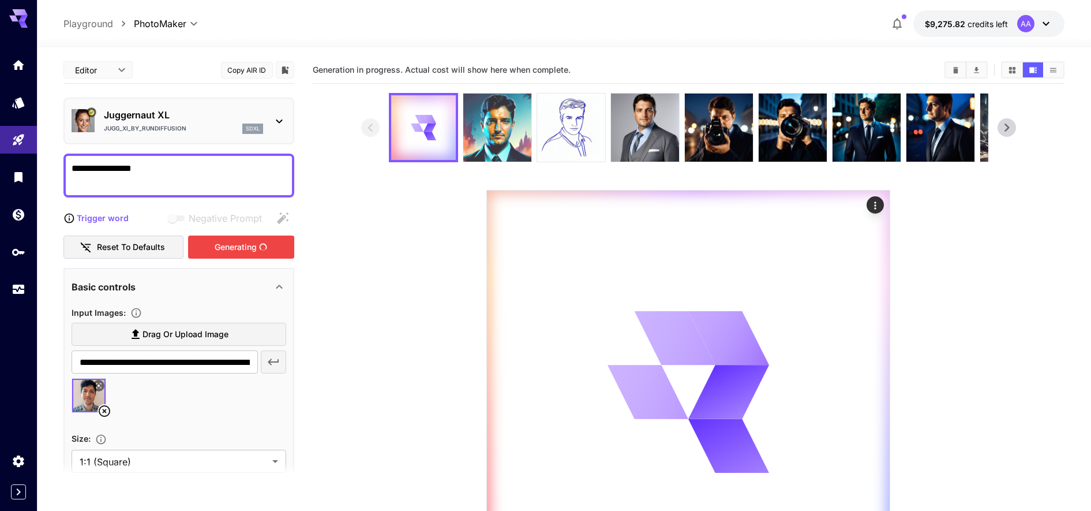
click at [501, 139] on img at bounding box center [497, 127] width 68 height 68
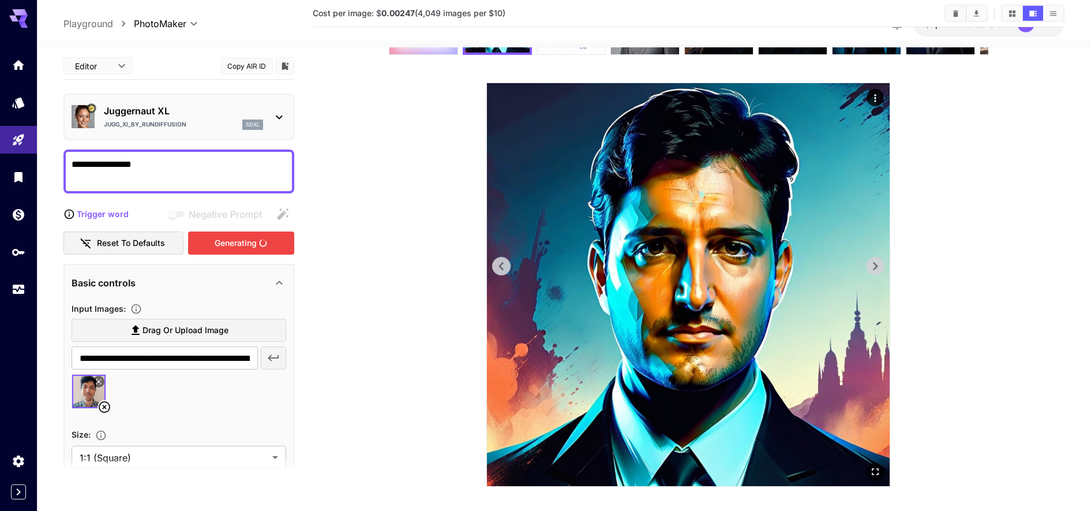
scroll to position [104, 0]
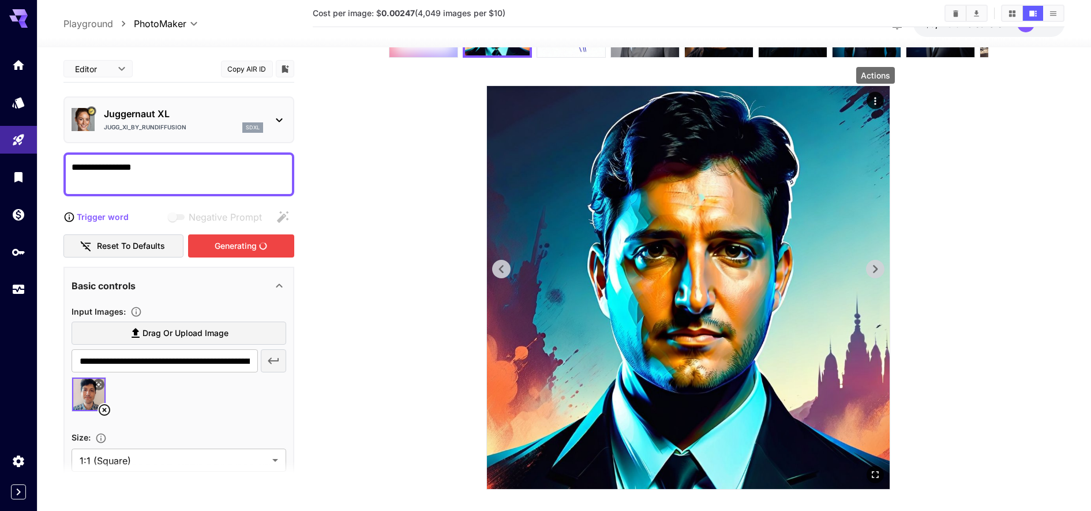
click at [874, 96] on icon "Actions" at bounding box center [876, 101] width 12 height 12
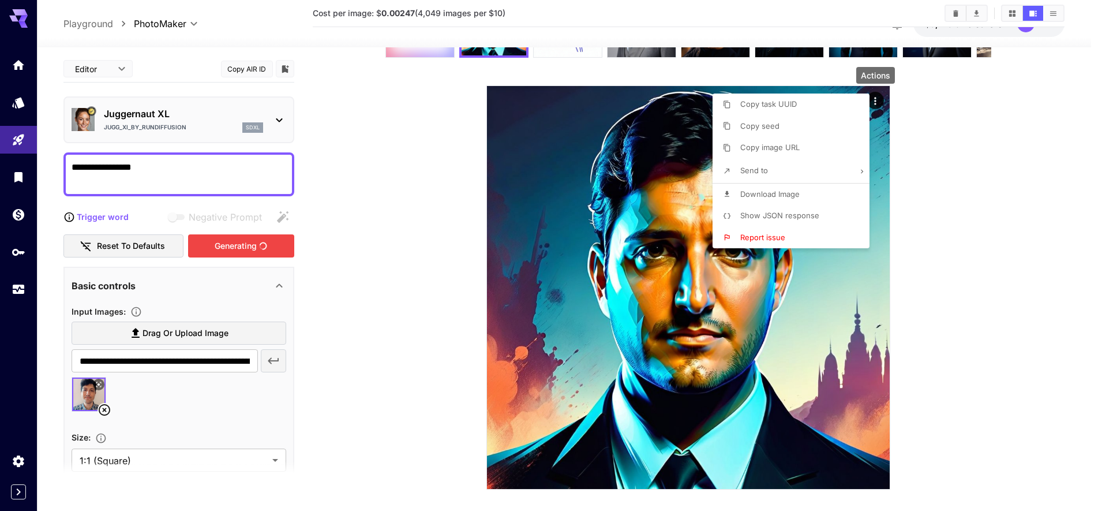
click at [759, 193] on span "Download Image" at bounding box center [769, 193] width 59 height 9
click at [436, 136] on div at bounding box center [551, 255] width 1102 height 511
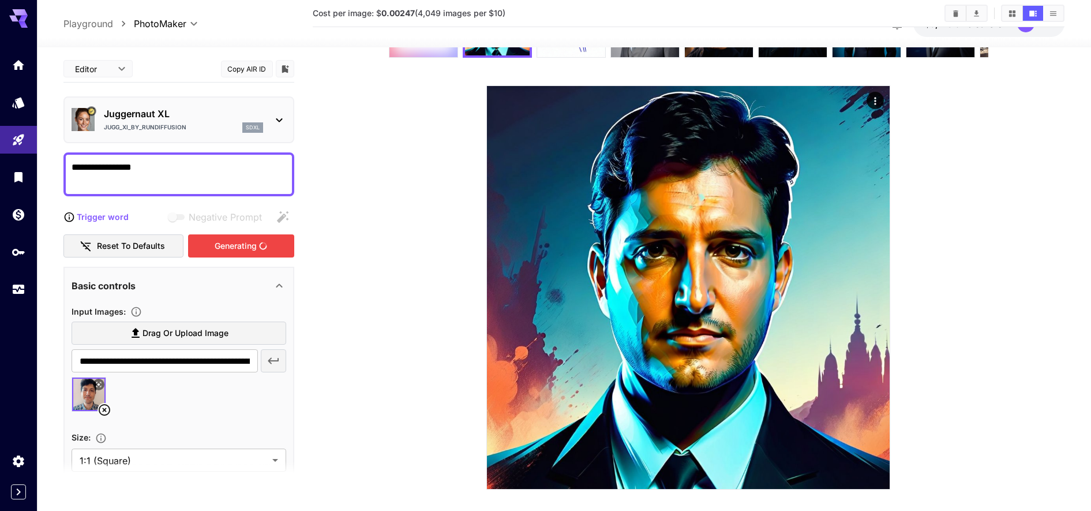
scroll to position [0, 0]
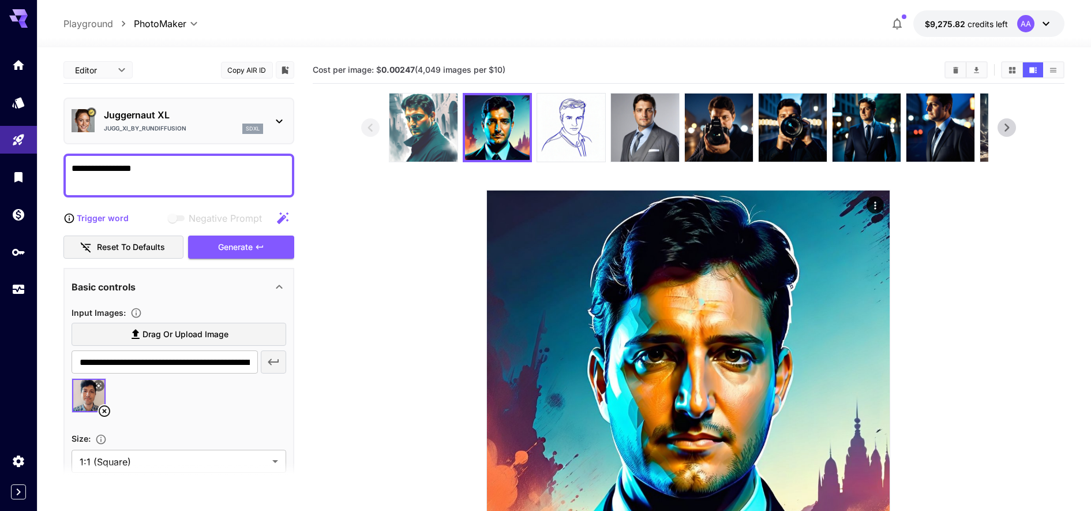
click at [424, 148] on img at bounding box center [424, 127] width 68 height 68
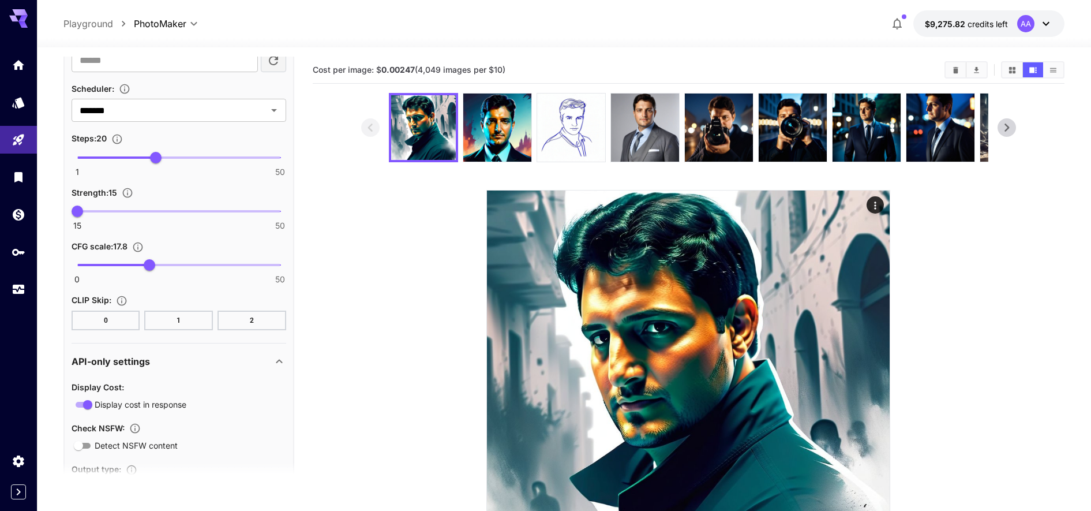
scroll to position [665, 0]
drag, startPoint x: 83, startPoint y: 268, endPoint x: 107, endPoint y: 268, distance: 23.7
click at [107, 268] on span "0 50 7.3" at bounding box center [178, 267] width 203 height 17
click at [115, 268] on span "9.4" at bounding box center [116, 267] width 12 height 12
type input "*"
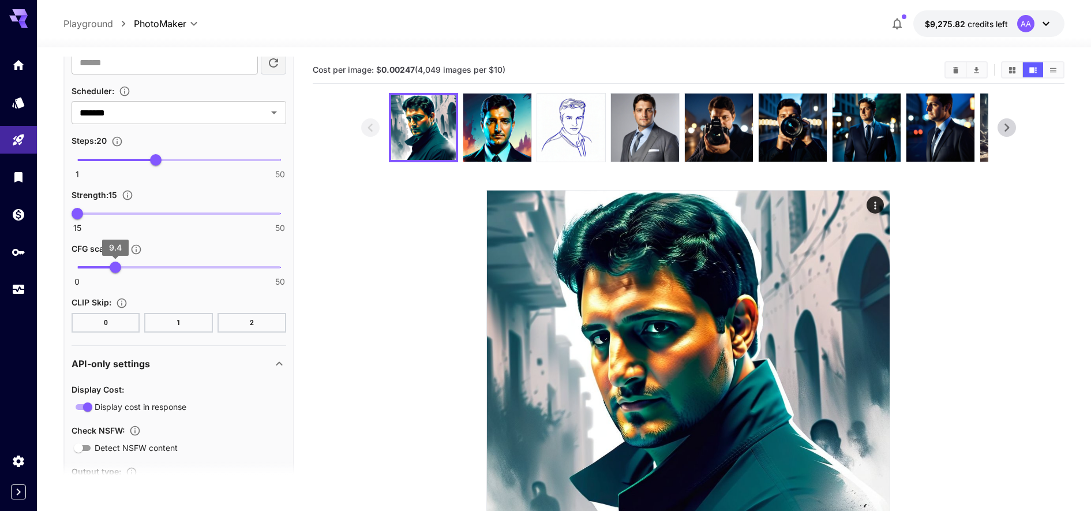
click at [114, 269] on span "9.4" at bounding box center [116, 267] width 12 height 12
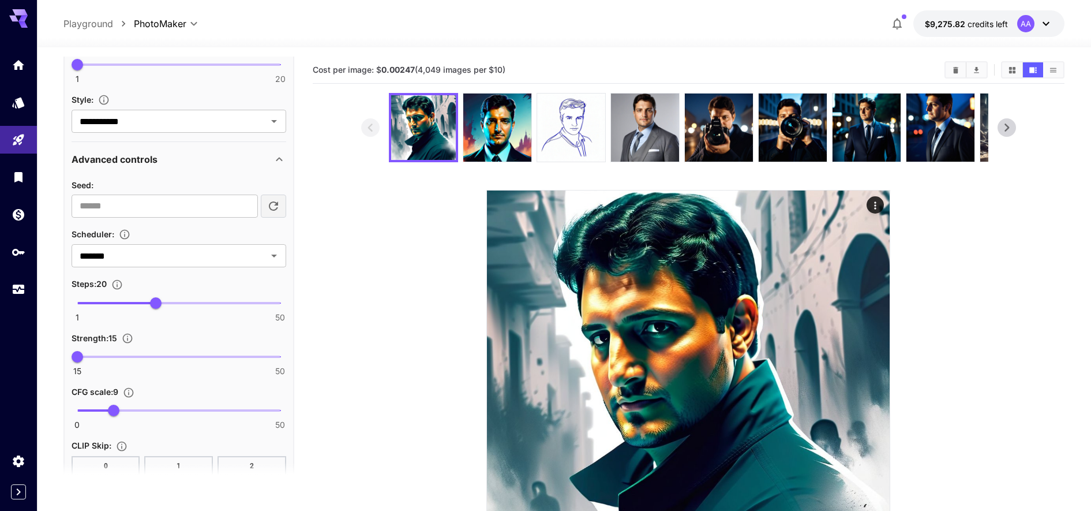
scroll to position [523, 0]
type input "**"
click at [171, 300] on span "1 50 24" at bounding box center [178, 301] width 203 height 17
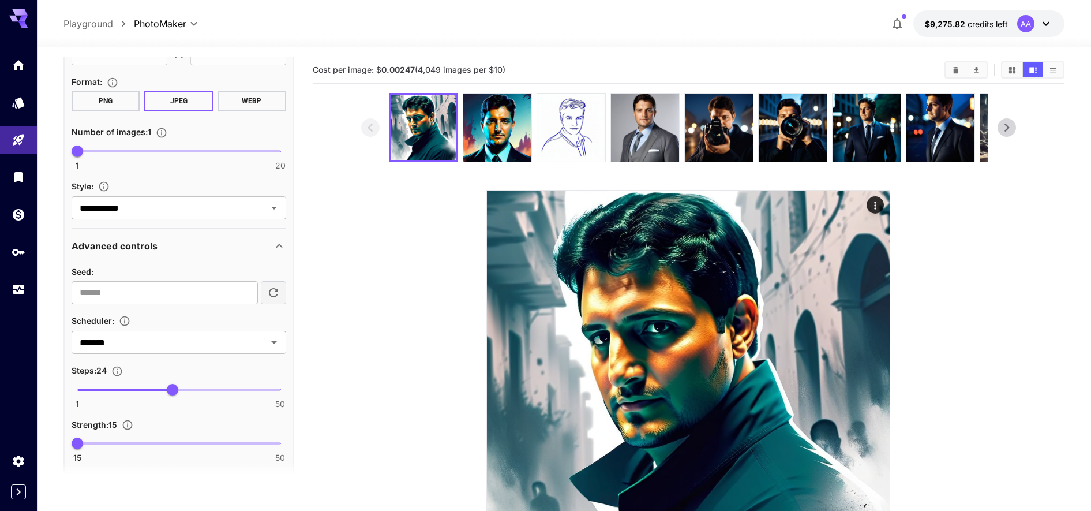
scroll to position [0, 0]
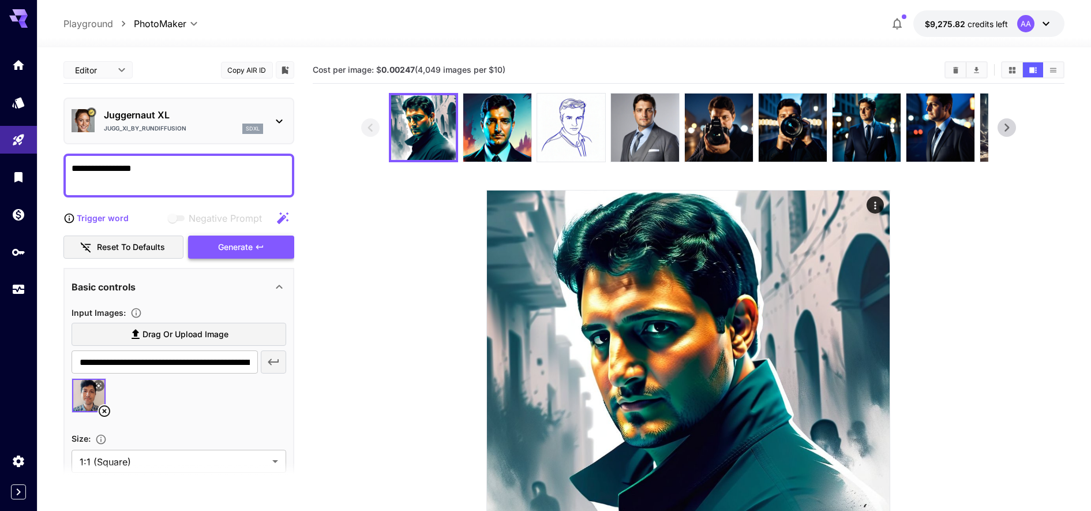
click at [226, 255] on div "Generate" at bounding box center [241, 247] width 106 height 24
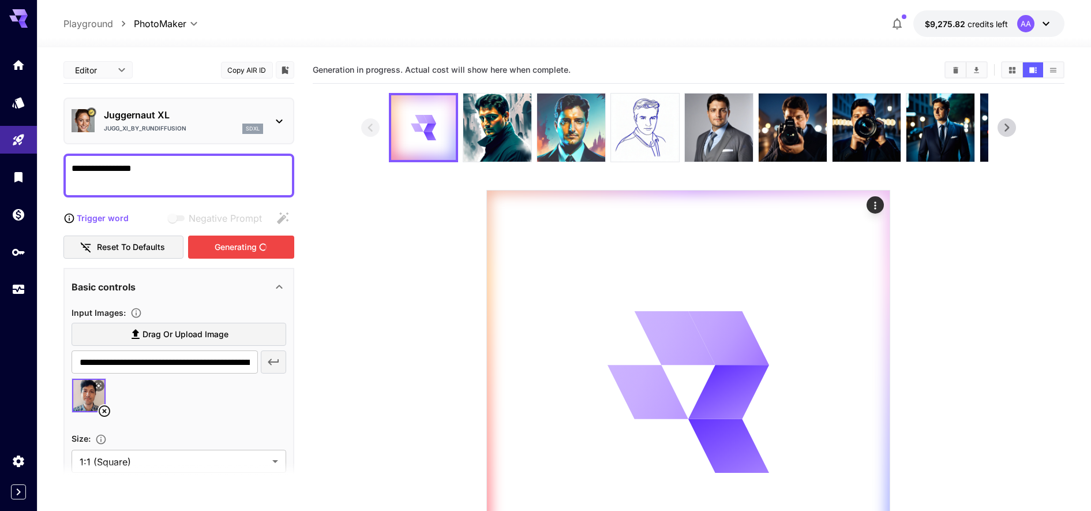
click at [578, 125] on img at bounding box center [571, 127] width 68 height 68
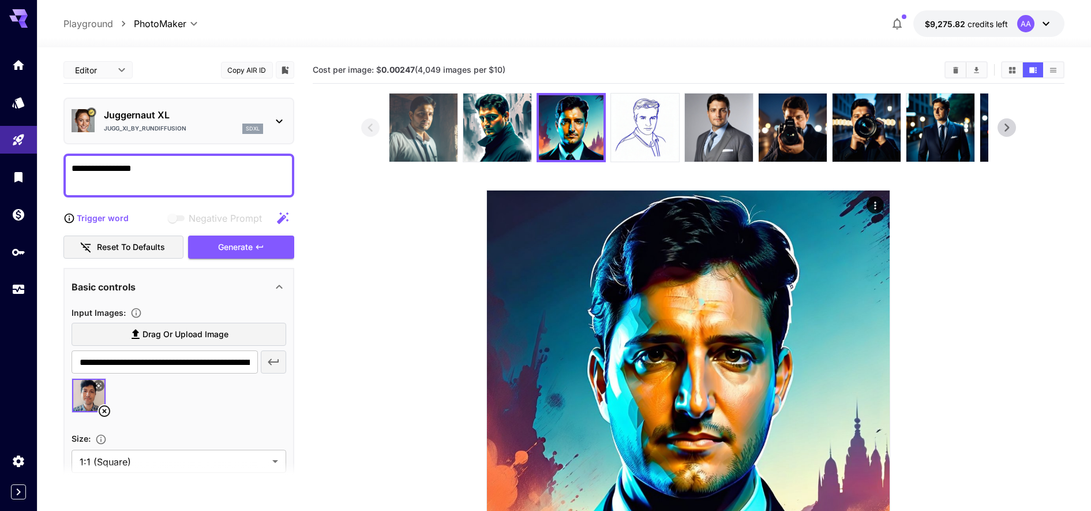
click at [399, 110] on img at bounding box center [424, 127] width 68 height 68
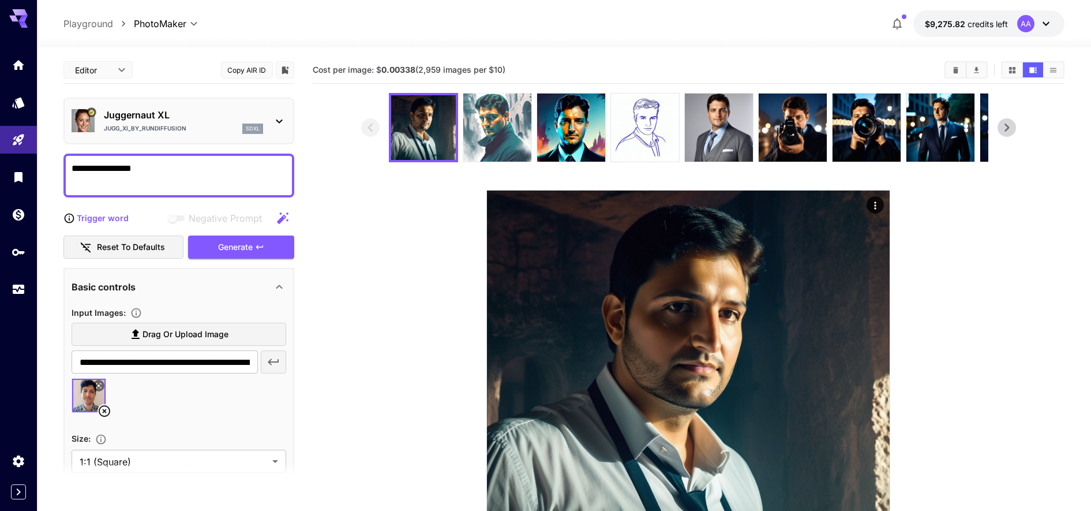
click at [463, 133] on img at bounding box center [497, 127] width 68 height 68
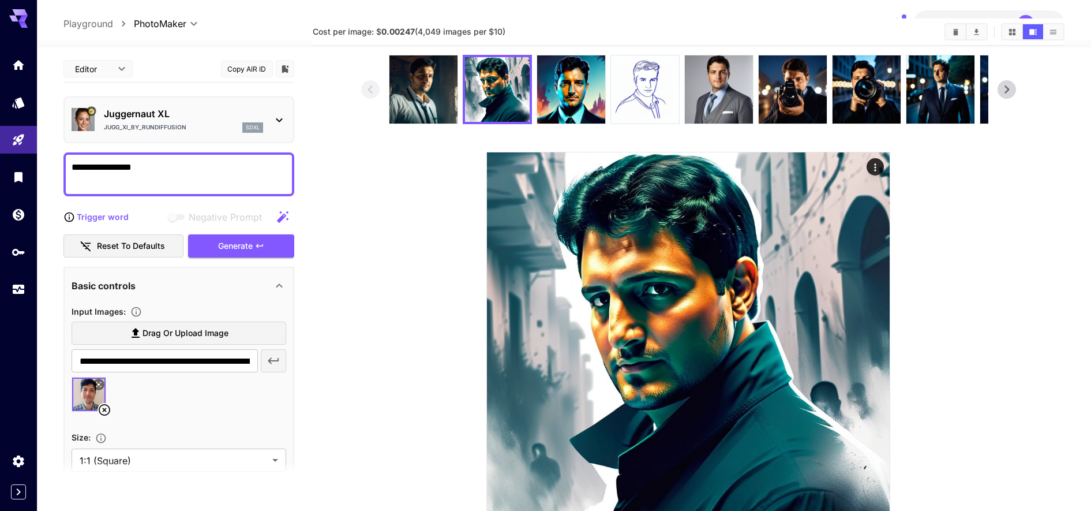
scroll to position [38, 0]
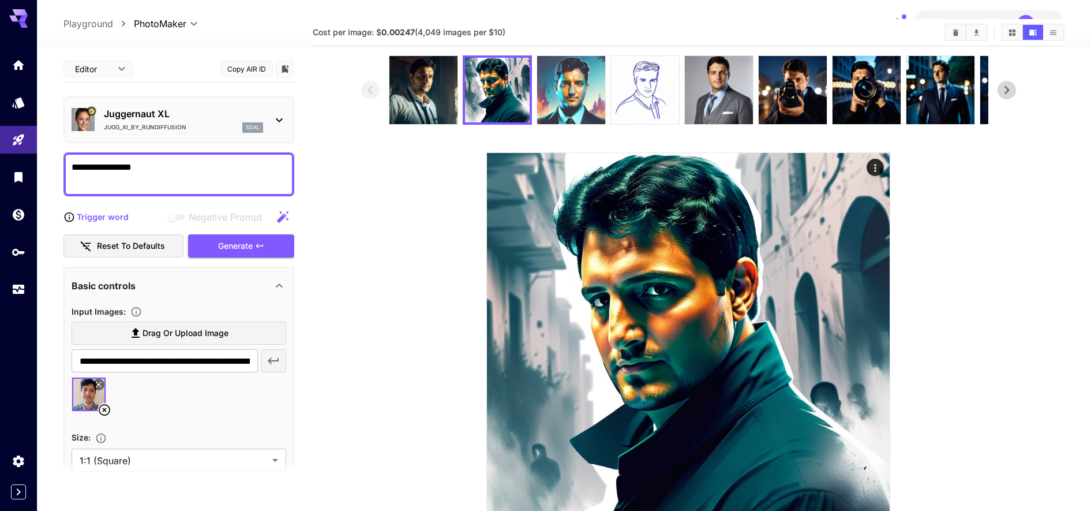
click at [579, 85] on img at bounding box center [571, 90] width 68 height 68
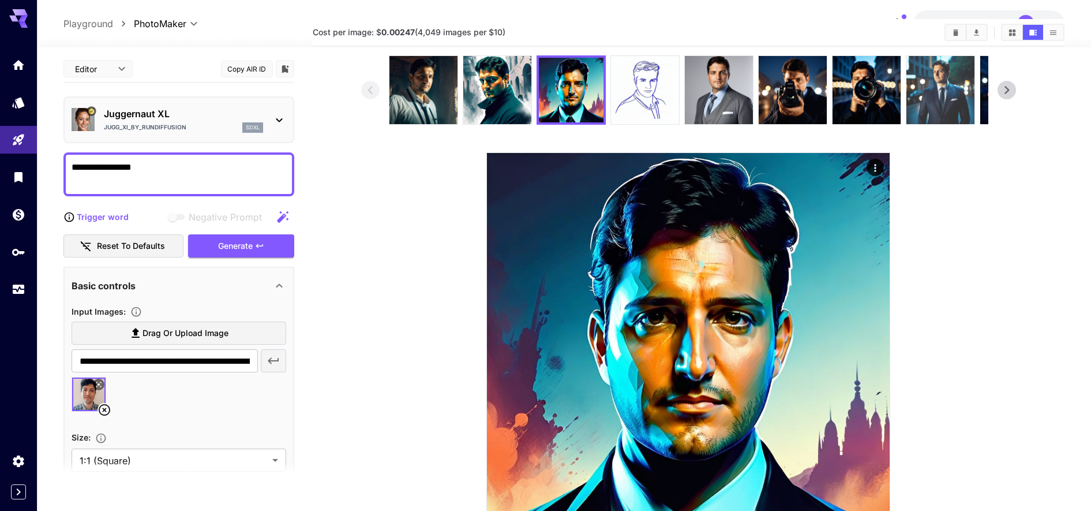
click at [919, 78] on img at bounding box center [941, 90] width 68 height 68
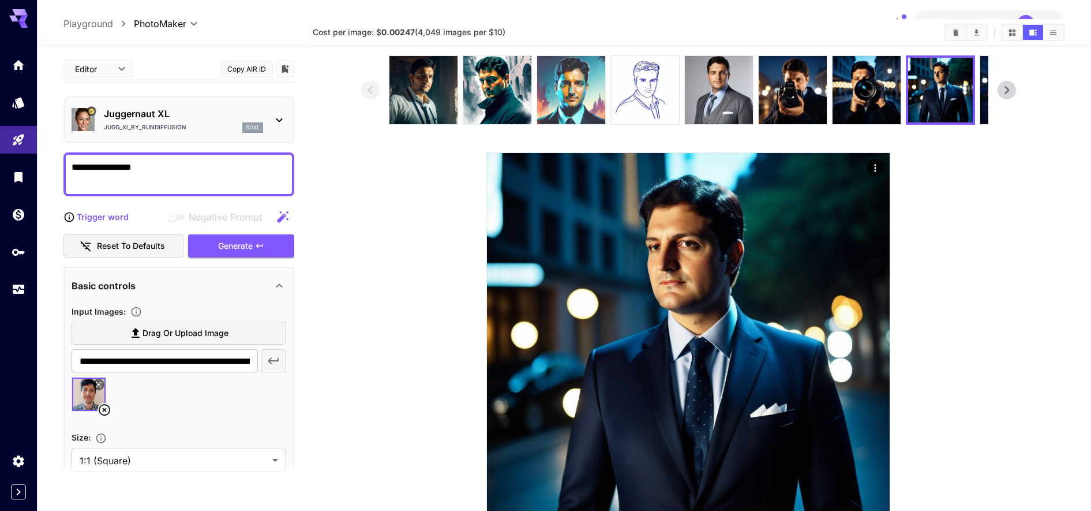
click at [565, 90] on img at bounding box center [571, 90] width 68 height 68
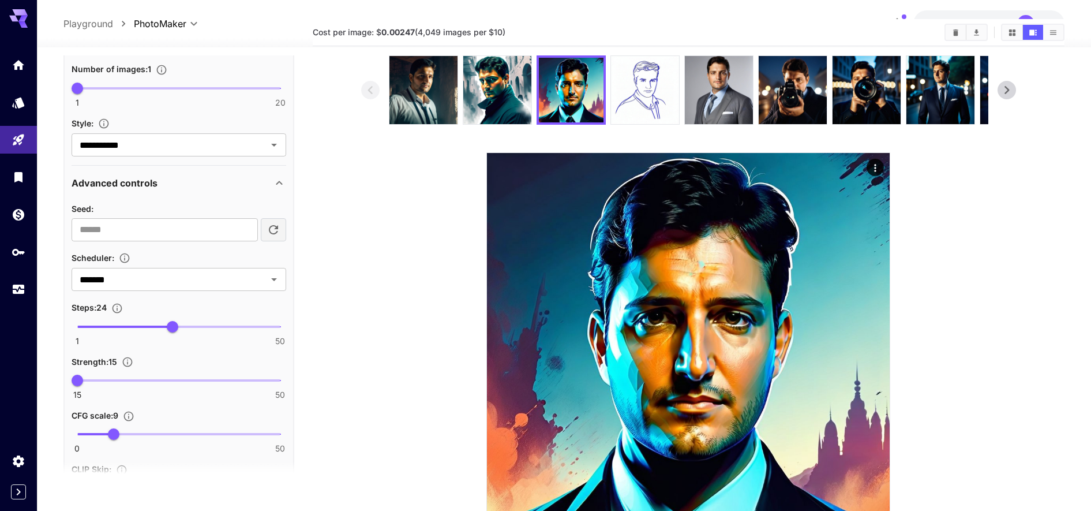
scroll to position [498, 0]
click at [102, 434] on span "6.2" at bounding box center [102, 433] width 12 height 12
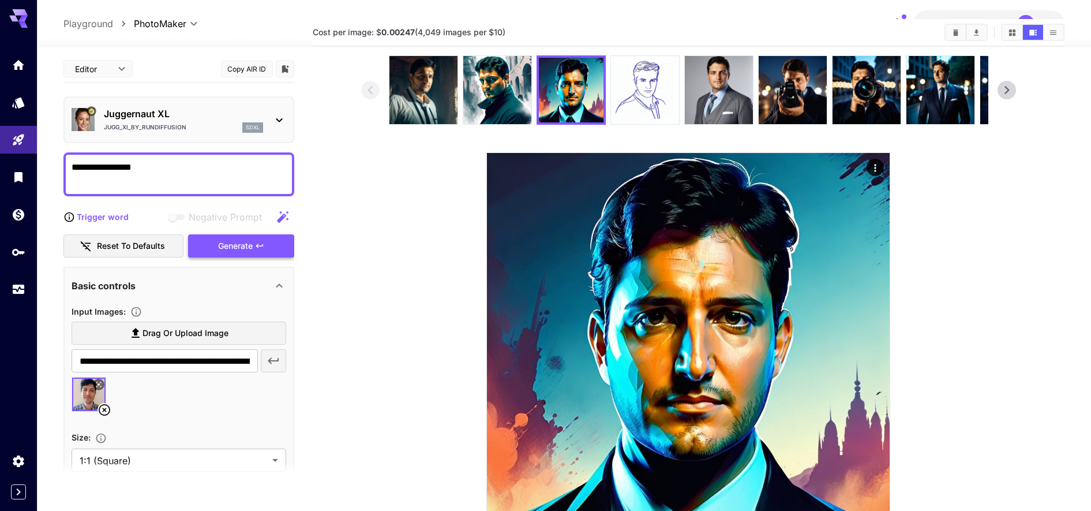
click at [245, 248] on div "Generate" at bounding box center [241, 246] width 106 height 24
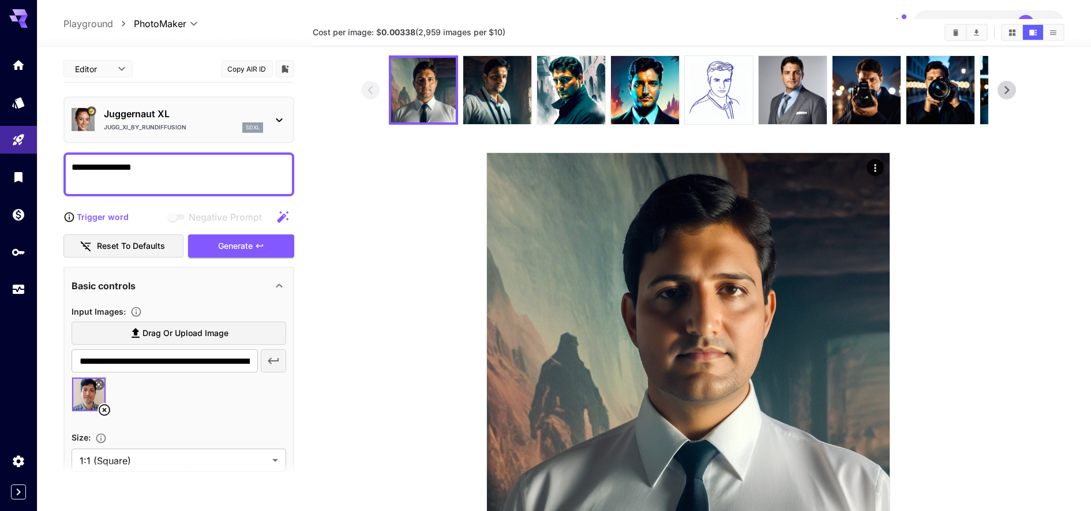
scroll to position [118, 0]
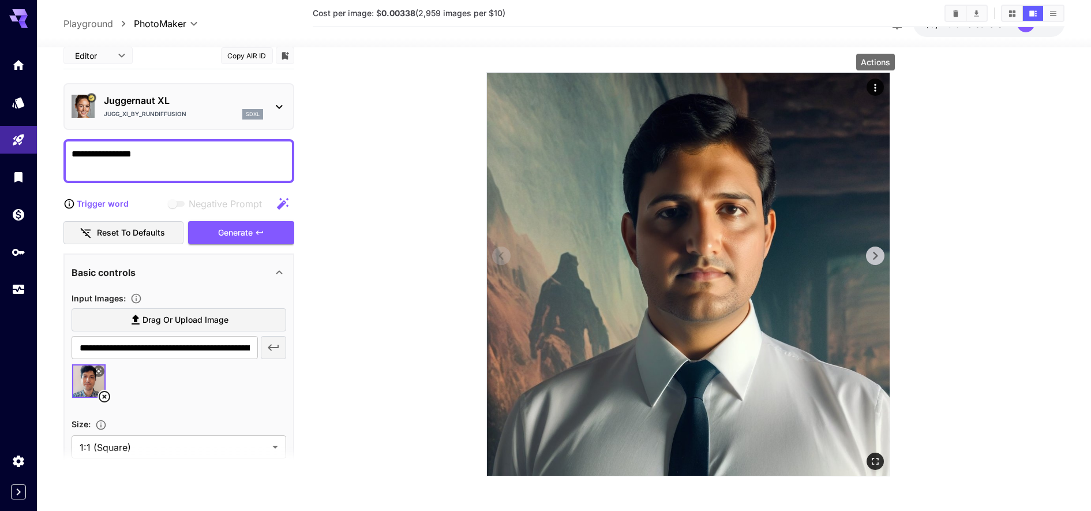
click at [873, 88] on icon "Actions" at bounding box center [876, 88] width 12 height 12
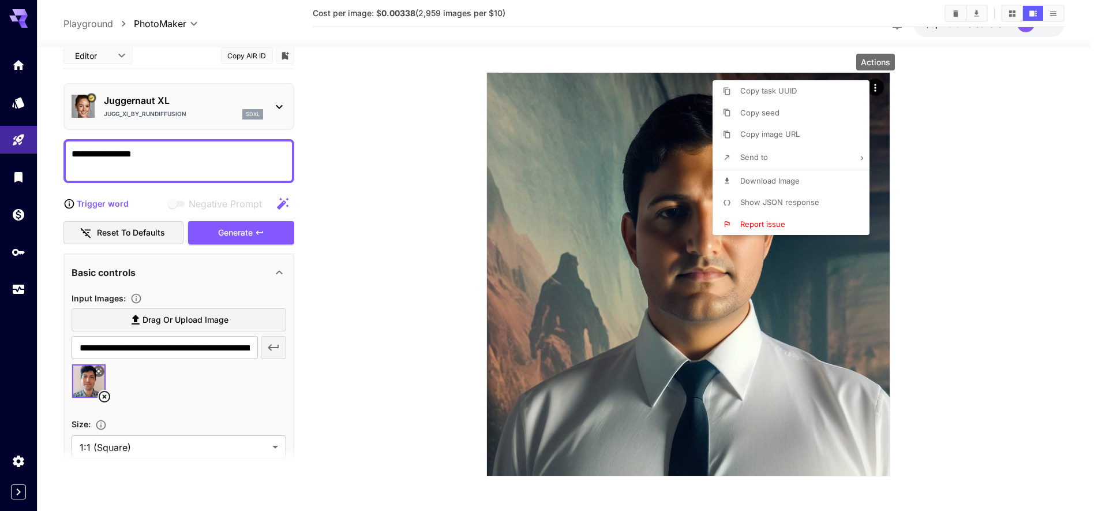
click at [760, 172] on li "Download Image" at bounding box center [795, 181] width 164 height 22
click at [434, 226] on div at bounding box center [551, 255] width 1102 height 511
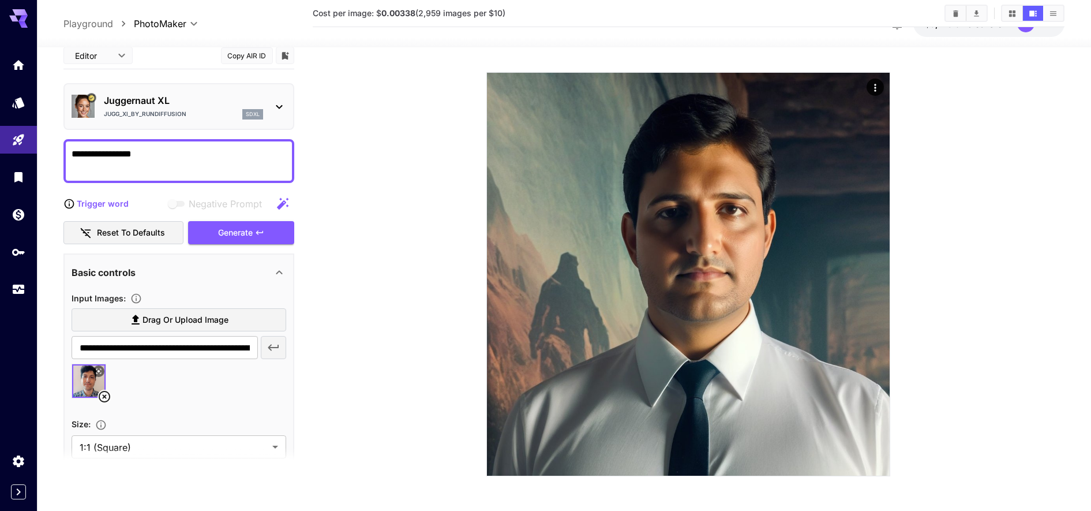
click at [373, 184] on section at bounding box center [688, 225] width 655 height 501
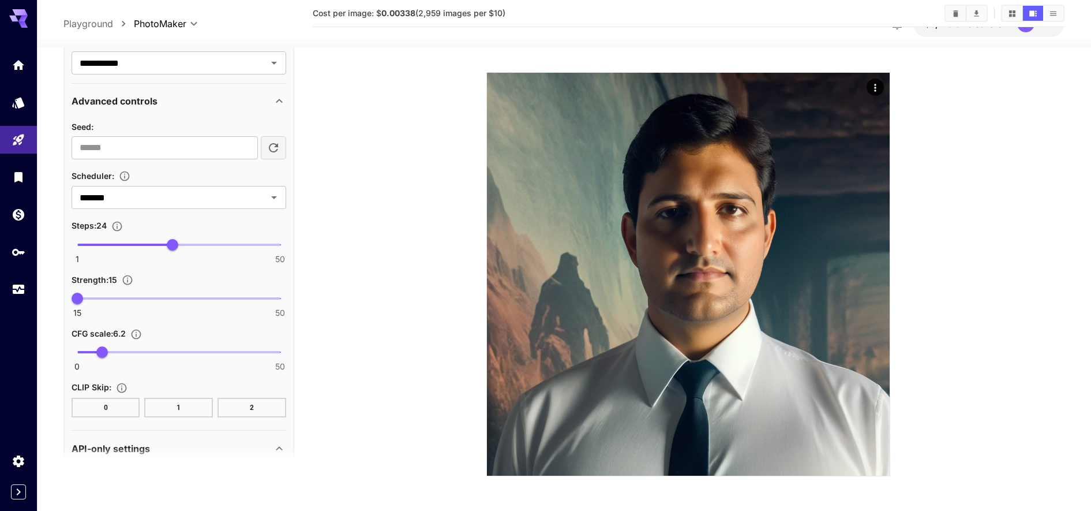
scroll to position [565, 0]
click at [93, 353] on span "3.9" at bounding box center [93, 353] width 12 height 12
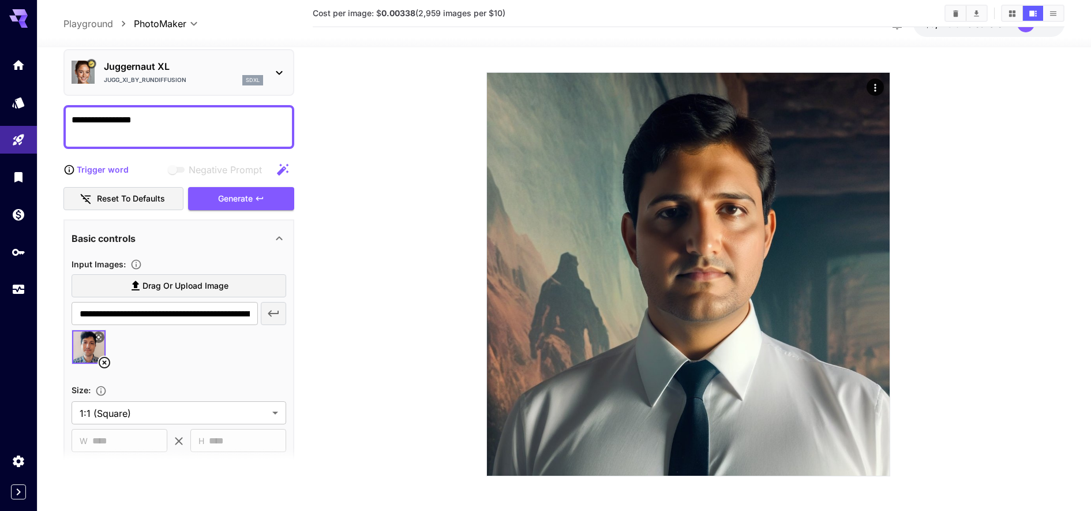
scroll to position [0, 0]
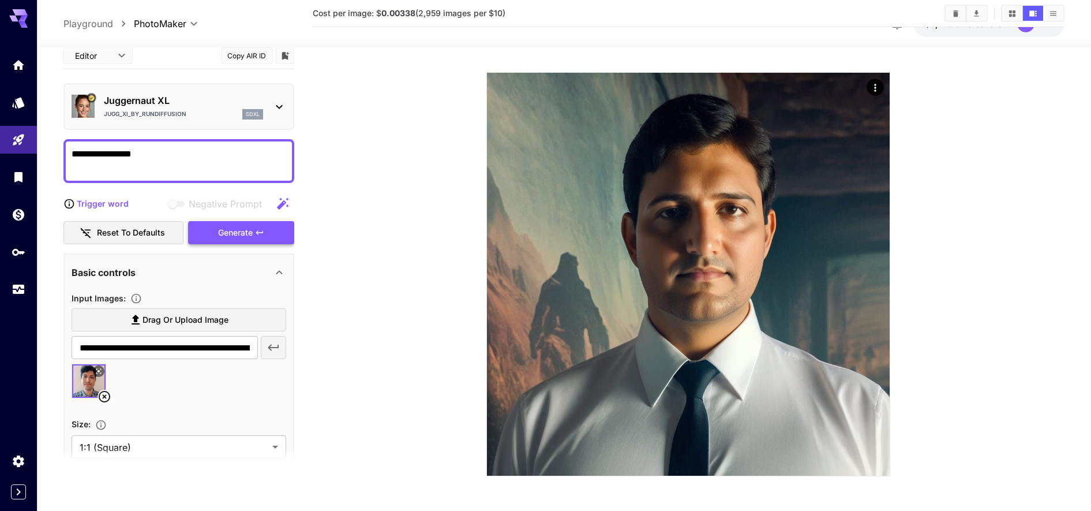
click at [239, 229] on div "Generate" at bounding box center [241, 232] width 106 height 24
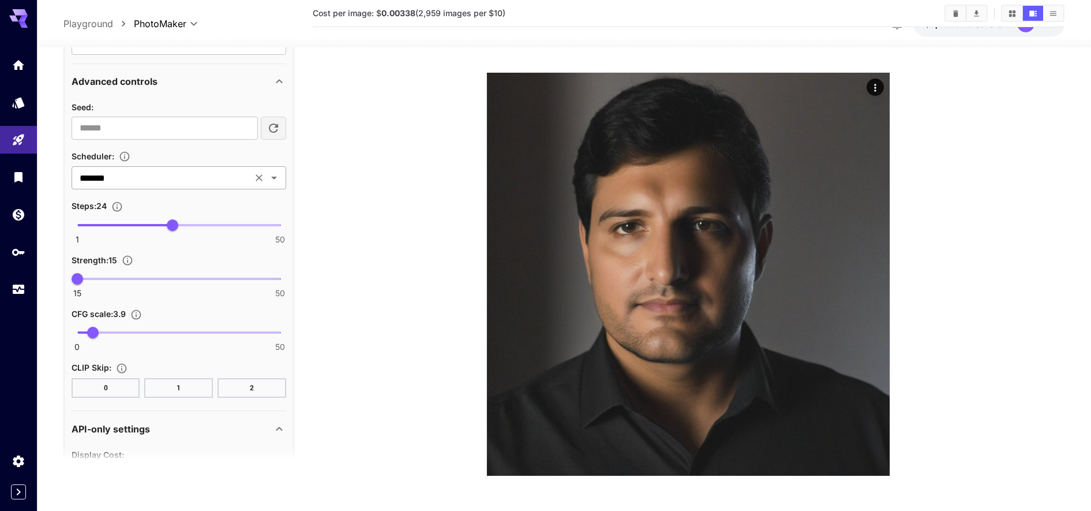
scroll to position [592, 0]
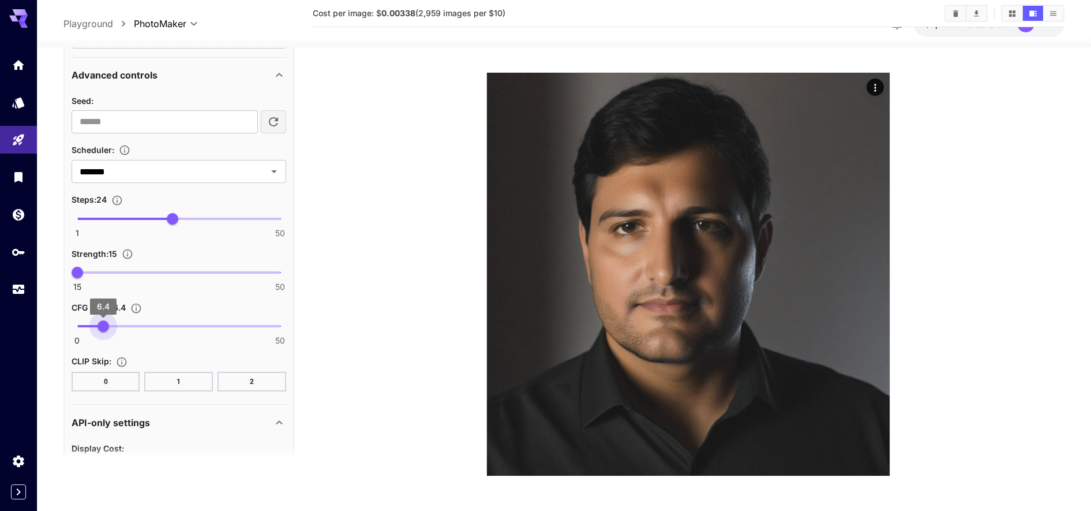
click at [103, 328] on span "6.4" at bounding box center [104, 326] width 12 height 12
type input "*"
click at [98, 329] on span "6.4" at bounding box center [104, 326] width 12 height 12
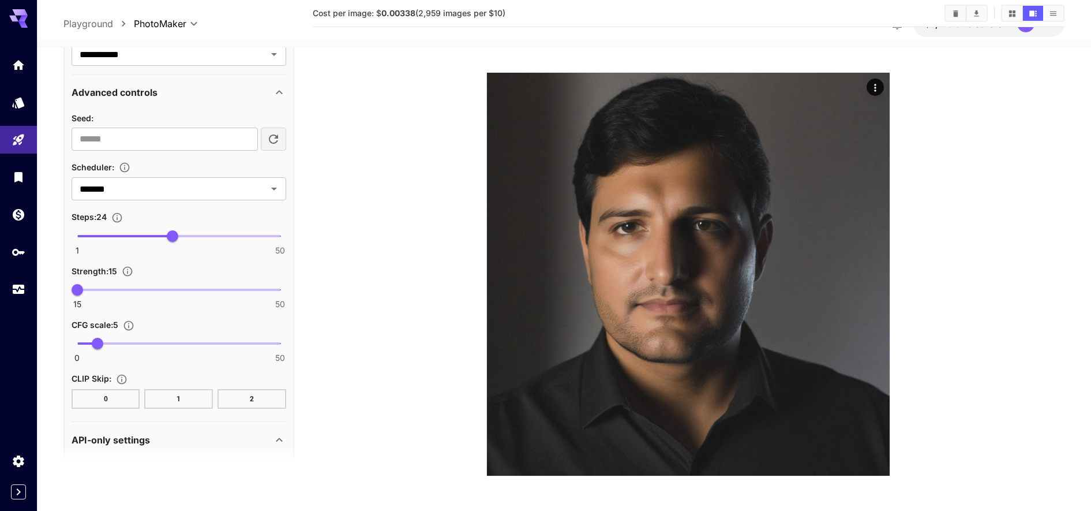
scroll to position [574, 0]
click at [181, 234] on span "26" at bounding box center [181, 236] width 12 height 12
type input "**"
click at [190, 234] on span "28" at bounding box center [190, 236] width 12 height 12
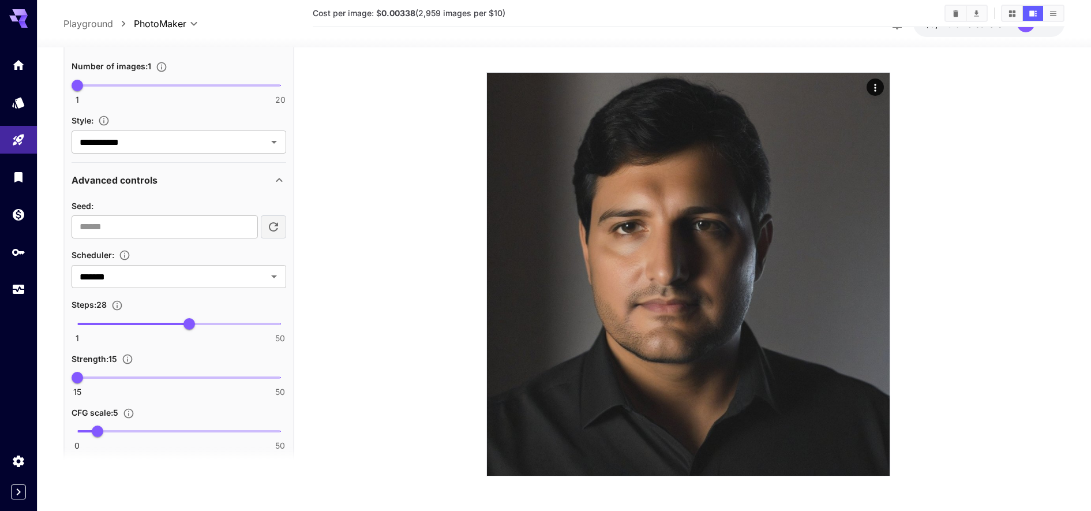
scroll to position [0, 0]
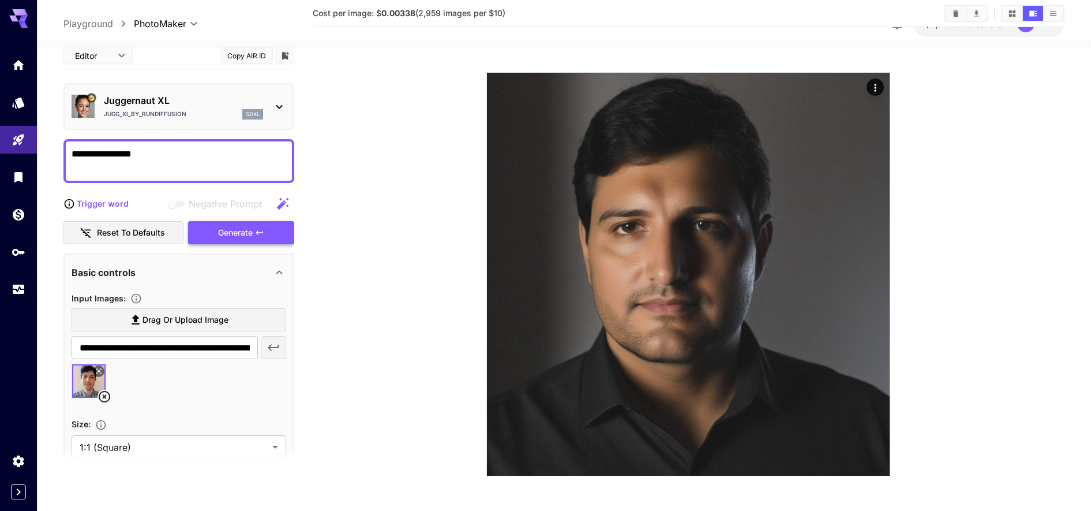
click at [227, 232] on div "Generate" at bounding box center [241, 232] width 106 height 24
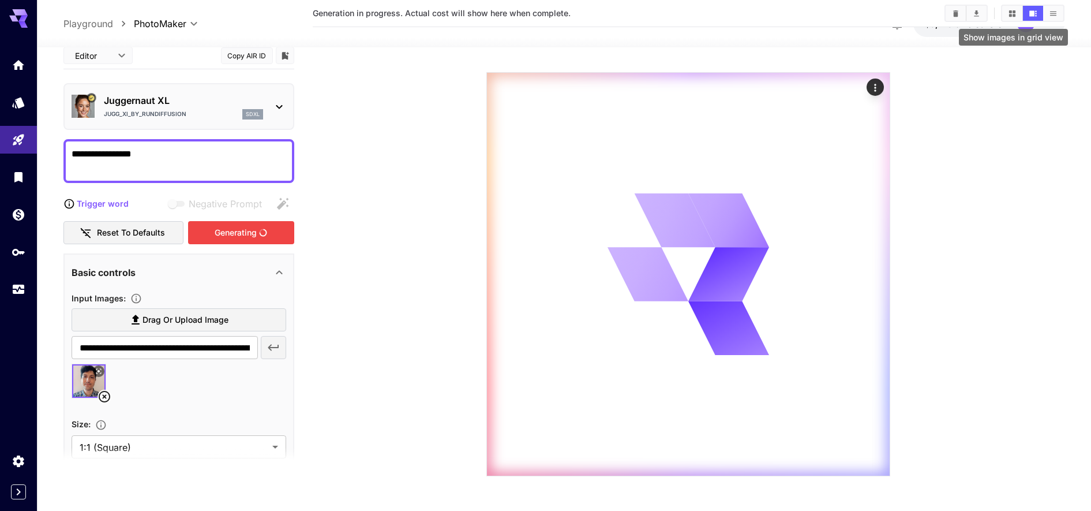
click at [1012, 18] on button "Show images in grid view" at bounding box center [1012, 13] width 20 height 15
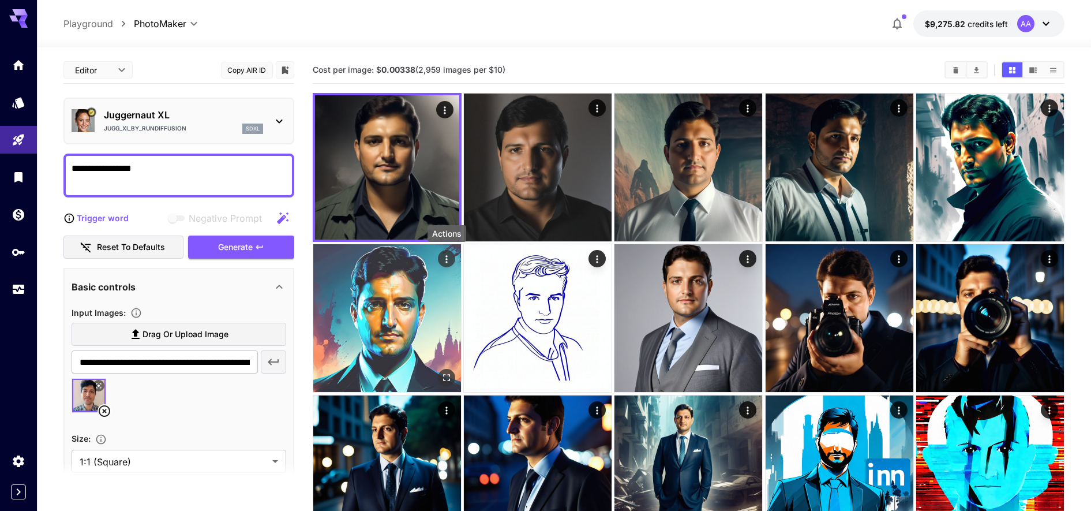
click at [446, 258] on icon "Actions" at bounding box center [447, 259] width 12 height 12
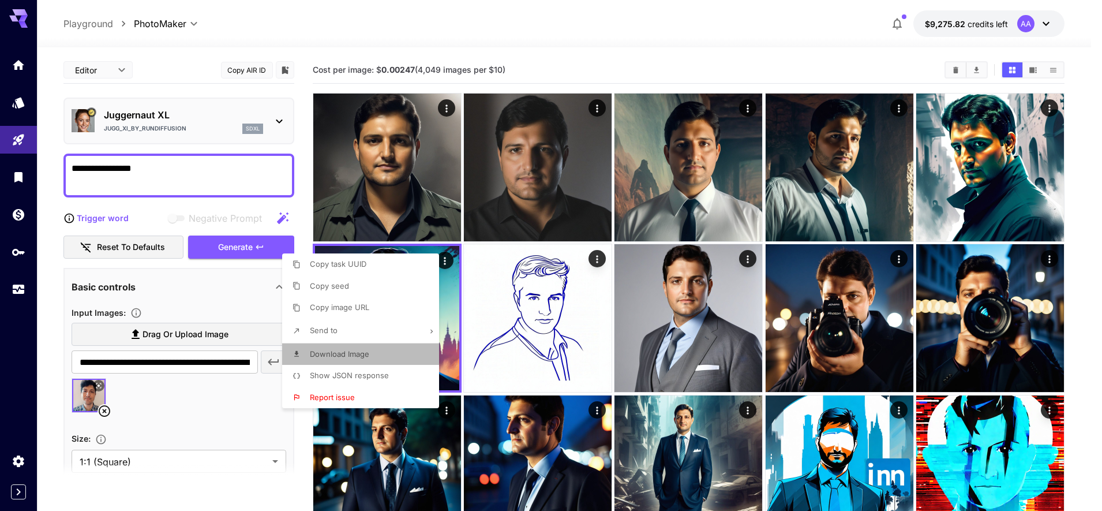
click at [351, 354] on span "Download Image" at bounding box center [339, 353] width 59 height 9
